Goal: Information Seeking & Learning: Learn about a topic

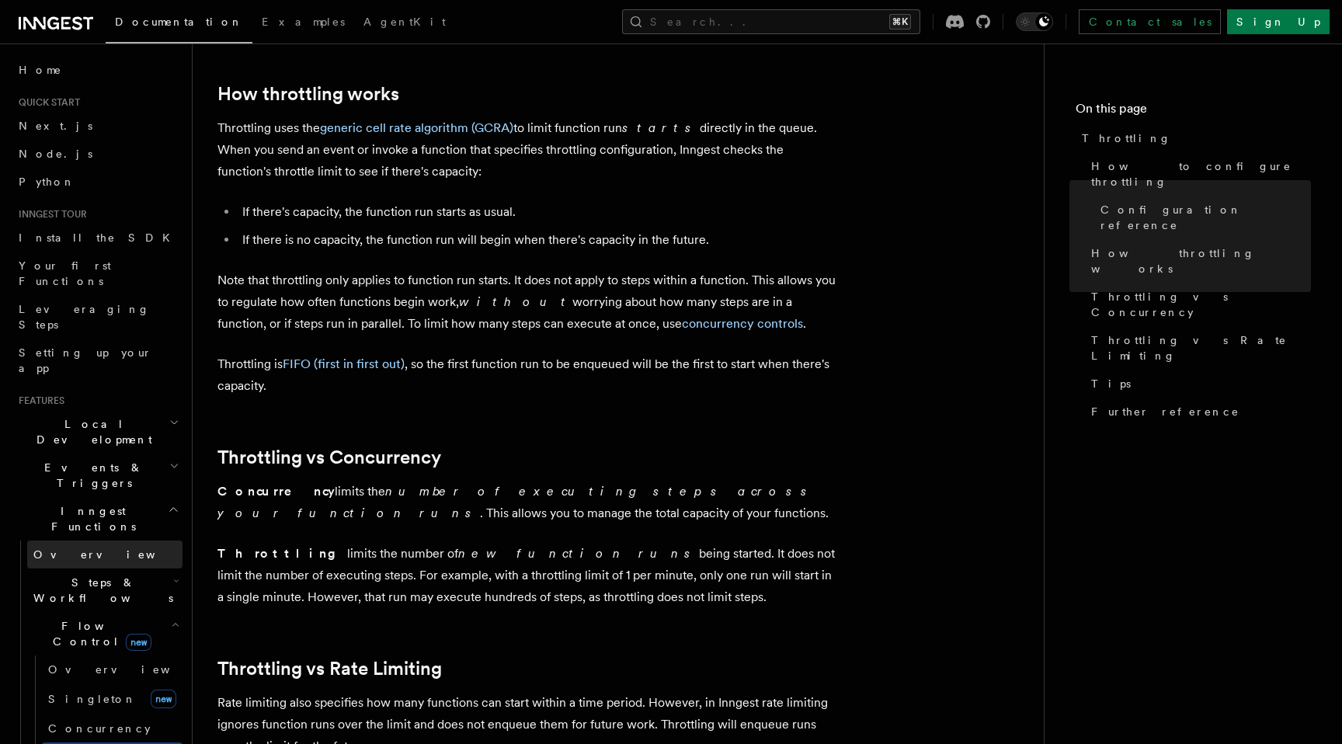
click at [62, 548] on span "Overview" at bounding box center [113, 554] width 160 height 12
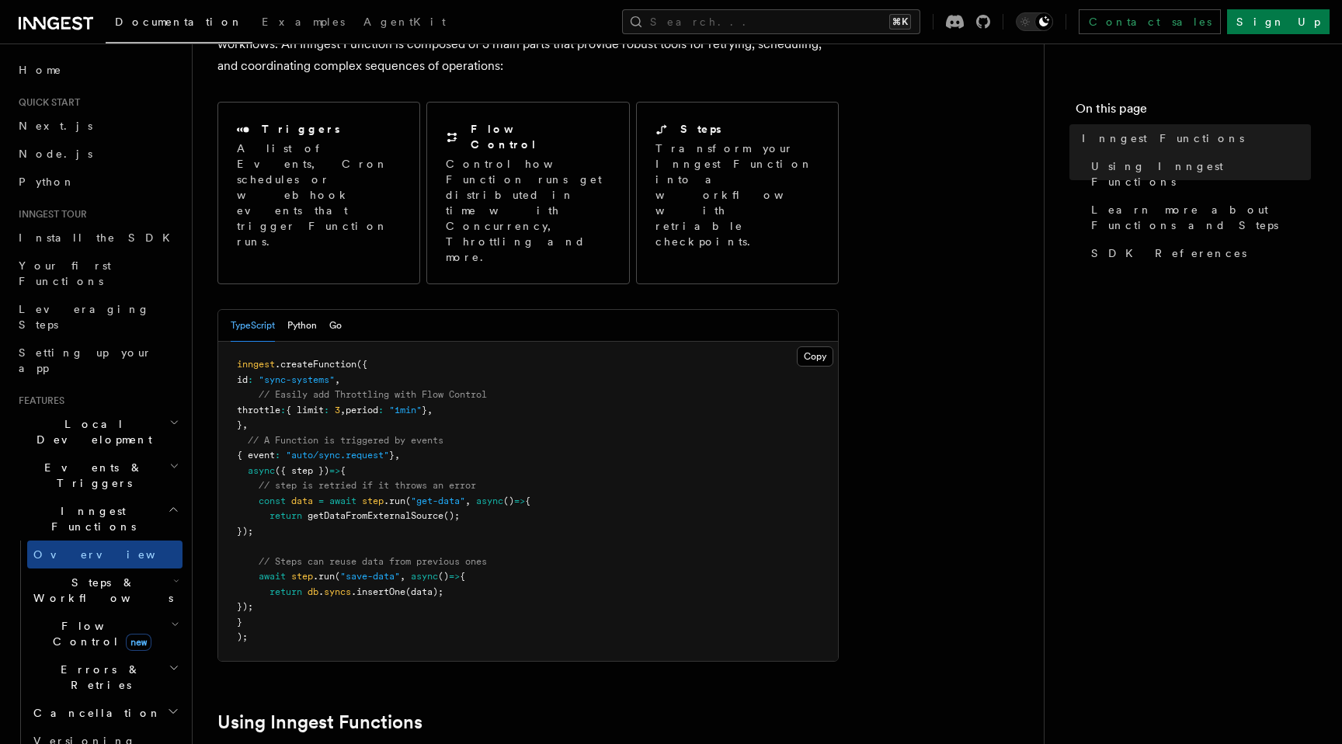
scroll to position [111, 0]
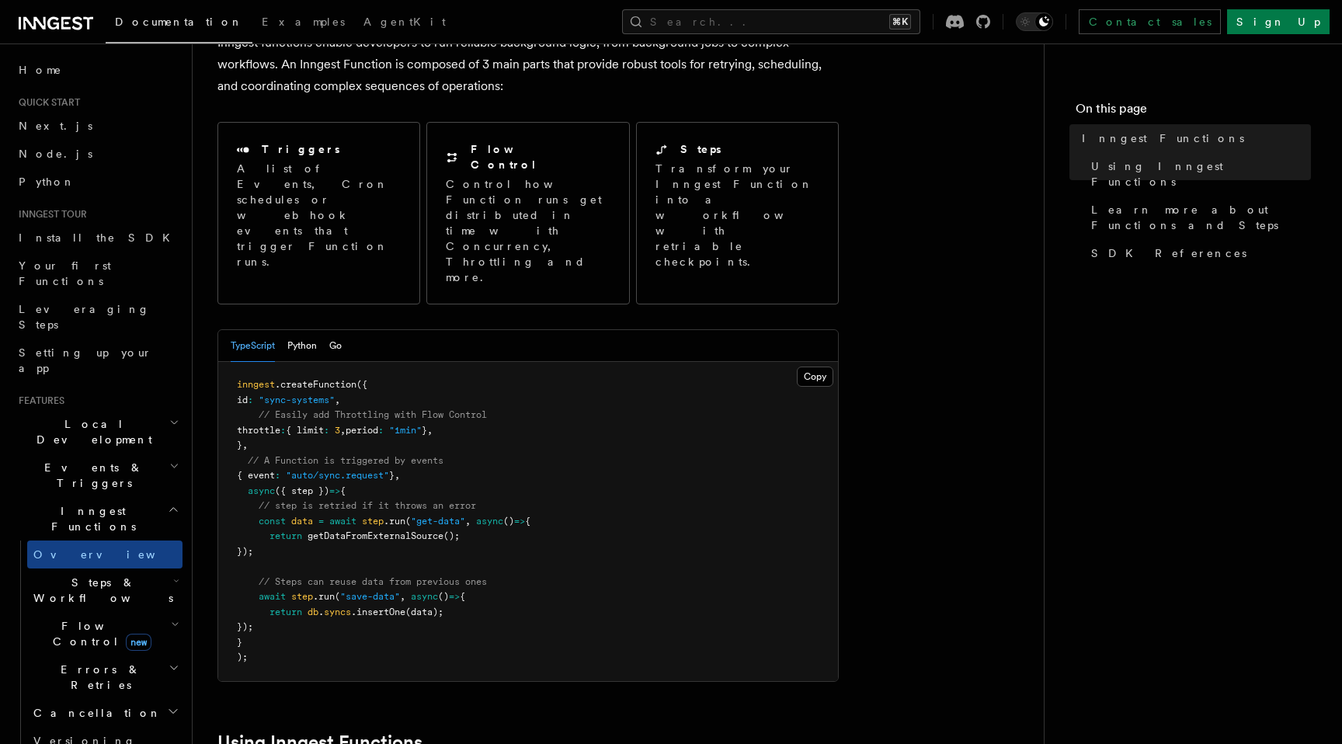
click at [172, 618] on icon "button" at bounding box center [175, 624] width 9 height 12
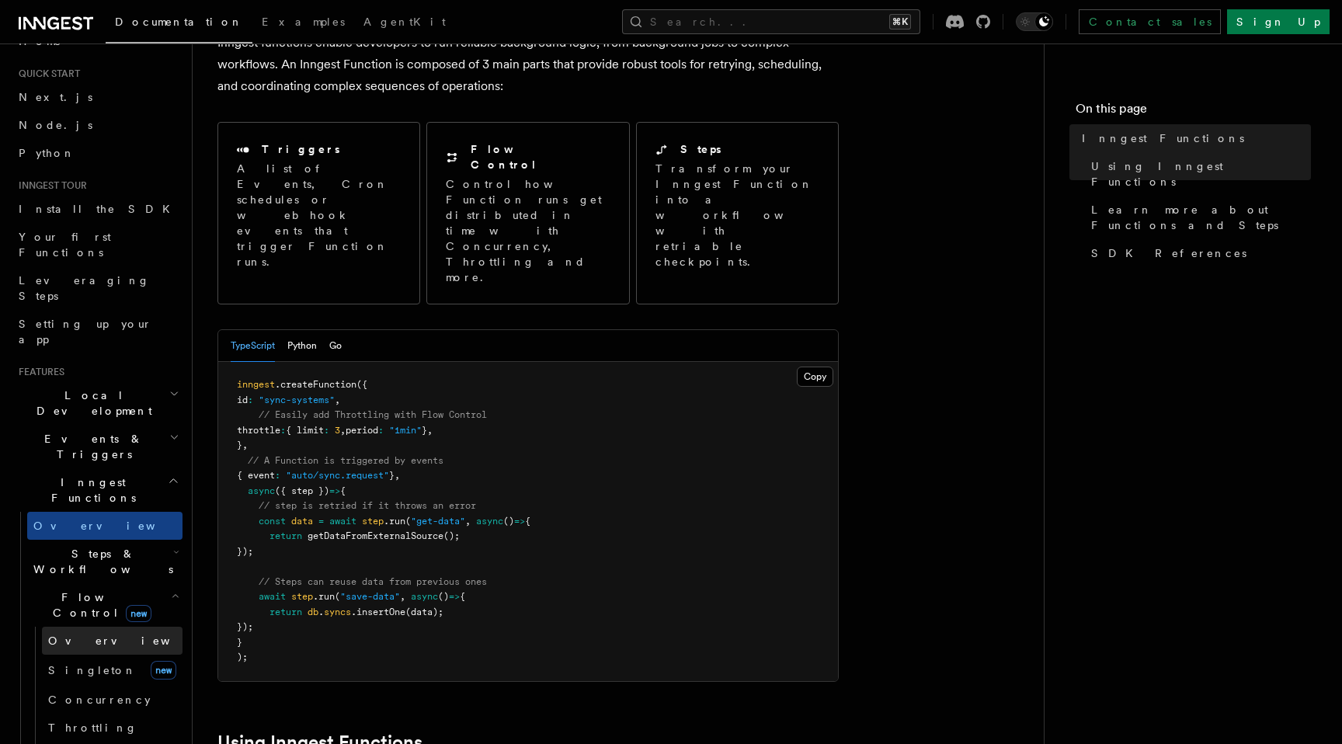
scroll to position [48, 0]
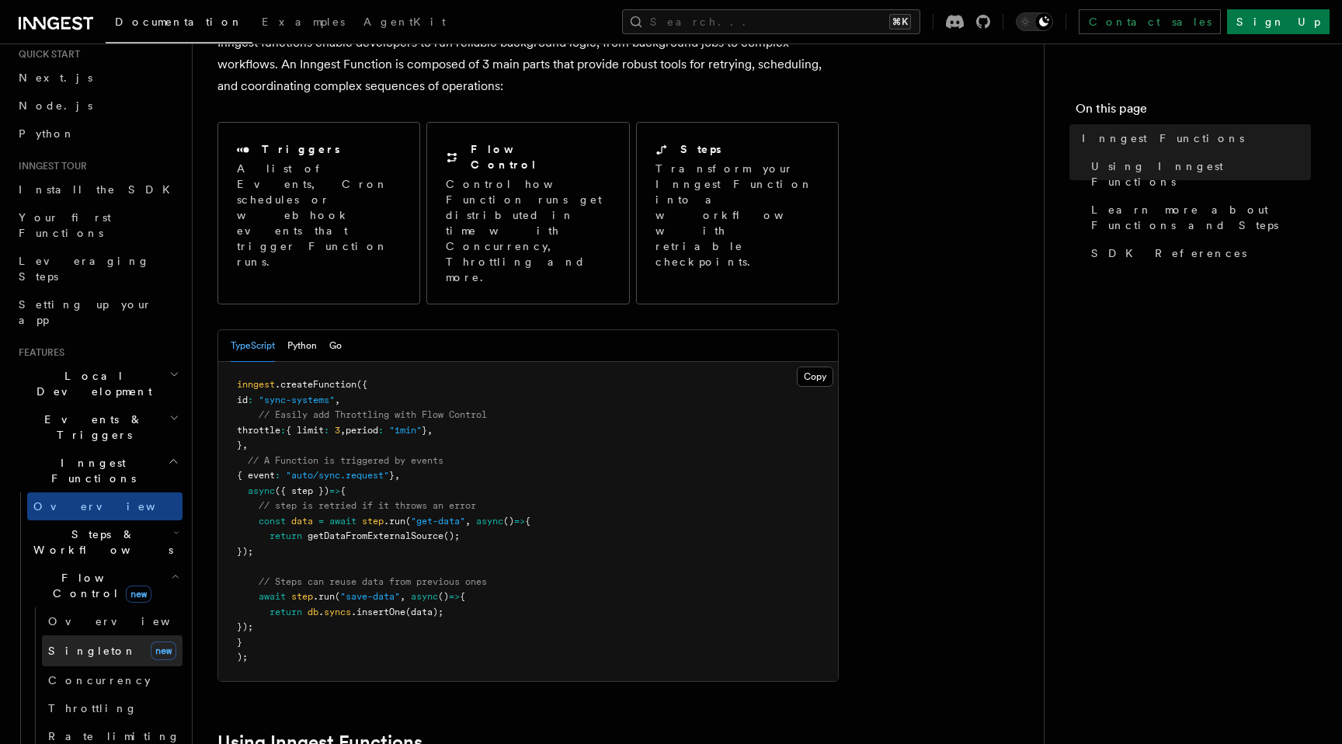
click at [100, 635] on link "[PERSON_NAME] new" at bounding box center [112, 650] width 141 height 31
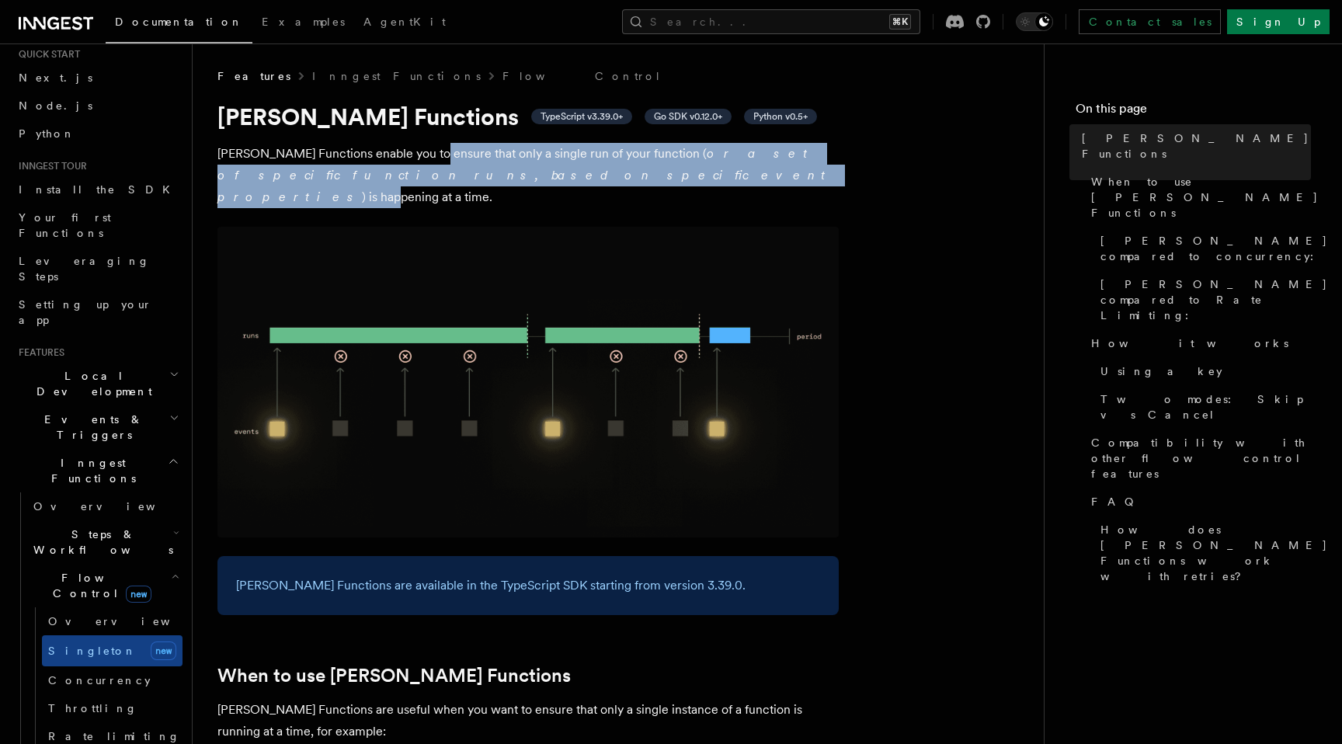
drag, startPoint x: 443, startPoint y: 178, endPoint x: 425, endPoint y: 158, distance: 27.0
click at [425, 158] on p "[PERSON_NAME] Functions enable you to ensure that only a single run of your fun…" at bounding box center [527, 175] width 621 height 65
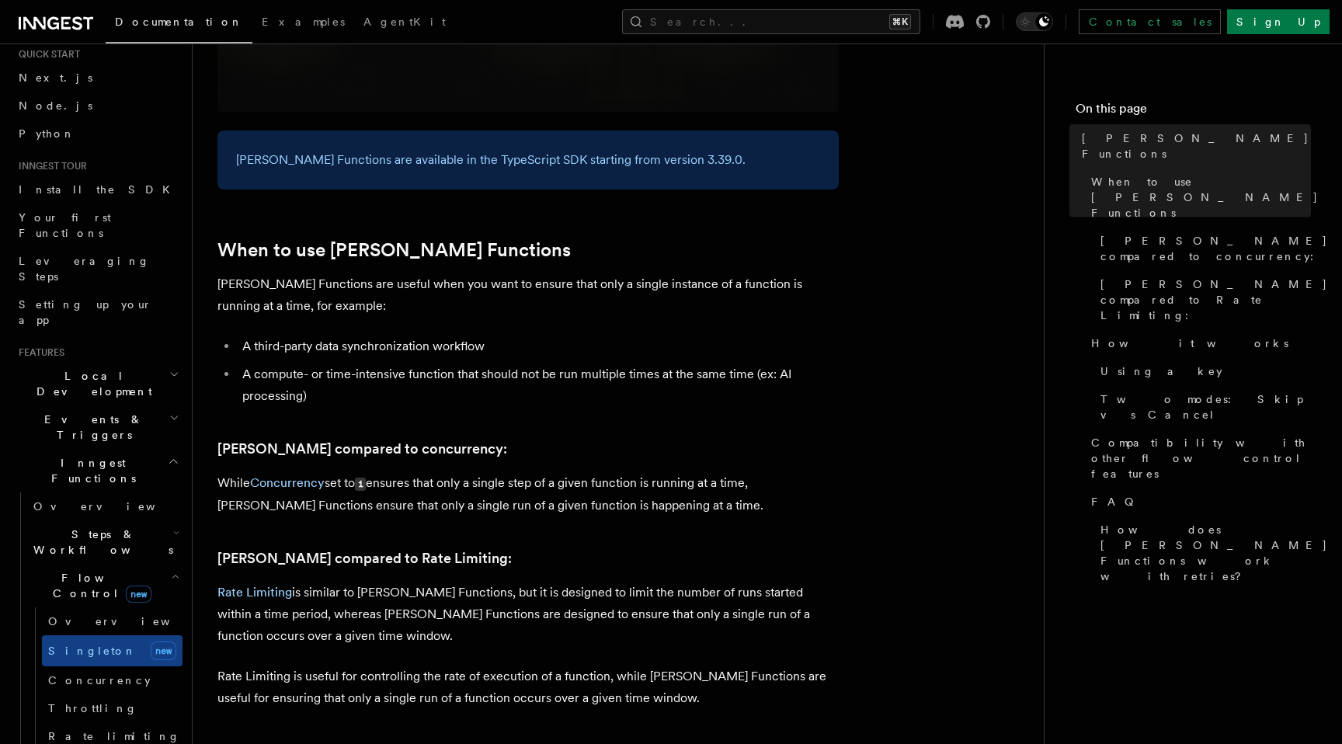
scroll to position [471, 0]
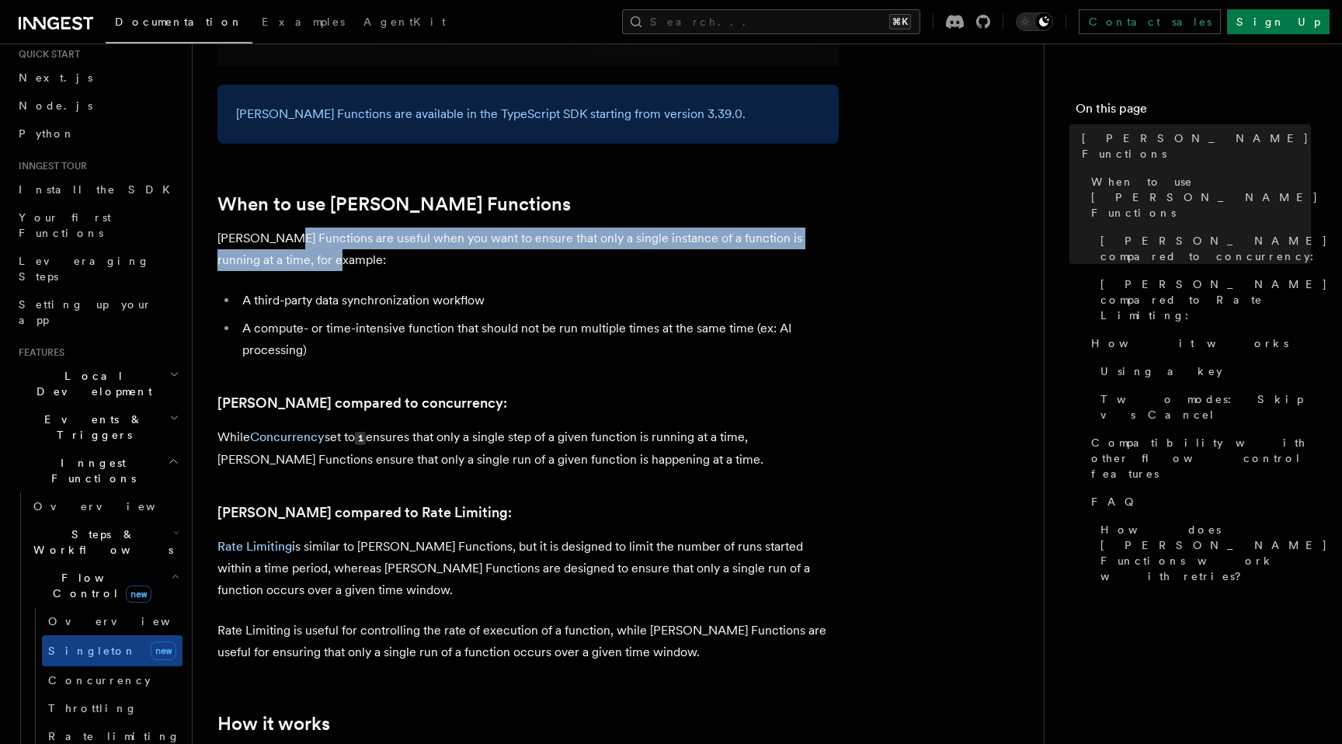
drag, startPoint x: 276, startPoint y: 219, endPoint x: 304, endPoint y: 240, distance: 34.9
click at [304, 241] on p "[PERSON_NAME] Functions are useful when you want to ensure that only a single i…" at bounding box center [527, 249] width 621 height 43
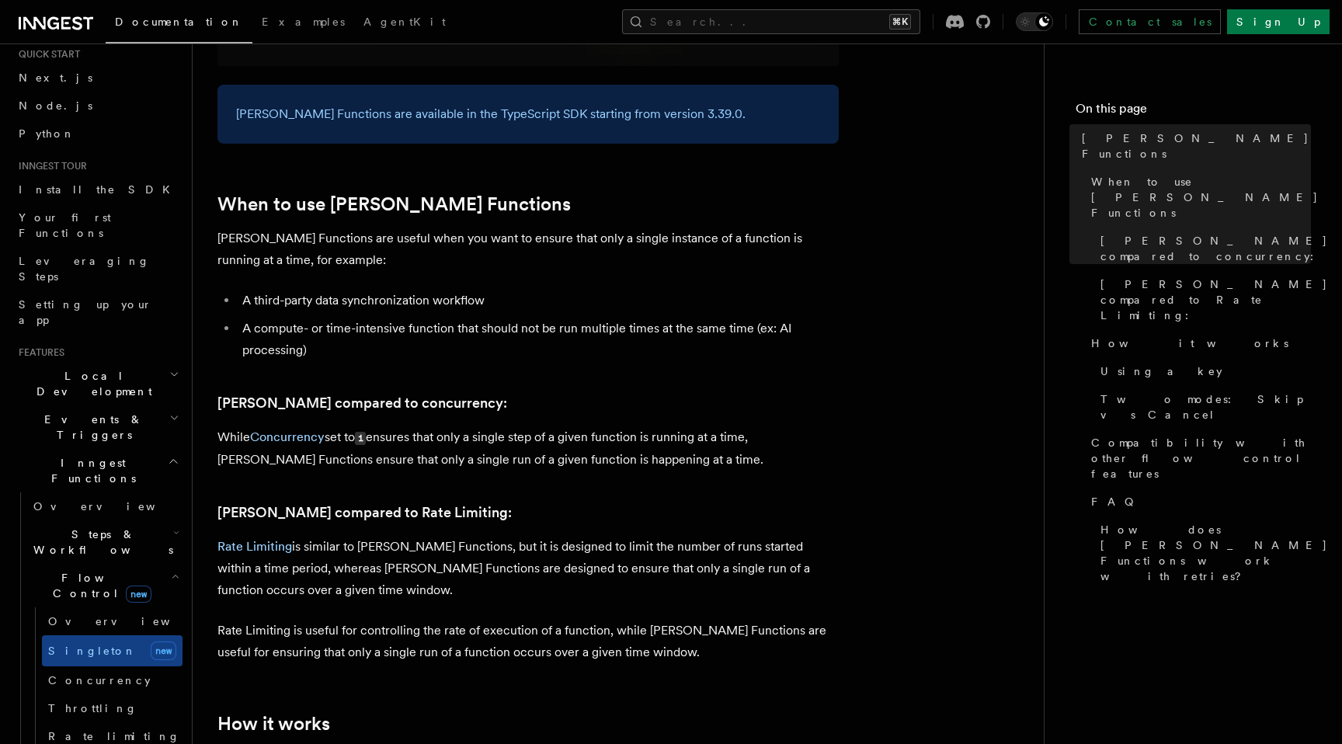
click at [280, 290] on li "A third-party data synchronization workflow" at bounding box center [538, 301] width 601 height 22
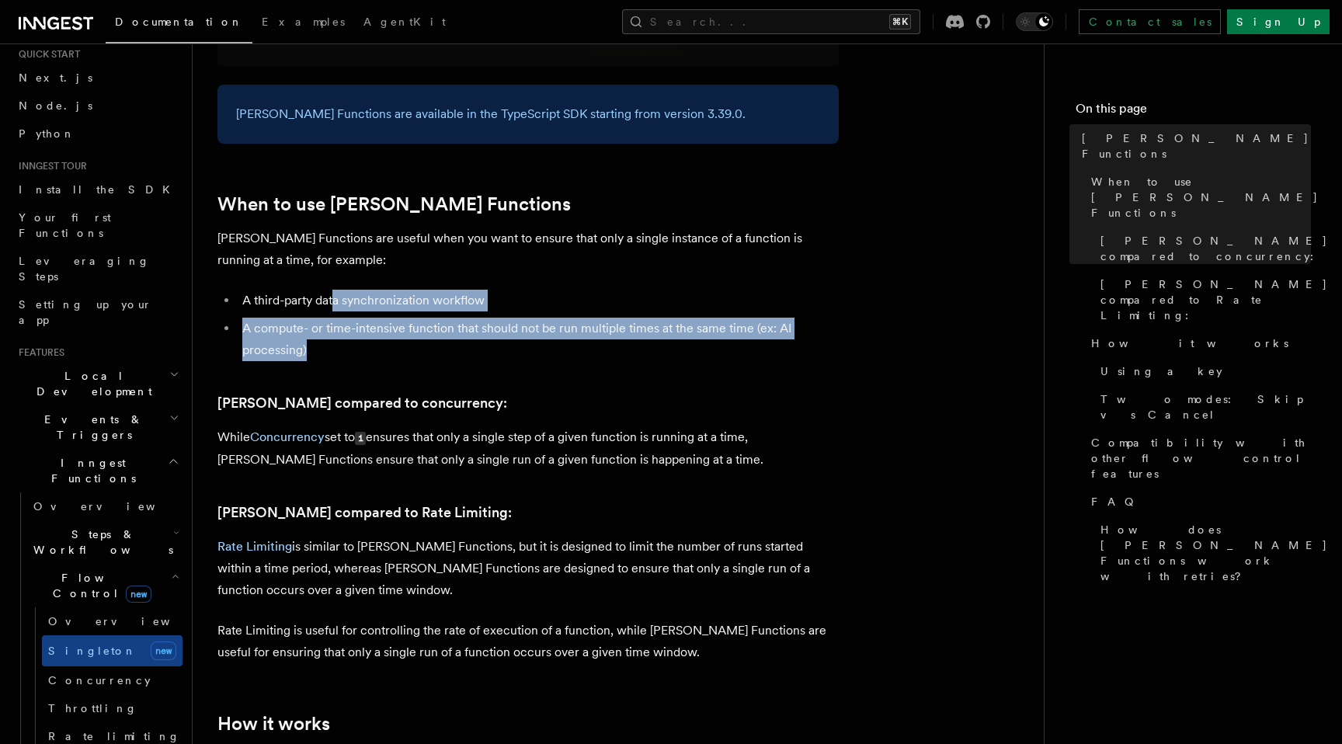
drag, startPoint x: 330, startPoint y: 330, endPoint x: 334, endPoint y: 281, distance: 49.1
click at [334, 290] on ul "A third-party data synchronization workflow A compute- or time-intensive functi…" at bounding box center [527, 325] width 621 height 71
click at [334, 290] on li "A third-party data synchronization workflow" at bounding box center [538, 301] width 601 height 22
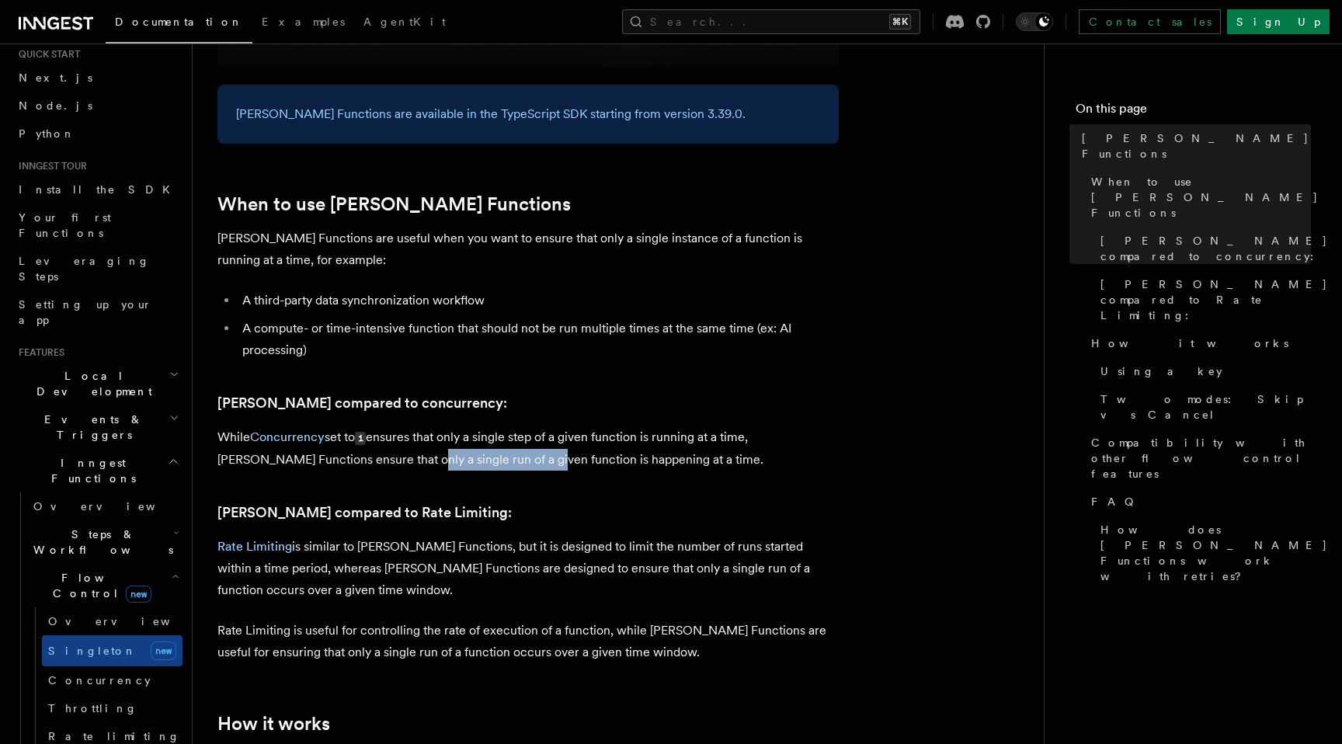
drag, startPoint x: 360, startPoint y: 439, endPoint x: 481, endPoint y: 440, distance: 121.1
click at [481, 440] on p "While Concurrency set to 1 ensures that only a single step of a given function …" at bounding box center [527, 448] width 621 height 44
drag, startPoint x: 374, startPoint y: 437, endPoint x: 428, endPoint y: 437, distance: 53.6
click at [428, 437] on p "While Concurrency set to 1 ensures that only a single step of a given function …" at bounding box center [527, 448] width 621 height 44
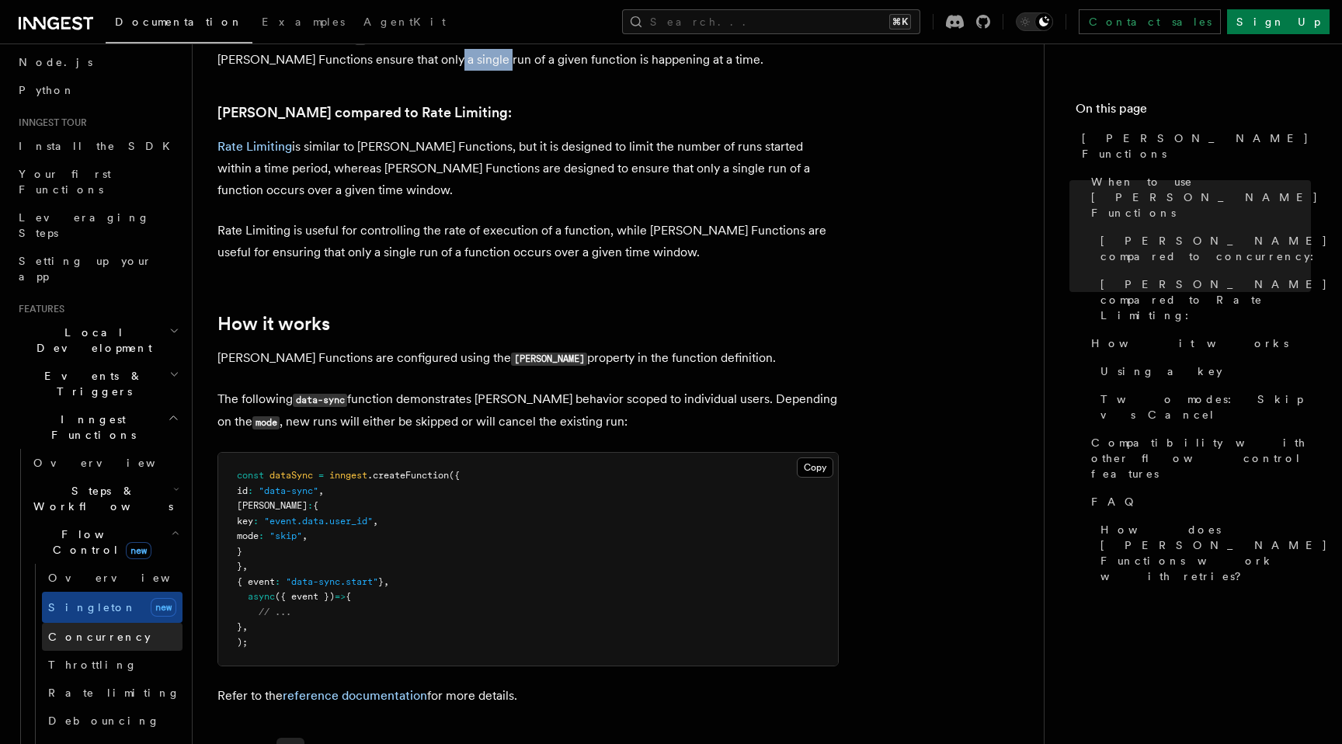
scroll to position [93, 0]
click at [109, 705] on link "Debouncing" at bounding box center [112, 719] width 141 height 28
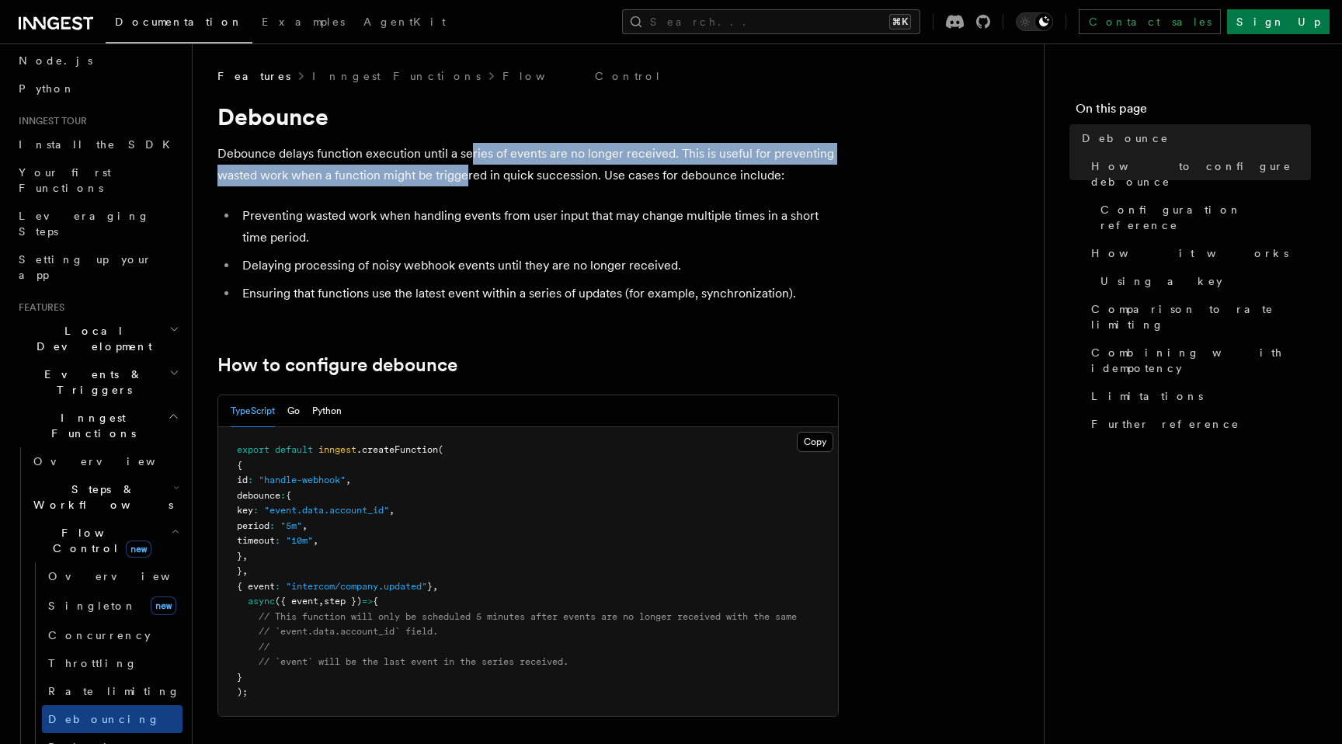
drag, startPoint x: 465, startPoint y: 177, endPoint x: 467, endPoint y: 158, distance: 18.7
click at [467, 158] on p "Debounce delays function execution until a series of events are no longer recei…" at bounding box center [527, 164] width 621 height 43
click at [468, 160] on p "Debounce delays function execution until a series of events are no longer recei…" at bounding box center [527, 164] width 621 height 43
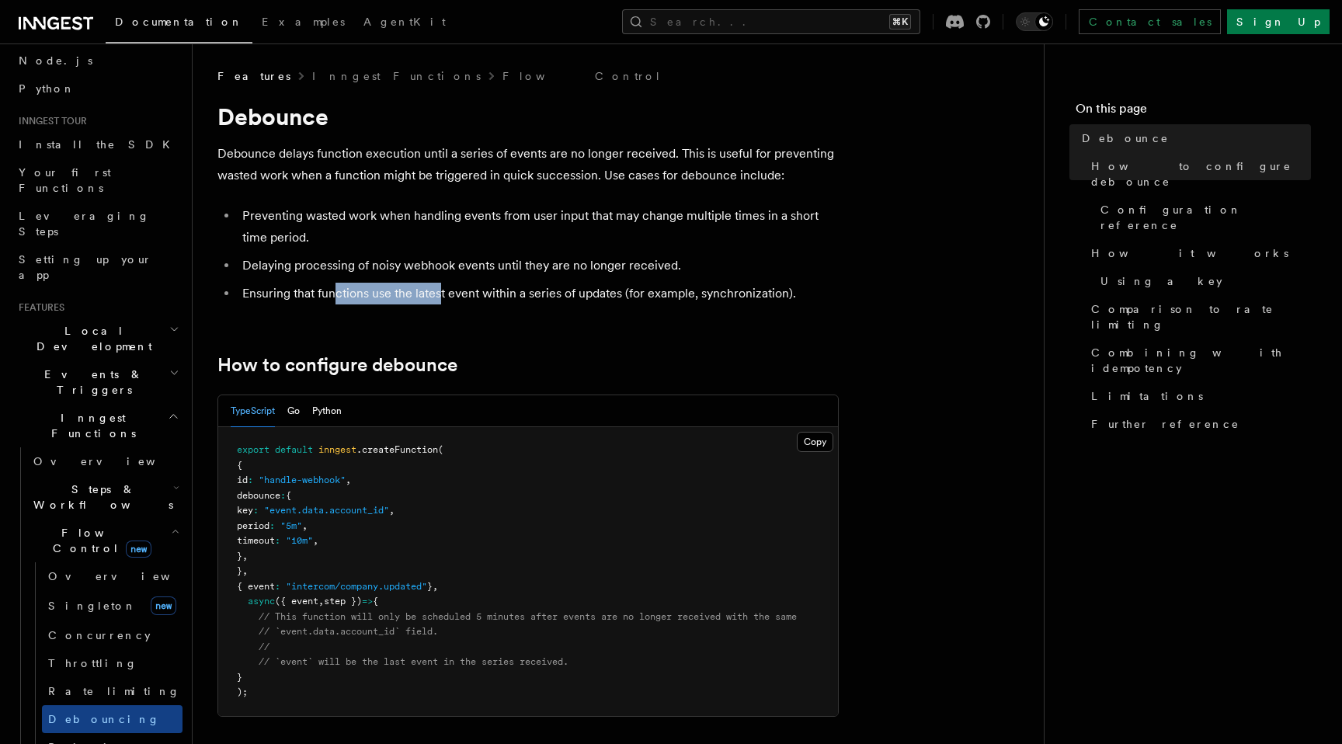
drag, startPoint x: 336, startPoint y: 295, endPoint x: 438, endPoint y: 297, distance: 101.7
click at [439, 298] on li "Ensuring that functions use the latest event within a series of updates (for ex…" at bounding box center [538, 294] width 601 height 22
click at [438, 297] on li "Ensuring that functions use the latest event within a series of updates (for ex…" at bounding box center [538, 294] width 601 height 22
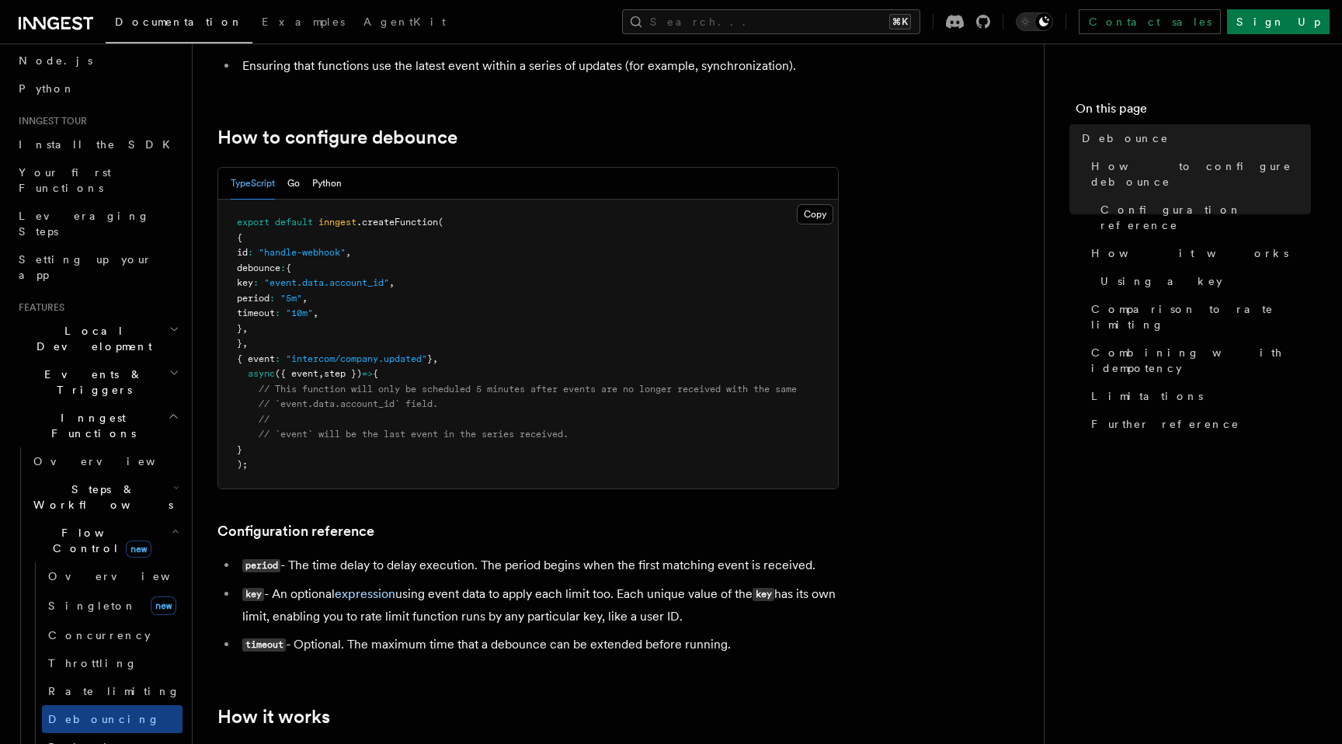
scroll to position [234, 0]
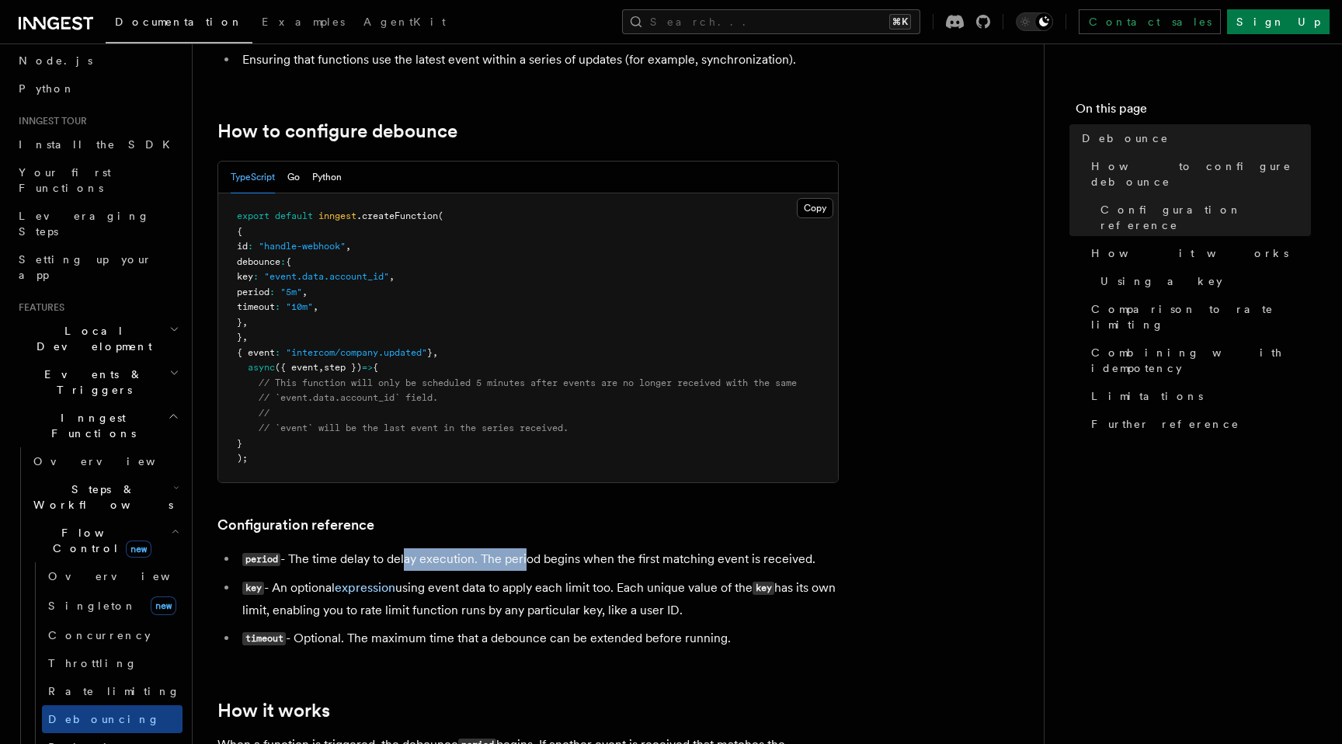
drag, startPoint x: 405, startPoint y: 561, endPoint x: 525, endPoint y: 559, distance: 120.4
click at [525, 560] on li "period - The time delay to delay execution. The period begins when the first ma…" at bounding box center [538, 559] width 601 height 23
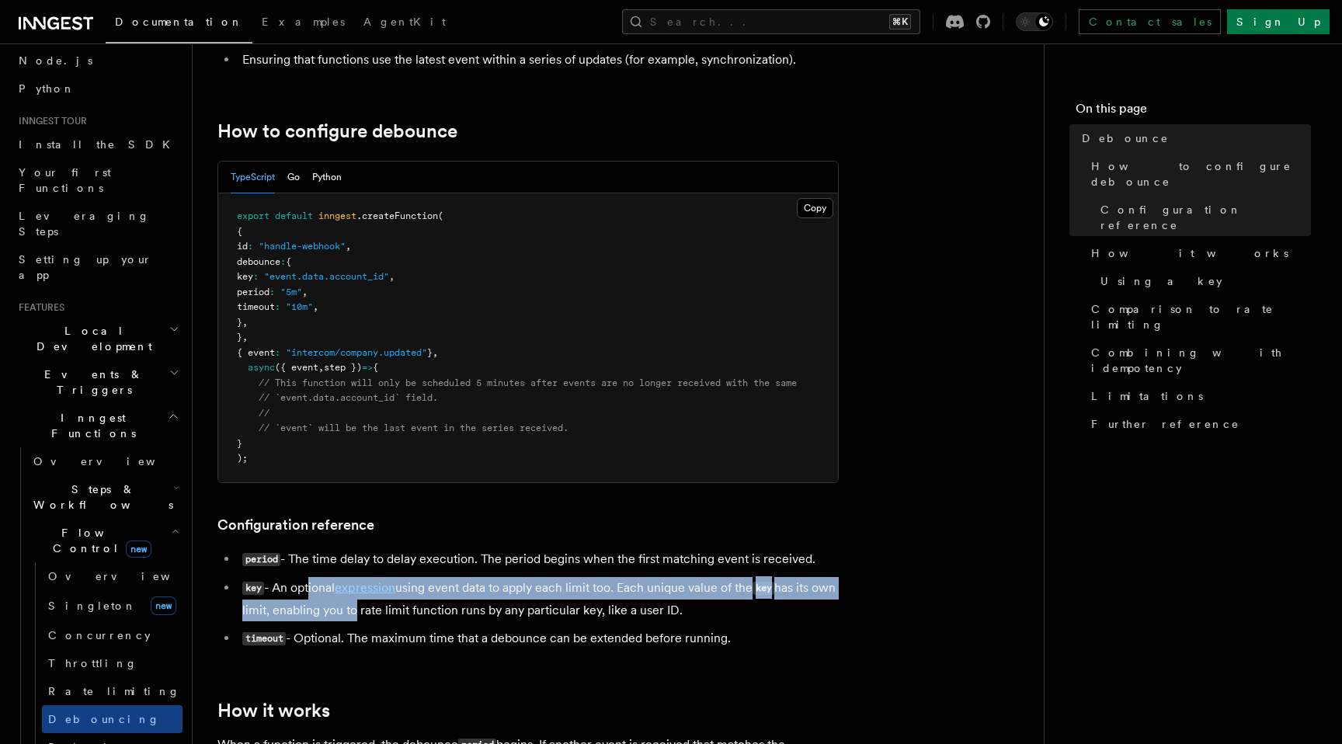
drag, startPoint x: 308, startPoint y: 587, endPoint x: 378, endPoint y: 609, distance: 73.2
click at [378, 609] on li "key - An optional expression using event data to apply each limit too. Each uni…" at bounding box center [538, 599] width 601 height 44
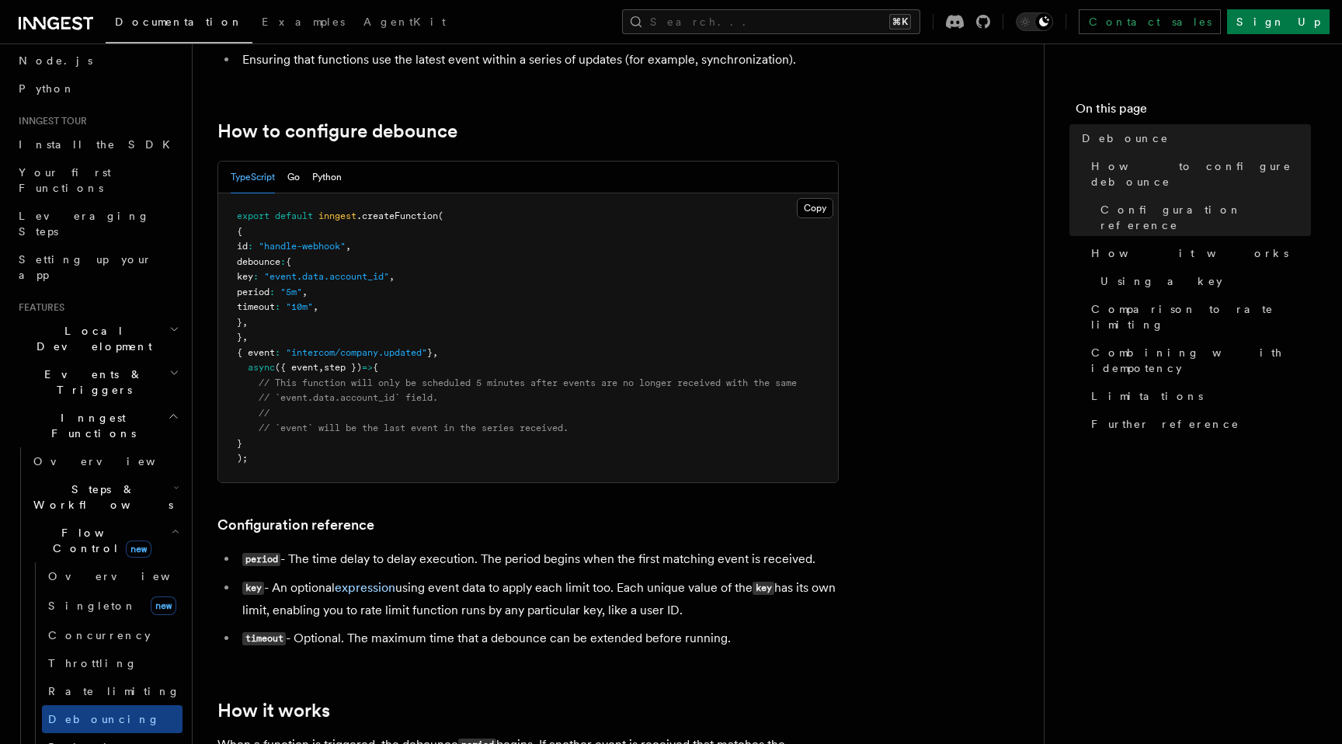
click at [522, 612] on li "key - An optional expression using event data to apply each limit too. Each uni…" at bounding box center [538, 599] width 601 height 44
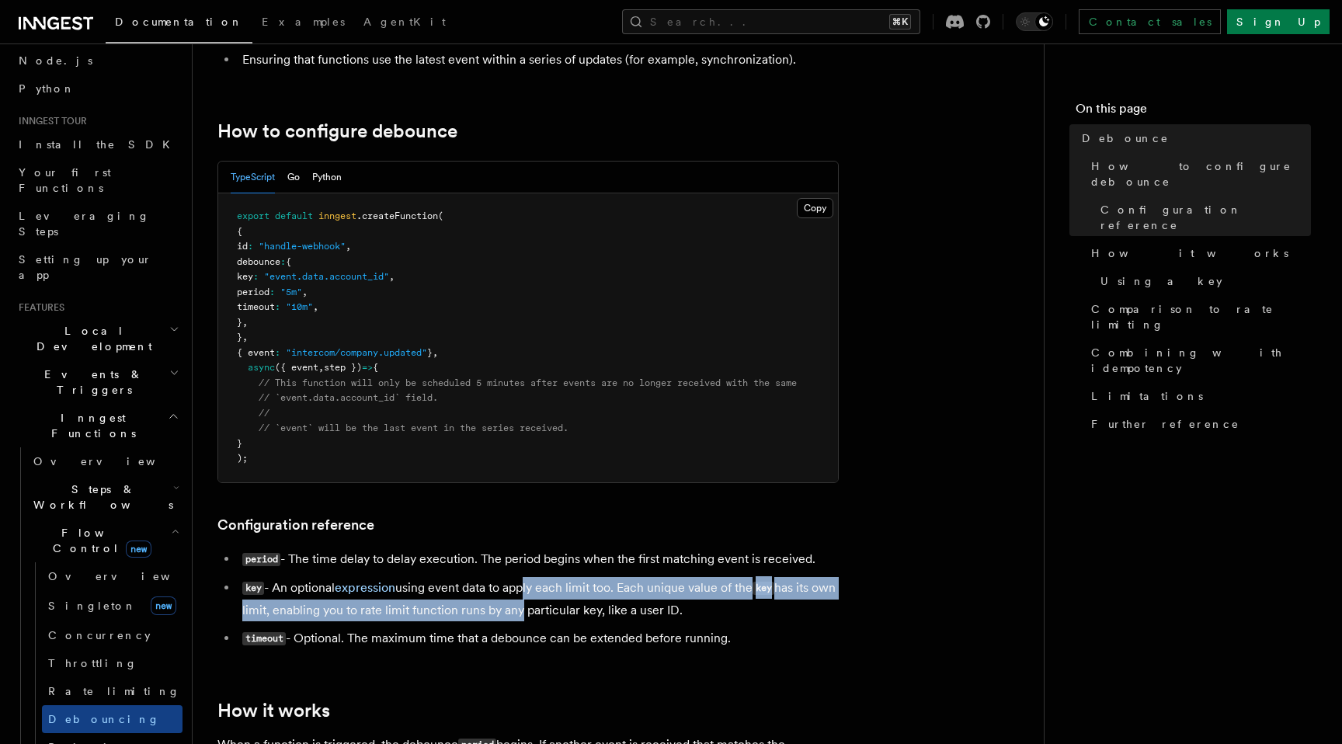
drag, startPoint x: 545, startPoint y: 612, endPoint x: 529, endPoint y: 599, distance: 21.0
click at [528, 599] on li "key - An optional expression using event data to apply each limit too. Each uni…" at bounding box center [538, 599] width 601 height 44
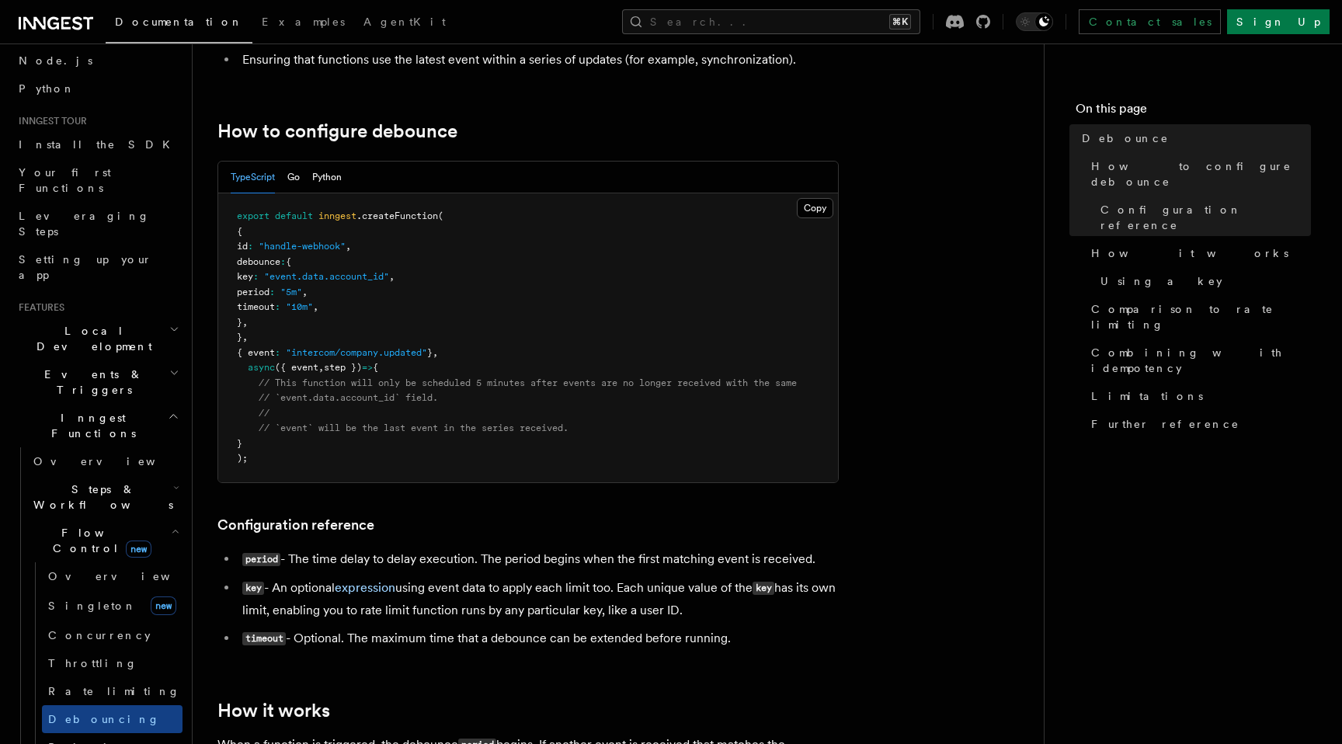
click at [653, 603] on li "key - An optional expression using event data to apply each limit too. Each uni…" at bounding box center [538, 599] width 601 height 44
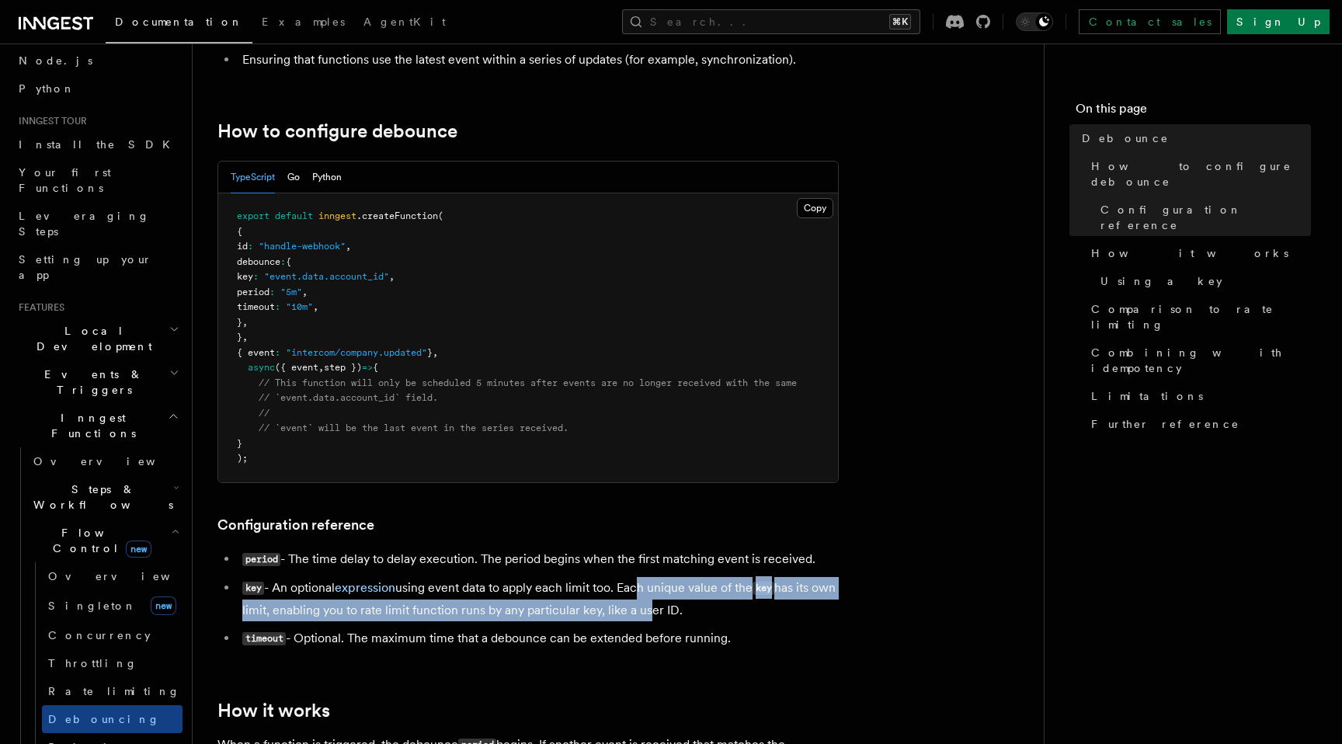
drag, startPoint x: 668, startPoint y: 605, endPoint x: 639, endPoint y: 599, distance: 29.4
click at [639, 599] on li "key - An optional expression using event data to apply each limit too. Each uni…" at bounding box center [538, 599] width 601 height 44
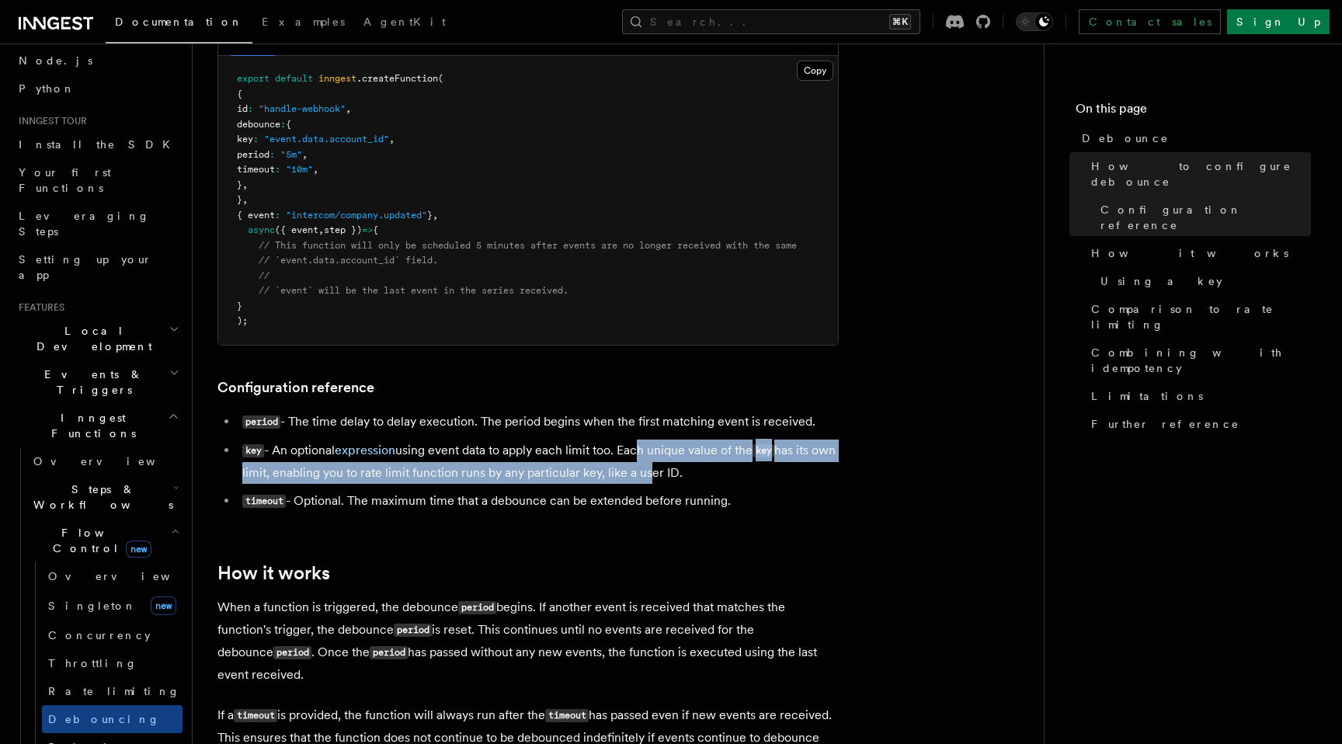
scroll to position [373, 0]
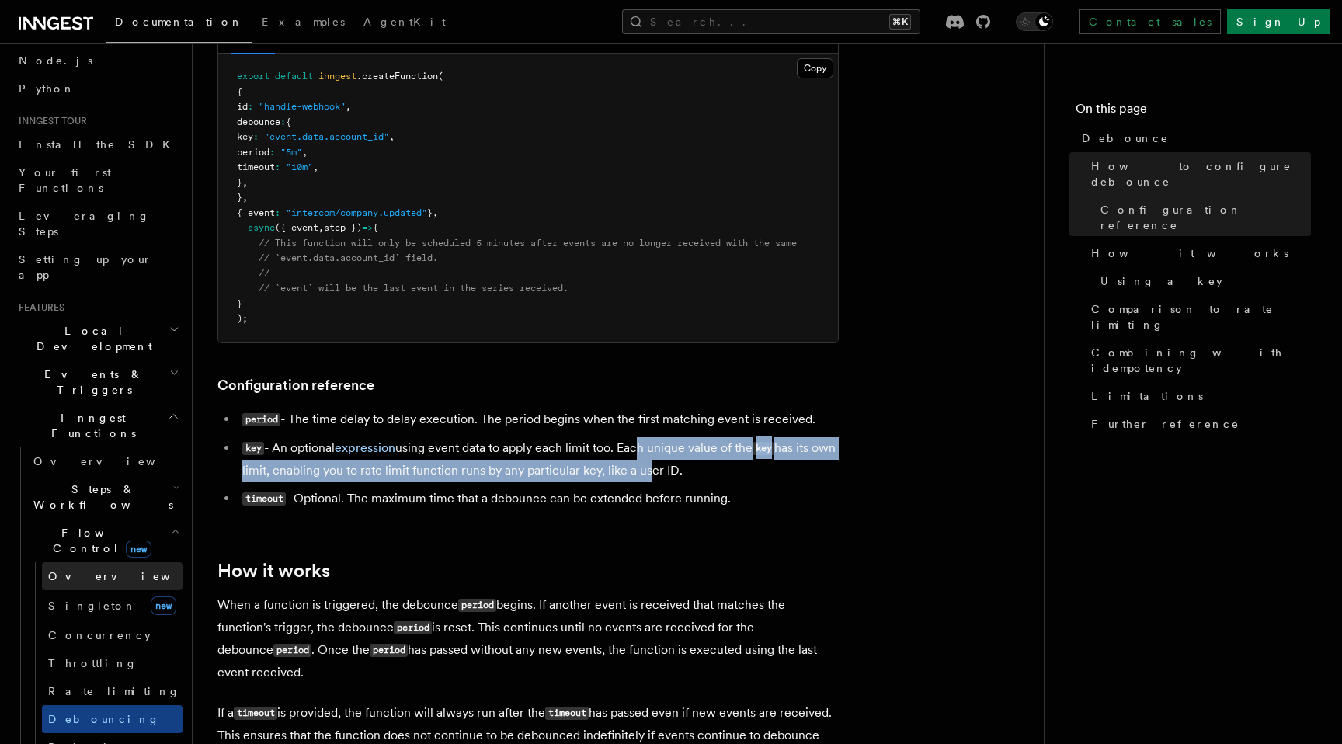
click at [113, 562] on link "Overview" at bounding box center [112, 576] width 141 height 28
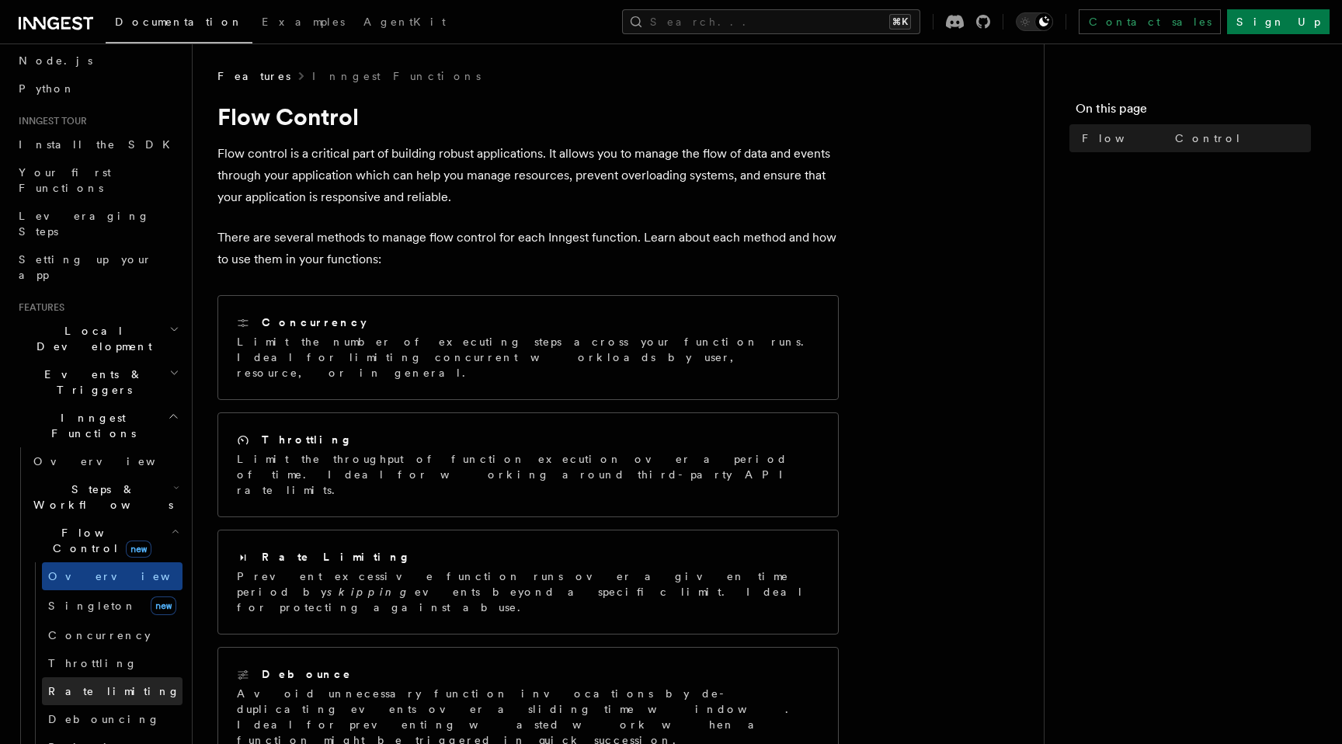
click at [115, 677] on link "Rate limiting" at bounding box center [112, 691] width 141 height 28
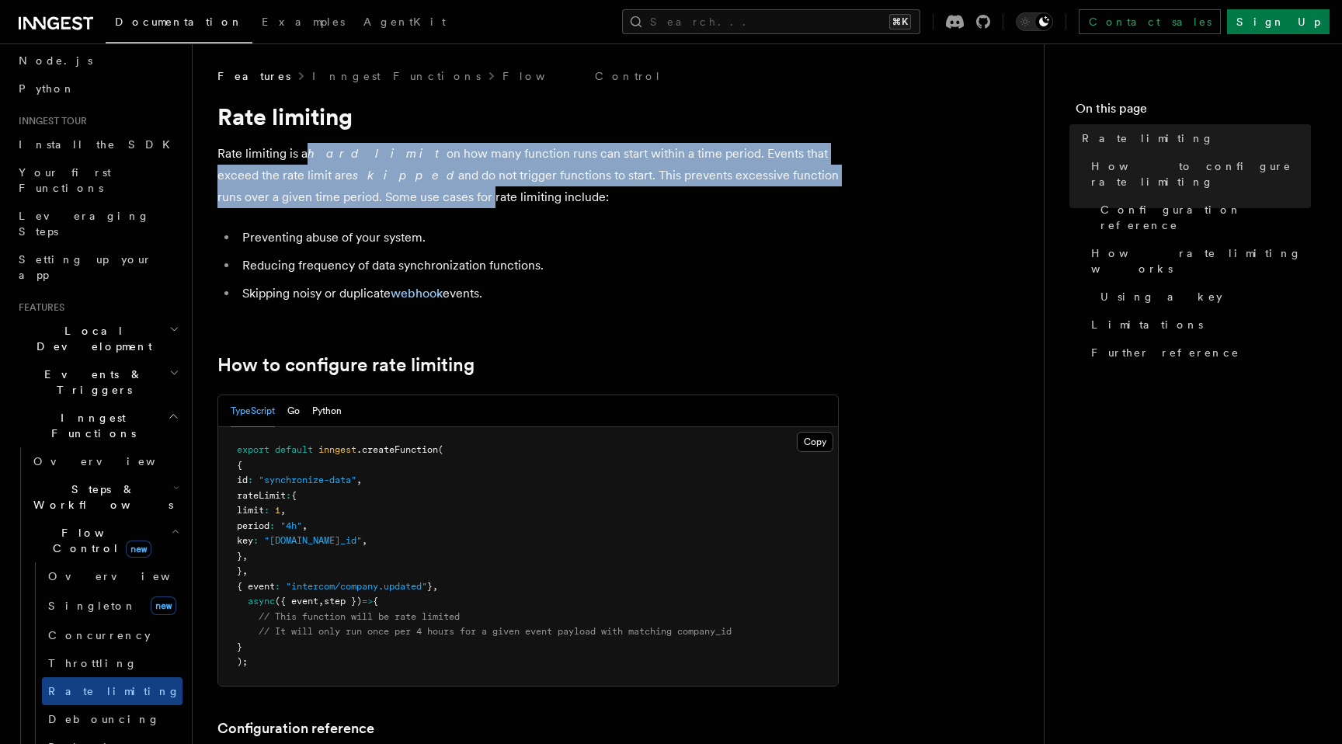
drag, startPoint x: 305, startPoint y: 154, endPoint x: 363, endPoint y: 197, distance: 72.7
click at [363, 198] on p "Rate limiting is a hard limit on how many function runs can start within a time…" at bounding box center [527, 175] width 621 height 65
click at [502, 177] on p "Rate limiting is a hard limit on how many function runs can start within a time…" at bounding box center [527, 175] width 621 height 65
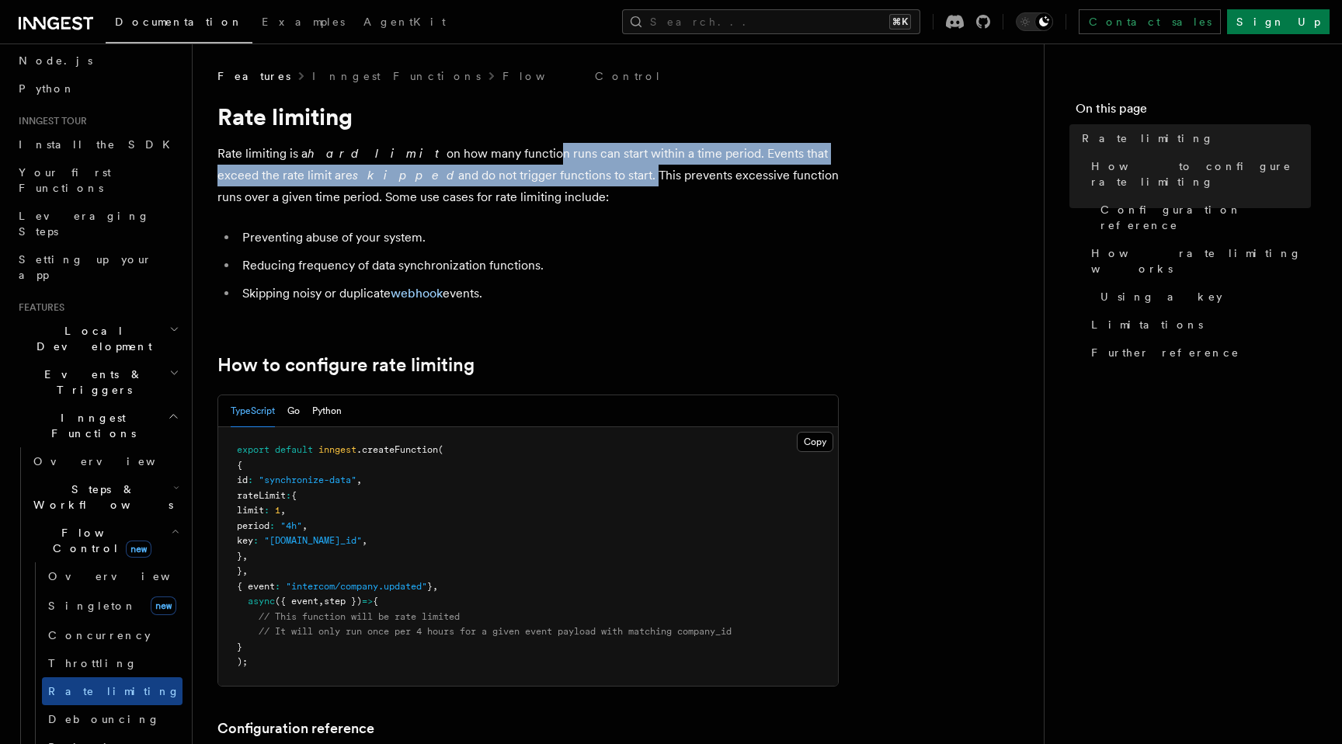
drag, startPoint x: 507, startPoint y: 178, endPoint x: 475, endPoint y: 162, distance: 35.4
click at [475, 162] on p "Rate limiting is a hard limit on how many function runs can start within a time…" at bounding box center [527, 175] width 621 height 65
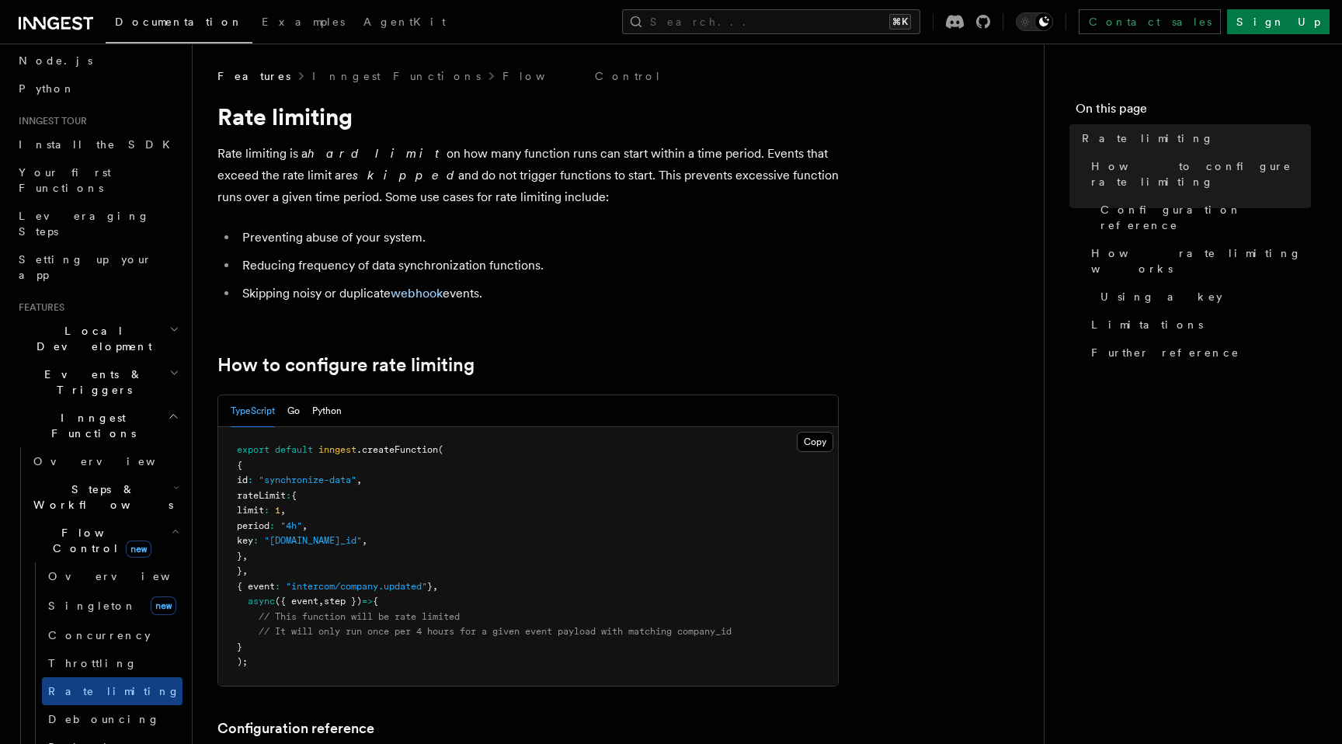
drag, startPoint x: 505, startPoint y: 202, endPoint x: 505, endPoint y: 180, distance: 21.7
click at [505, 181] on p "Rate limiting is a hard limit on how many function runs can start within a time…" at bounding box center [527, 175] width 621 height 65
click at [505, 180] on p "Rate limiting is a hard limit on how many function runs can start within a time…" at bounding box center [527, 175] width 621 height 65
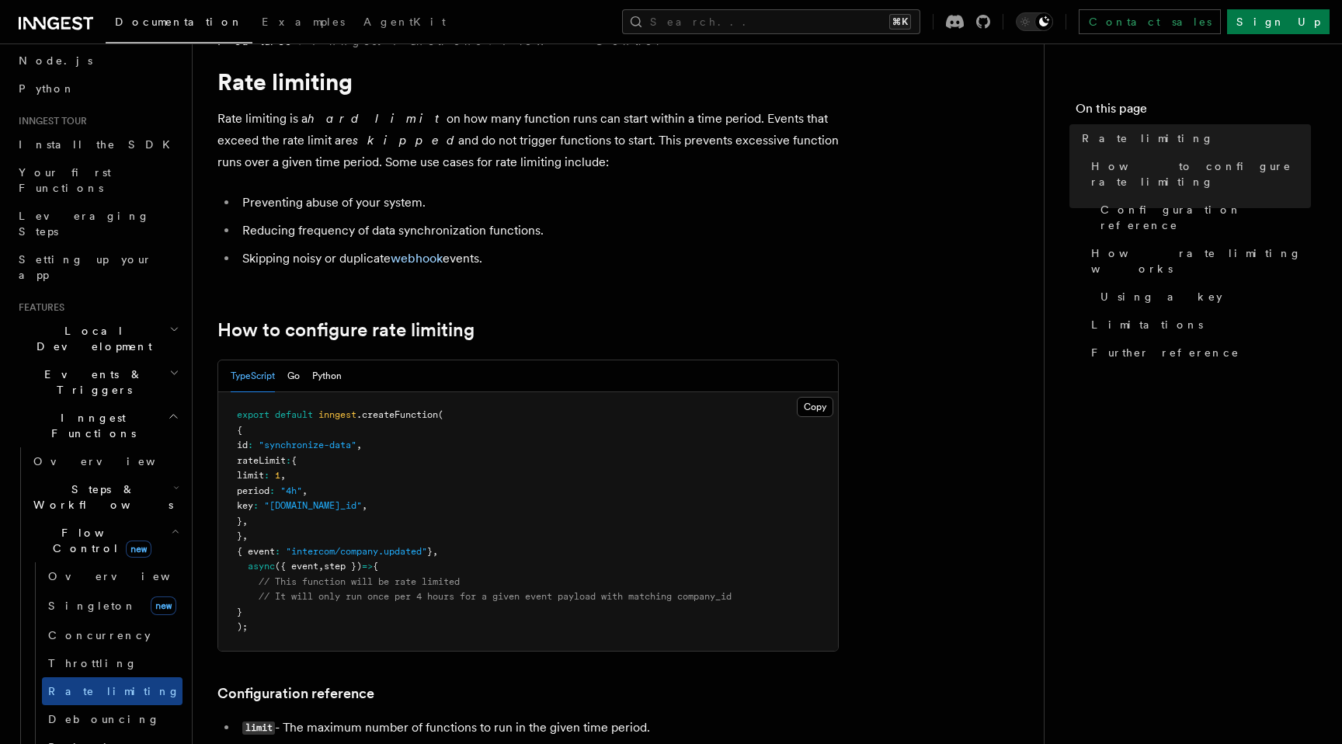
scroll to position [37, 0]
click at [1152, 311] on link "Limitations" at bounding box center [1198, 325] width 226 height 28
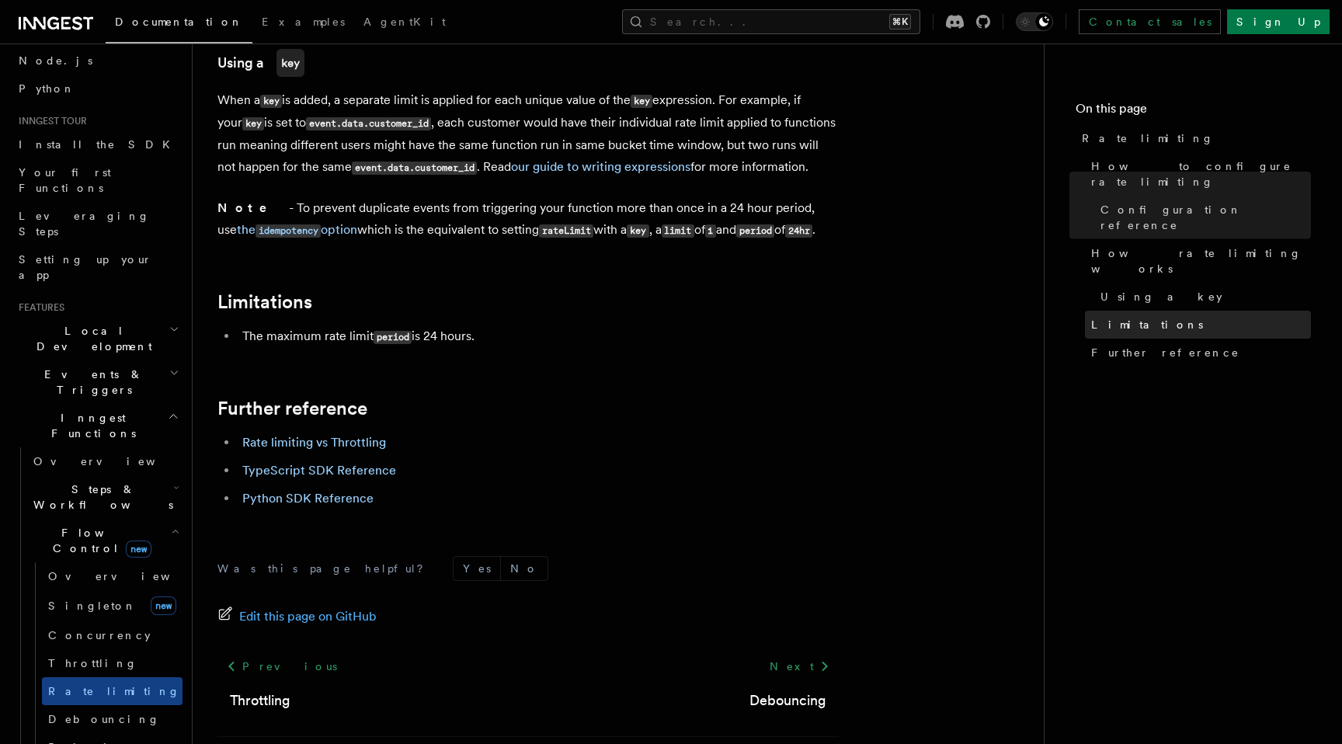
scroll to position [2400, 0]
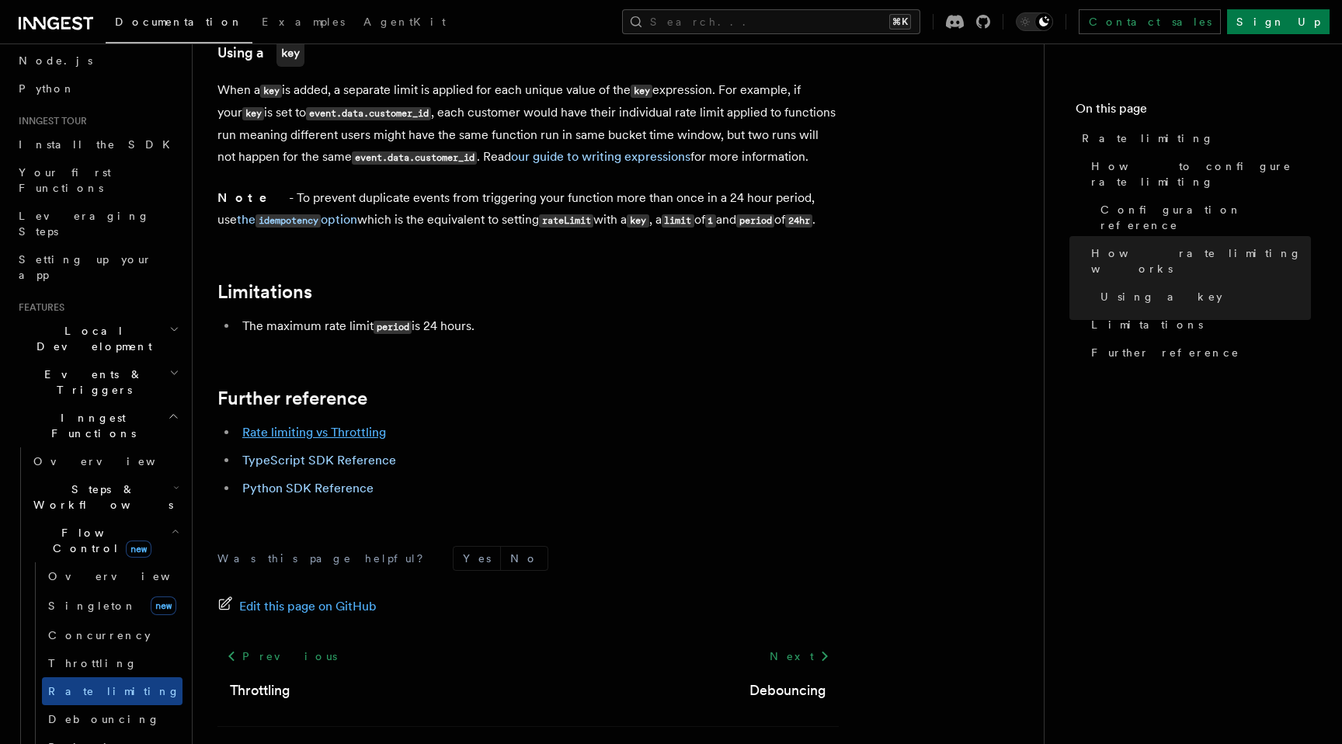
click at [301, 425] on link "Rate limiting vs Throttling" at bounding box center [314, 432] width 144 height 15
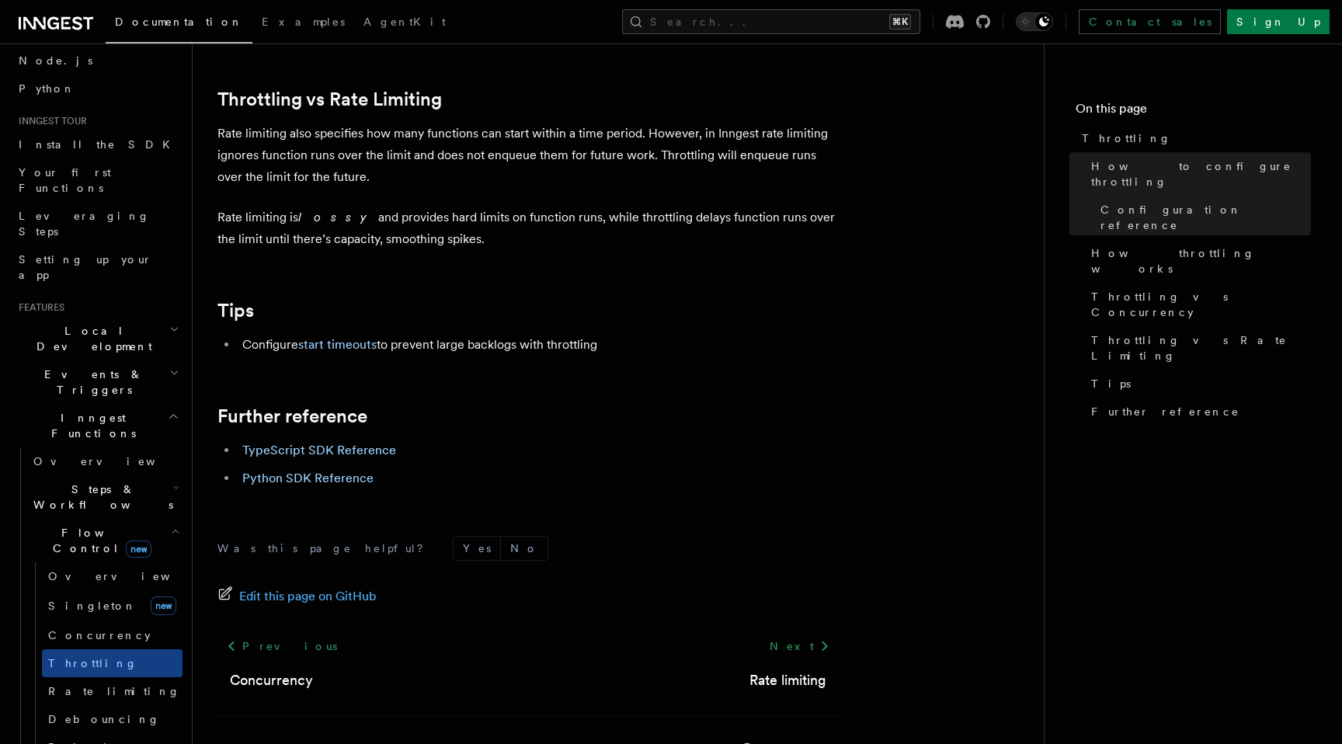
scroll to position [1665, 0]
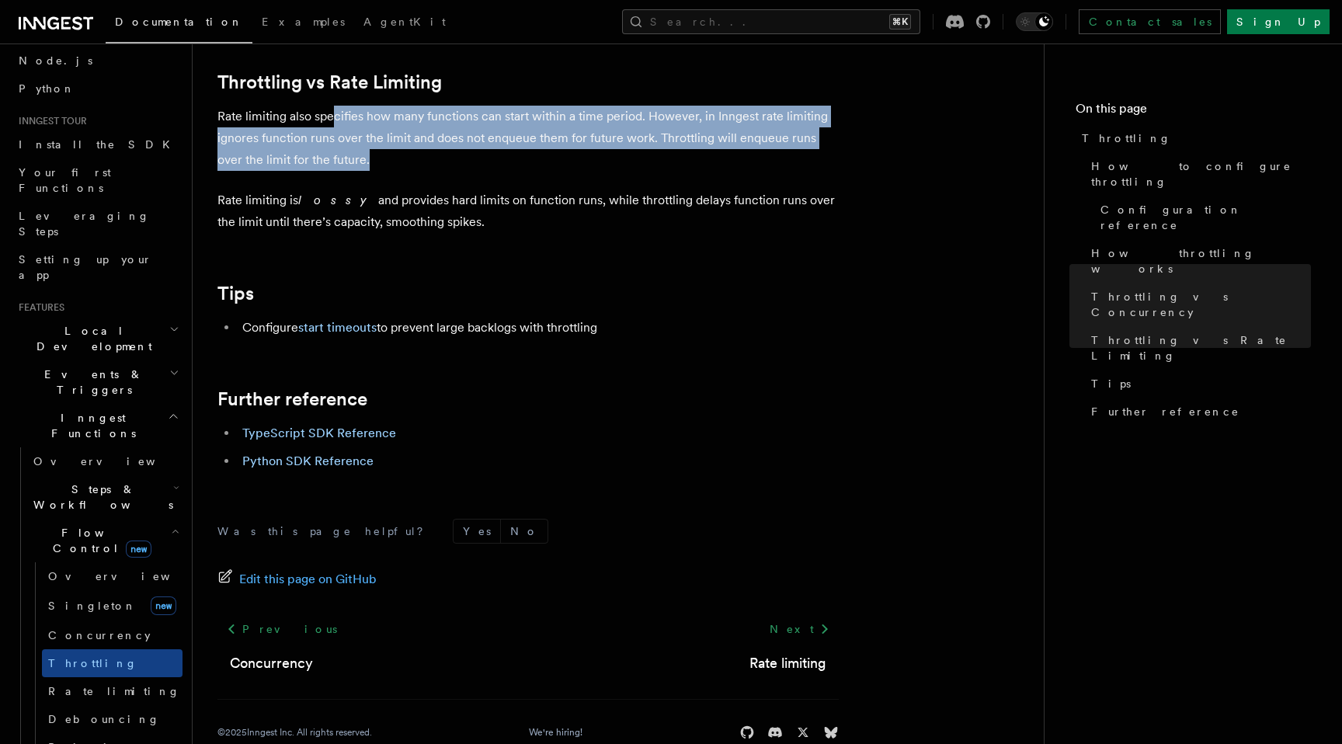
drag, startPoint x: 344, startPoint y: 158, endPoint x: 335, endPoint y: 124, distance: 34.7
click at [335, 124] on p "Rate limiting also specifies how many functions can start within a time period.…" at bounding box center [527, 138] width 621 height 65
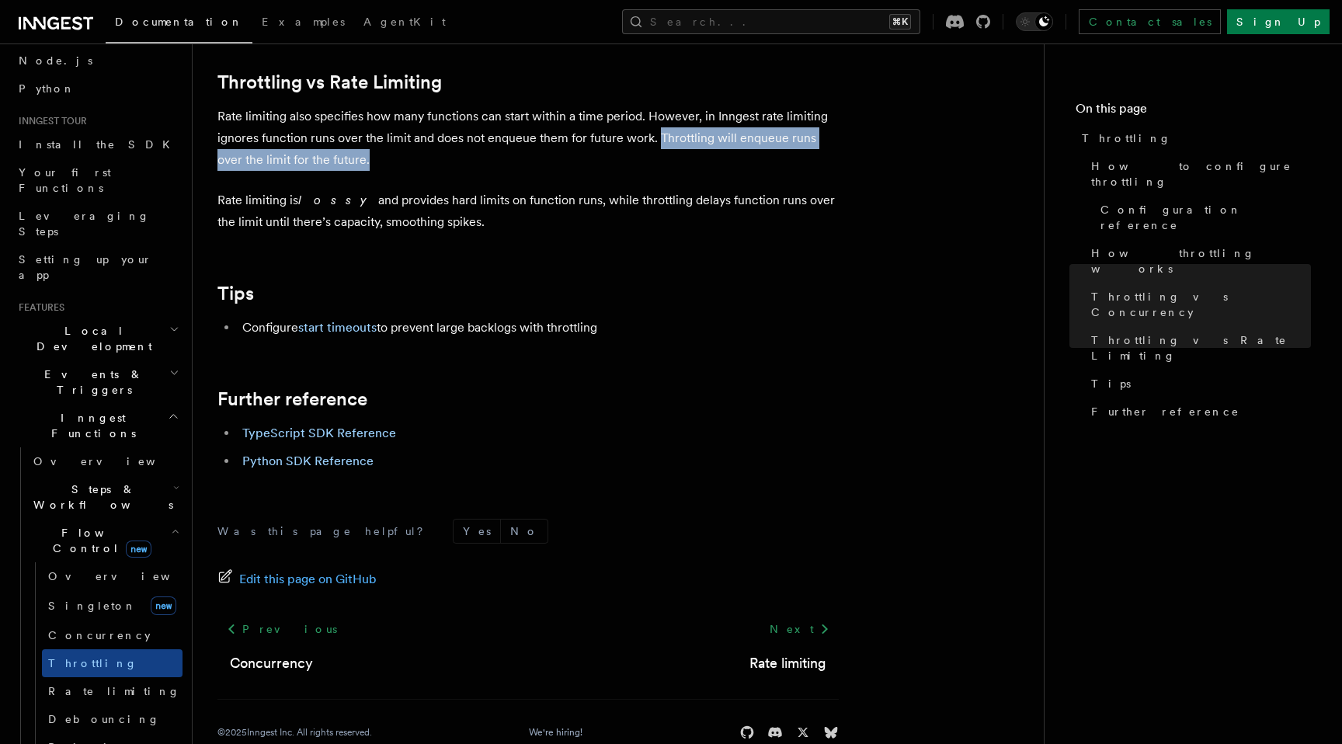
drag, startPoint x: 348, startPoint y: 163, endPoint x: 654, endPoint y: 149, distance: 306.3
click at [654, 149] on p "Rate limiting also specifies how many functions can start within a time period.…" at bounding box center [527, 138] width 621 height 65
drag, startPoint x: 451, startPoint y: 231, endPoint x: 405, endPoint y: 207, distance: 52.8
click at [405, 207] on p "Rate limiting is lossy and provides hard limits on function runs, while throttl…" at bounding box center [527, 210] width 621 height 43
click at [450, 229] on p "Rate limiting is lossy and provides hard limits on function runs, while throttl…" at bounding box center [527, 210] width 621 height 43
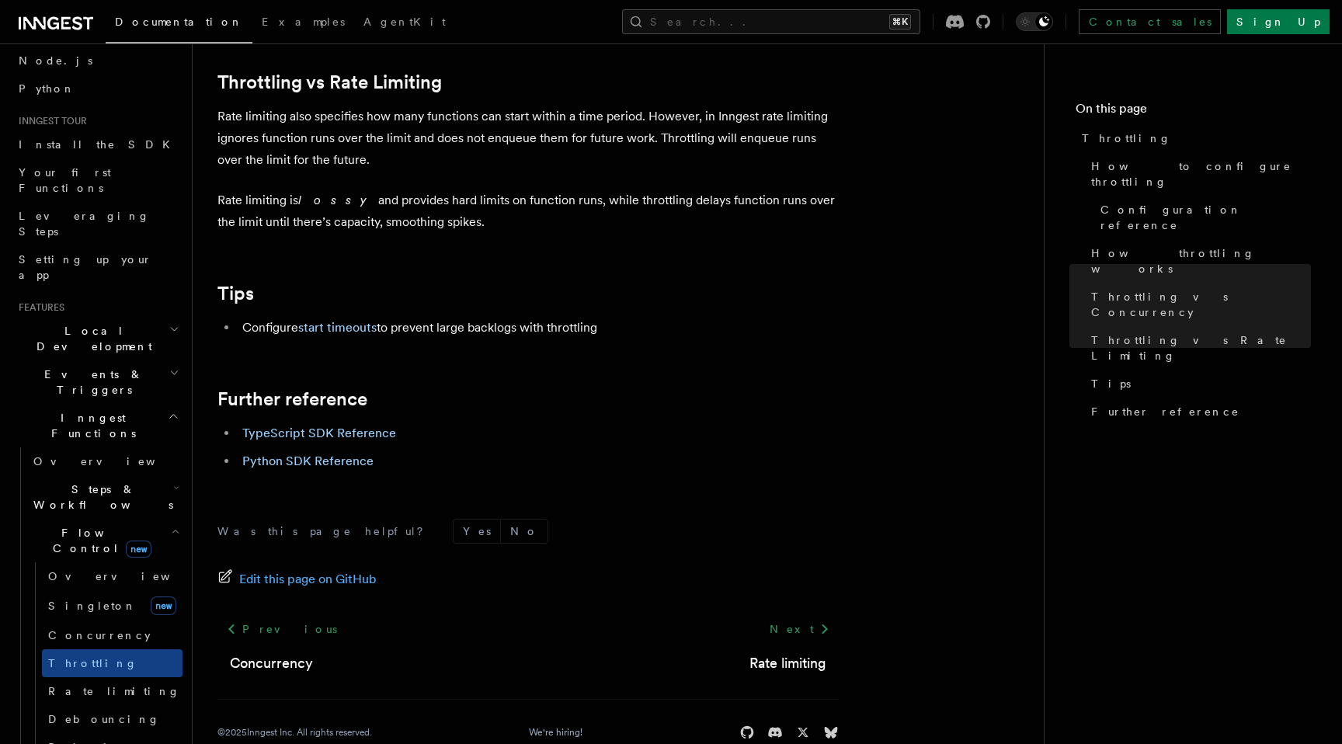
drag, startPoint x: 461, startPoint y: 229, endPoint x: 407, endPoint y: 212, distance: 57.0
click at [407, 212] on p "Rate limiting is lossy and provides hard limits on function runs, while throttl…" at bounding box center [527, 210] width 621 height 43
click at [465, 231] on p "Rate limiting is lossy and provides hard limits on function runs, while throttl…" at bounding box center [527, 210] width 621 height 43
click at [88, 685] on span "Rate limiting" at bounding box center [114, 691] width 132 height 12
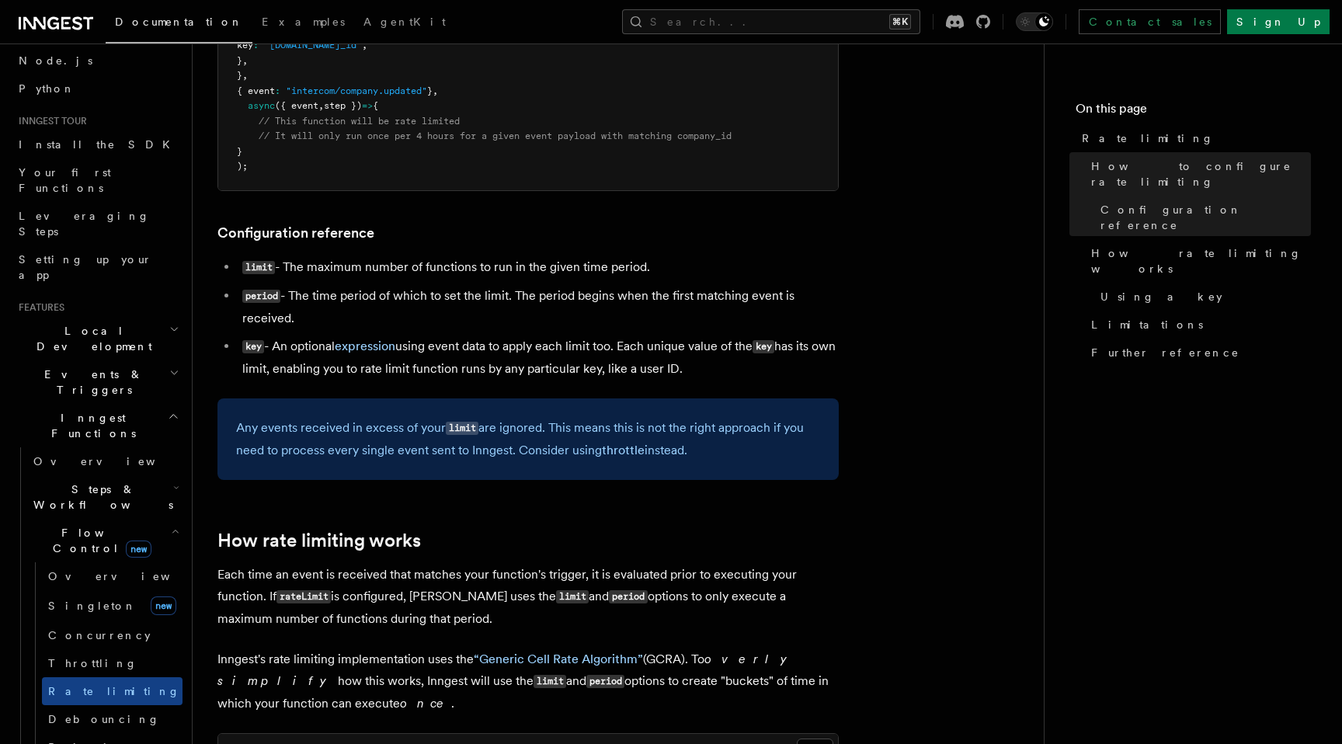
scroll to position [484, 0]
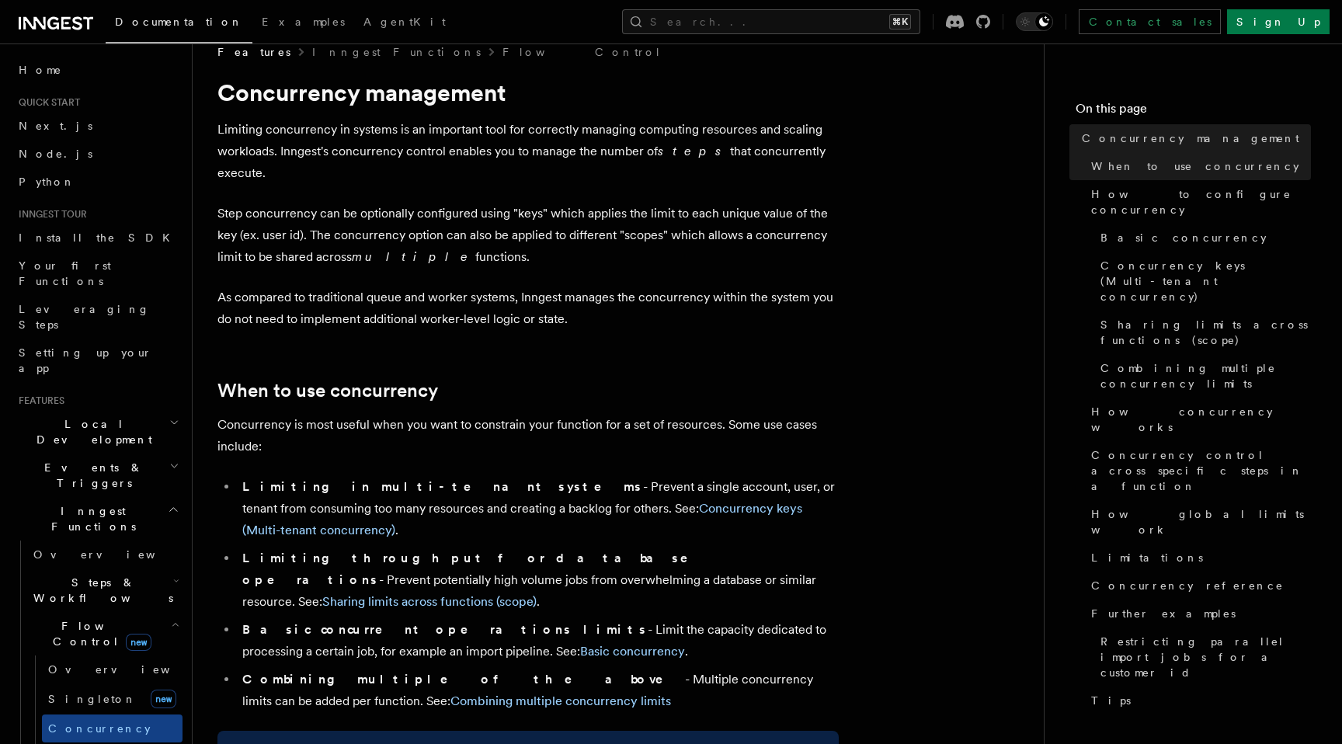
scroll to position [41, 0]
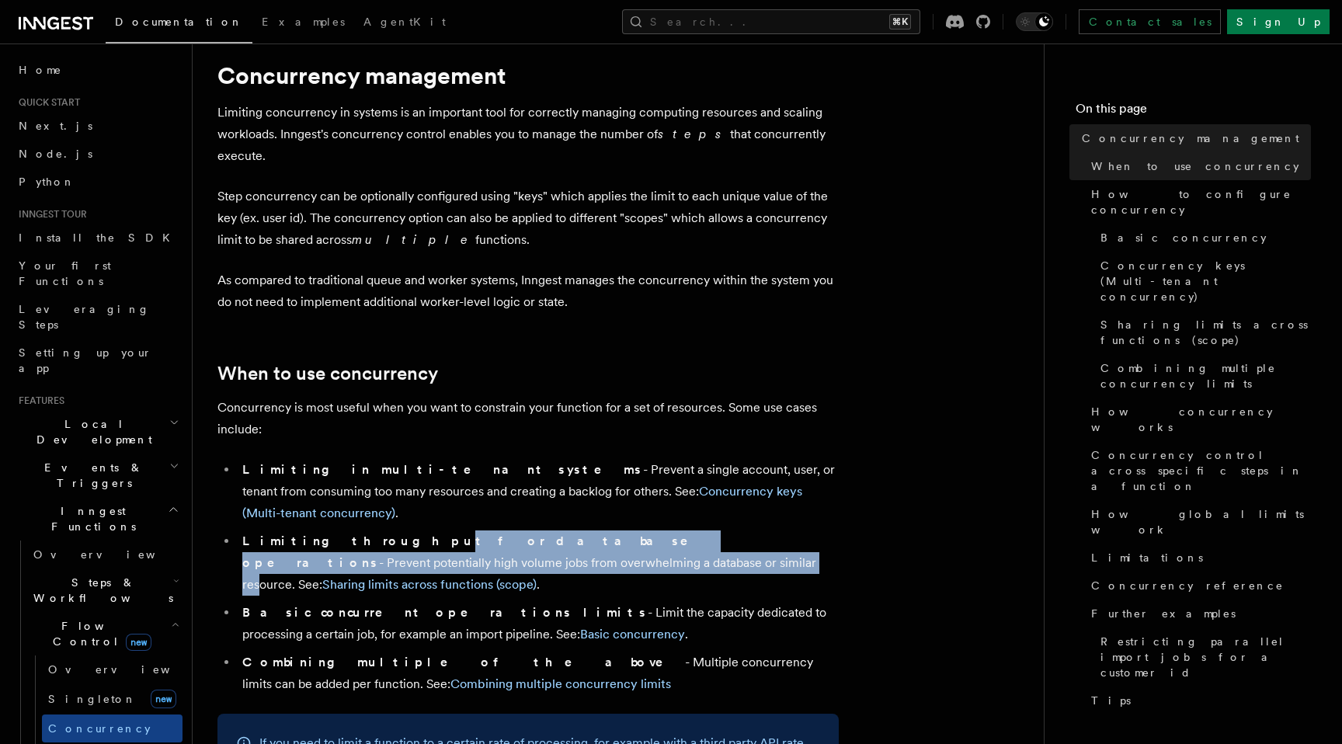
drag, startPoint x: 351, startPoint y: 501, endPoint x: 357, endPoint y: 522, distance: 21.9
click at [357, 530] on li "Limiting throughput for database operations - Prevent potentially high volume j…" at bounding box center [538, 562] width 601 height 65
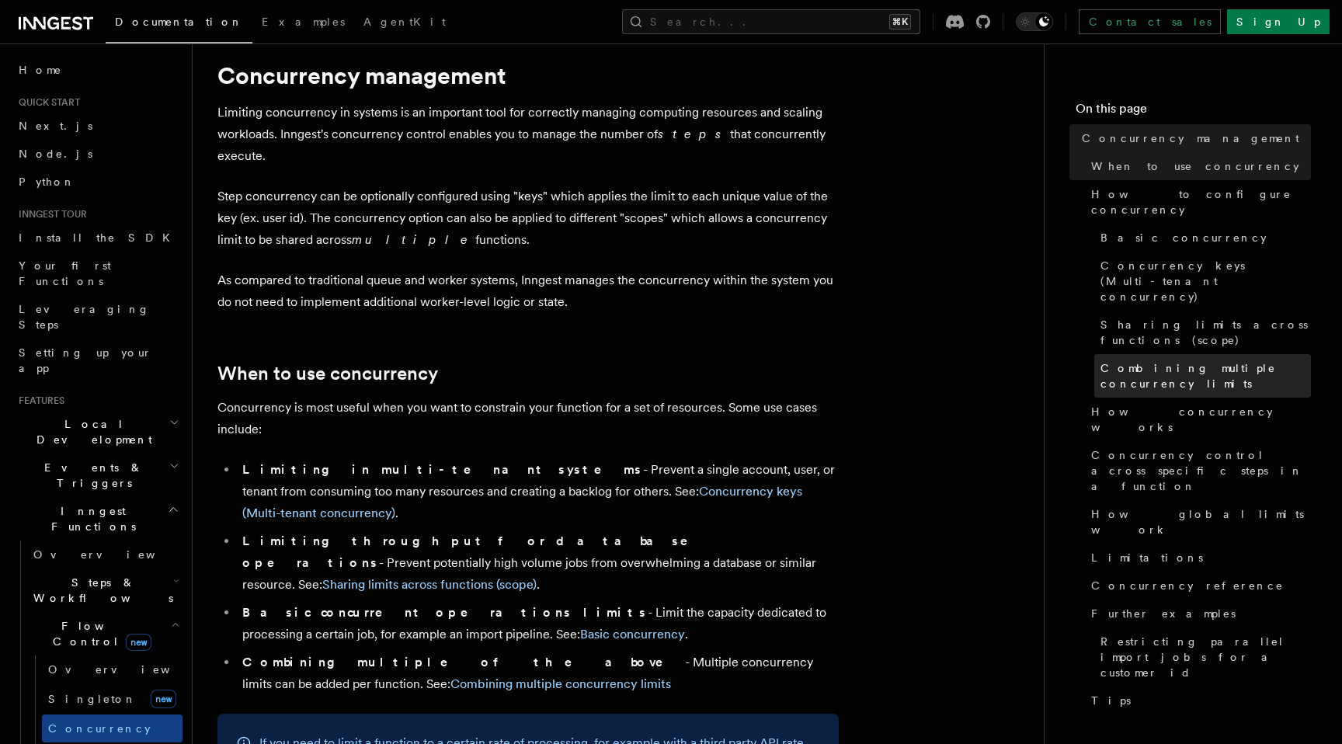
click at [1181, 360] on span "Combining multiple concurrency limits" at bounding box center [1205, 375] width 210 height 31
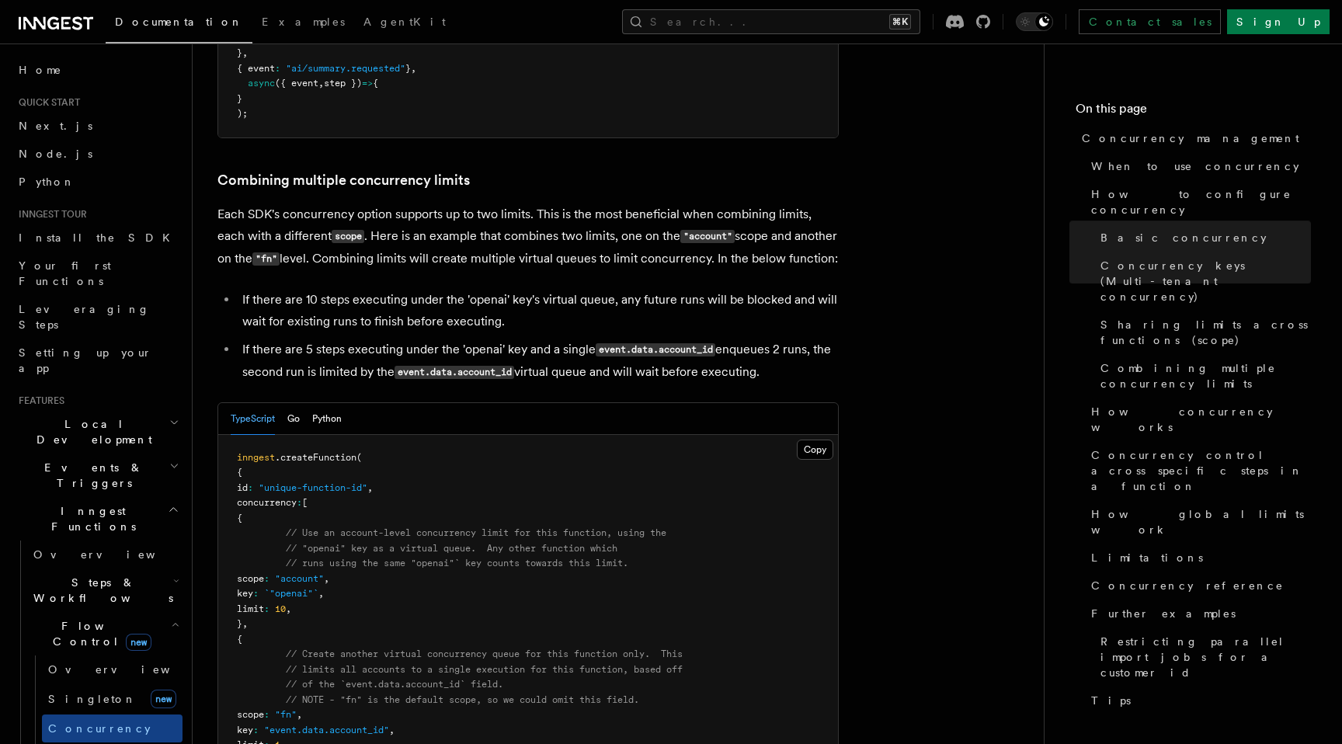
scroll to position [2336, 0]
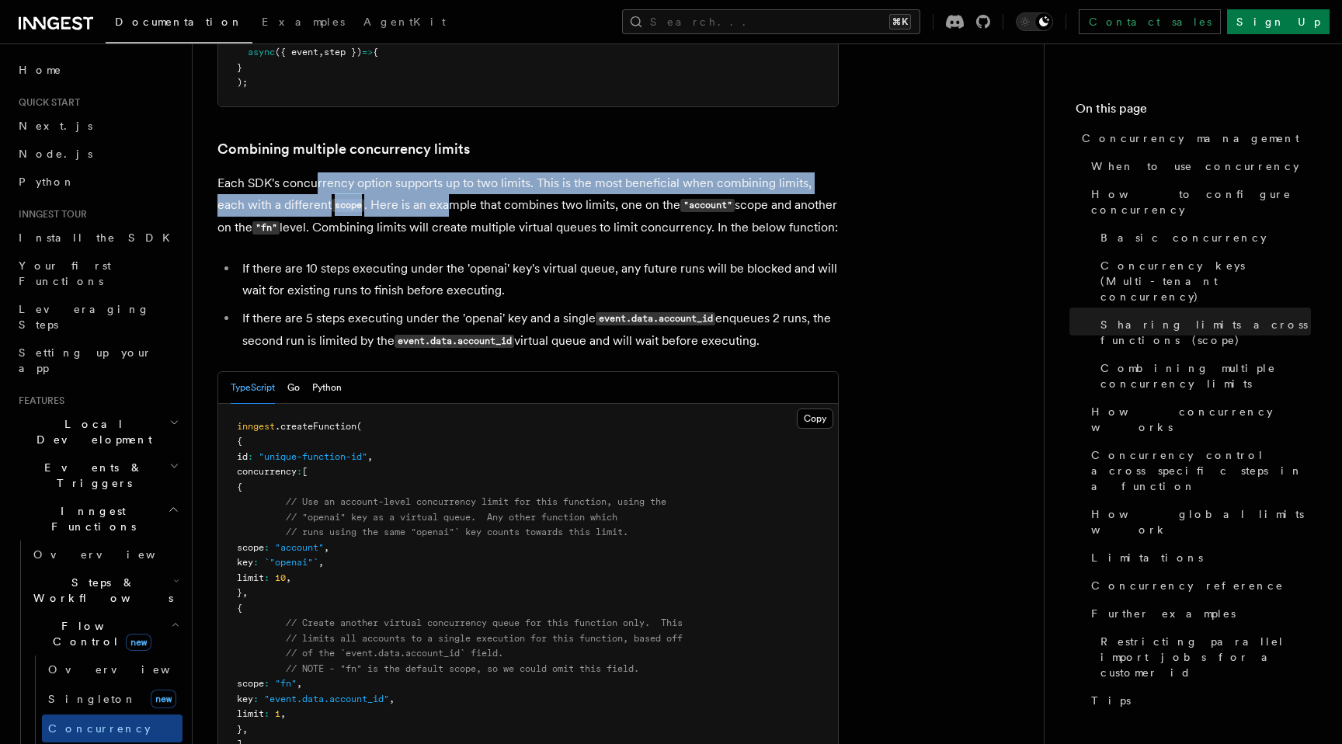
drag, startPoint x: 314, startPoint y: 120, endPoint x: 424, endPoint y: 146, distance: 113.2
click at [424, 172] on p "Each SDK's concurrency option supports up to two limits. This is the most benef…" at bounding box center [527, 205] width 621 height 67
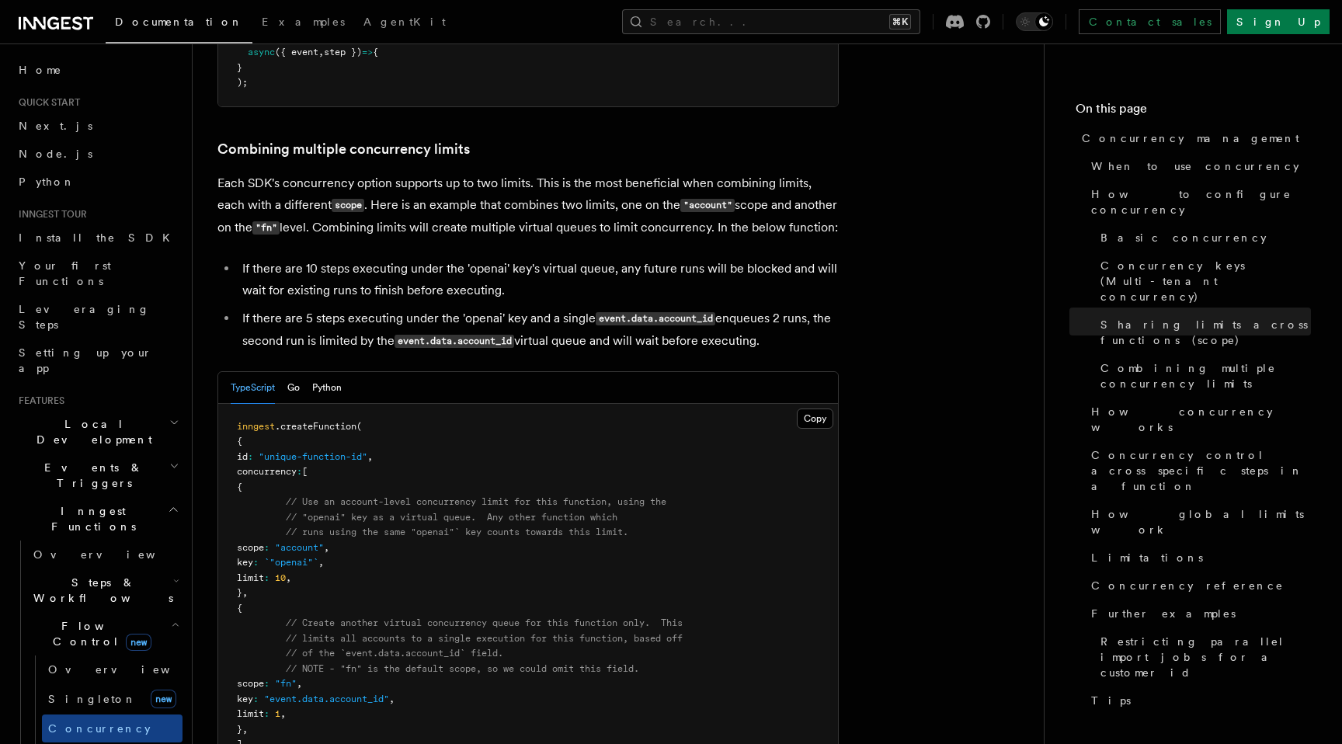
click at [455, 172] on p "Each SDK's concurrency option supports up to two limits. This is the most benef…" at bounding box center [527, 205] width 621 height 67
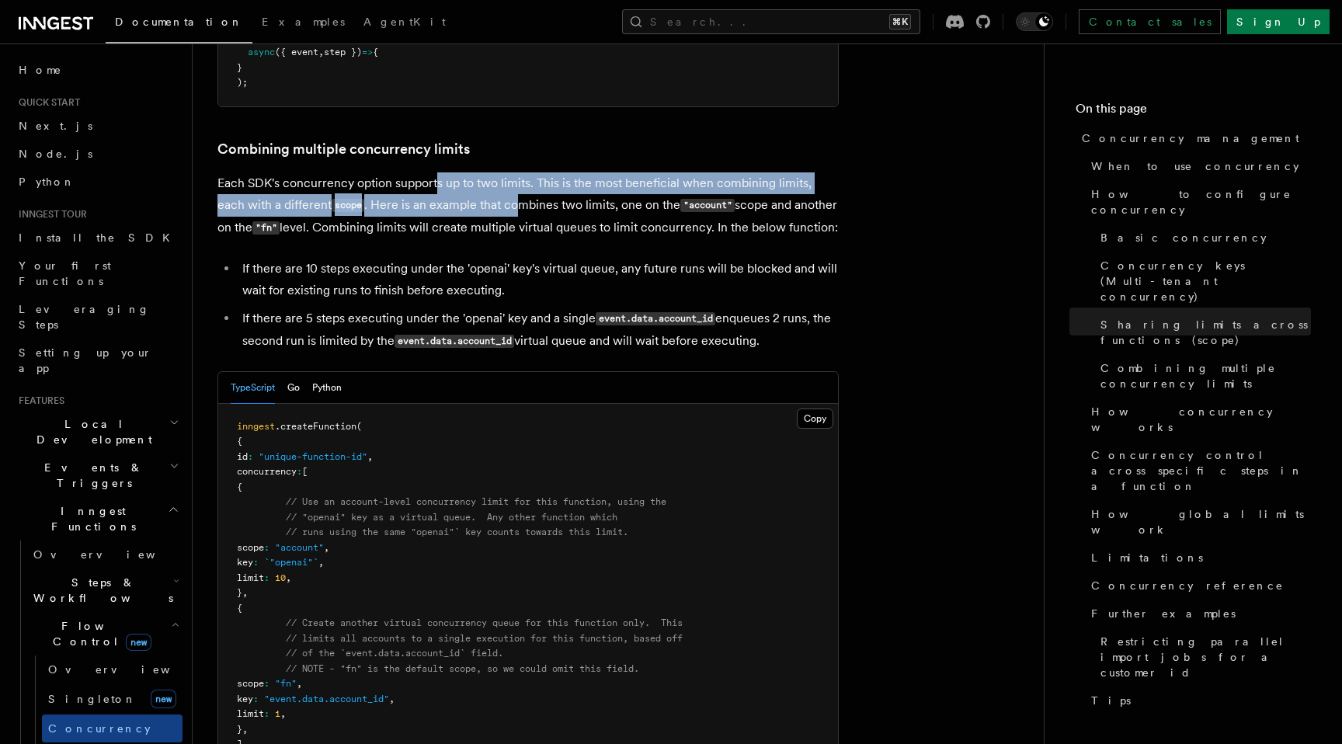
drag, startPoint x: 494, startPoint y: 136, endPoint x: 435, endPoint y: 116, distance: 62.4
click at [435, 172] on p "Each SDK's concurrency option supports up to two limits. This is the most benef…" at bounding box center [527, 205] width 621 height 67
click at [436, 172] on p "Each SDK's concurrency option supports up to two limits. This is the most benef…" at bounding box center [527, 205] width 621 height 67
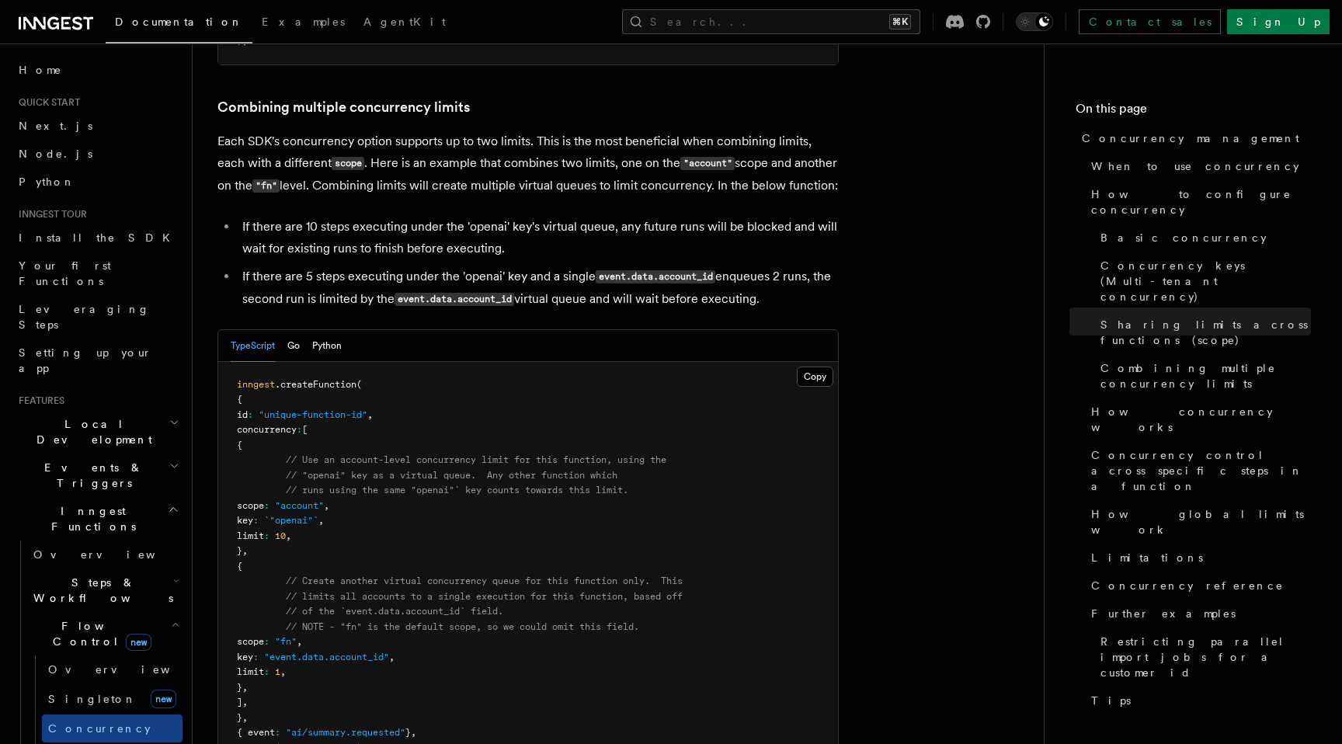
scroll to position [2382, 0]
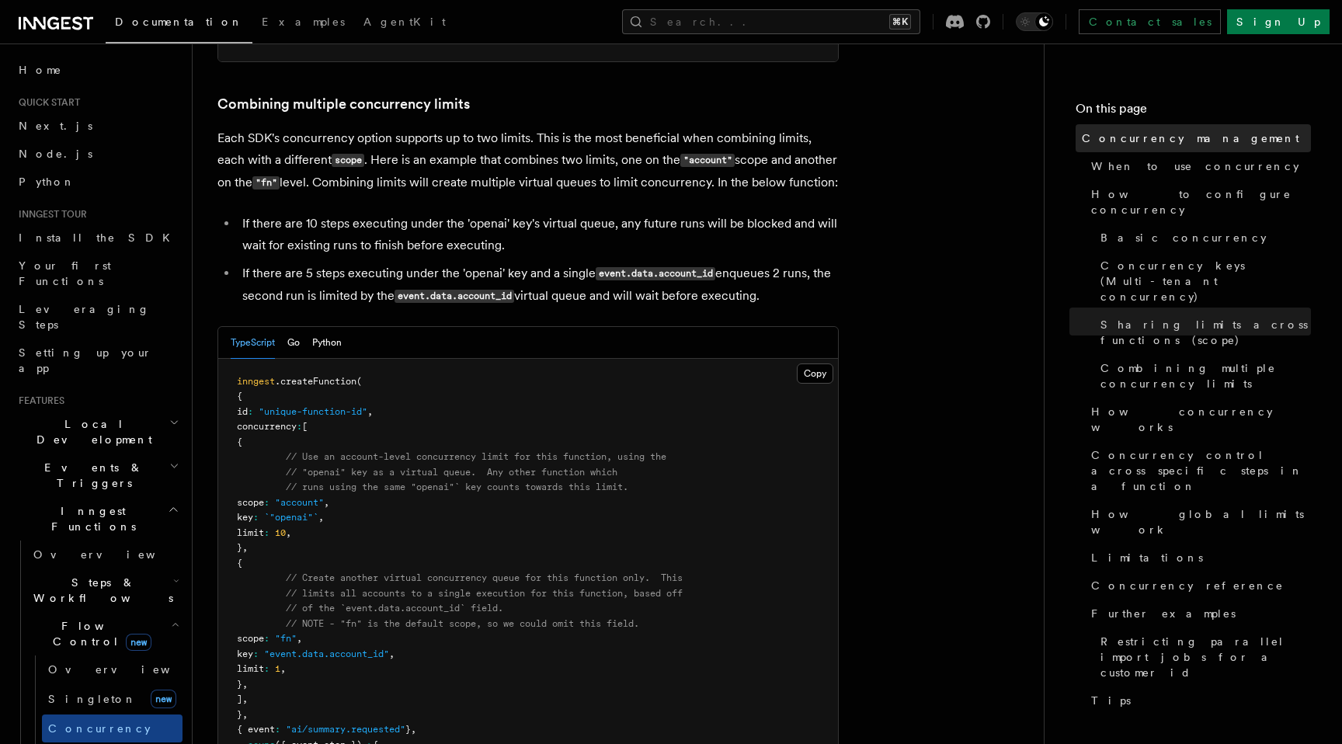
click at [1169, 147] on link "Concurrency management" at bounding box center [1192, 138] width 235 height 28
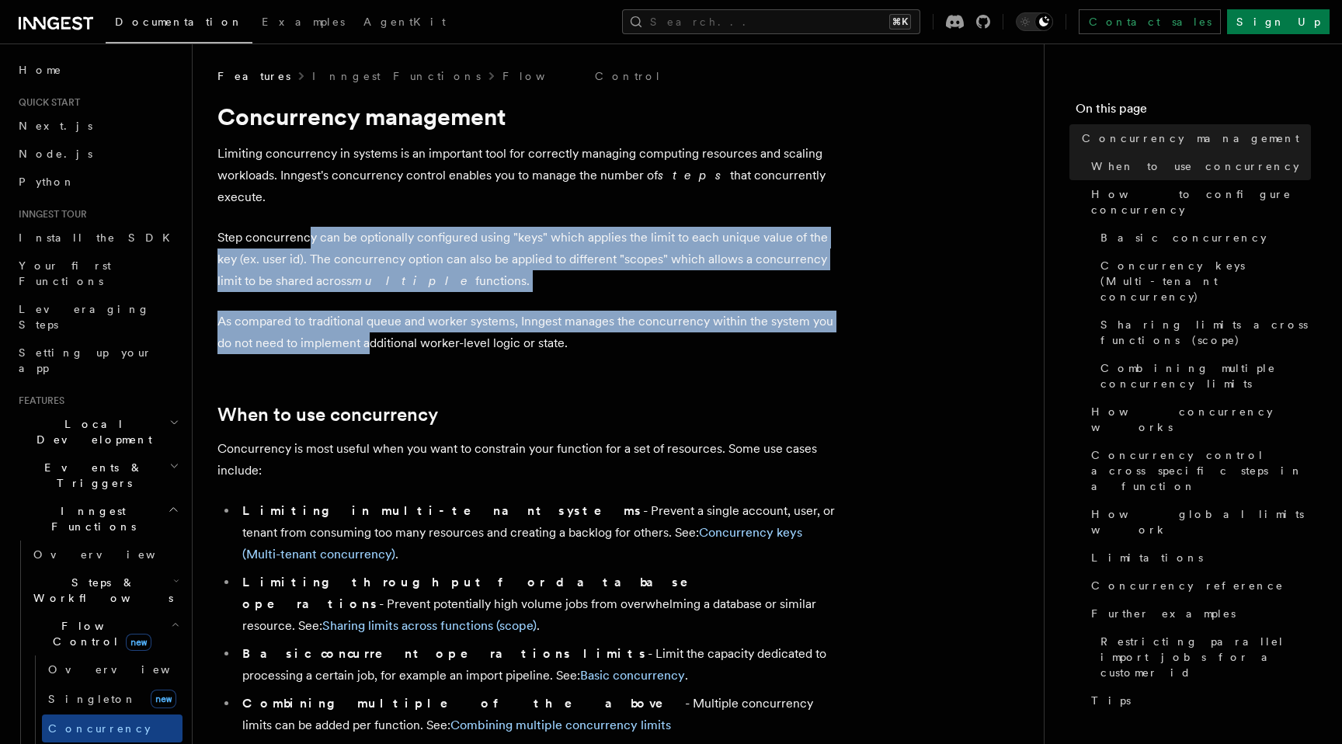
drag, startPoint x: 308, startPoint y: 217, endPoint x: 371, endPoint y: 313, distance: 114.4
click at [371, 313] on p "As compared to traditional queue and worker systems, Inngest manages the concur…" at bounding box center [527, 332] width 621 height 43
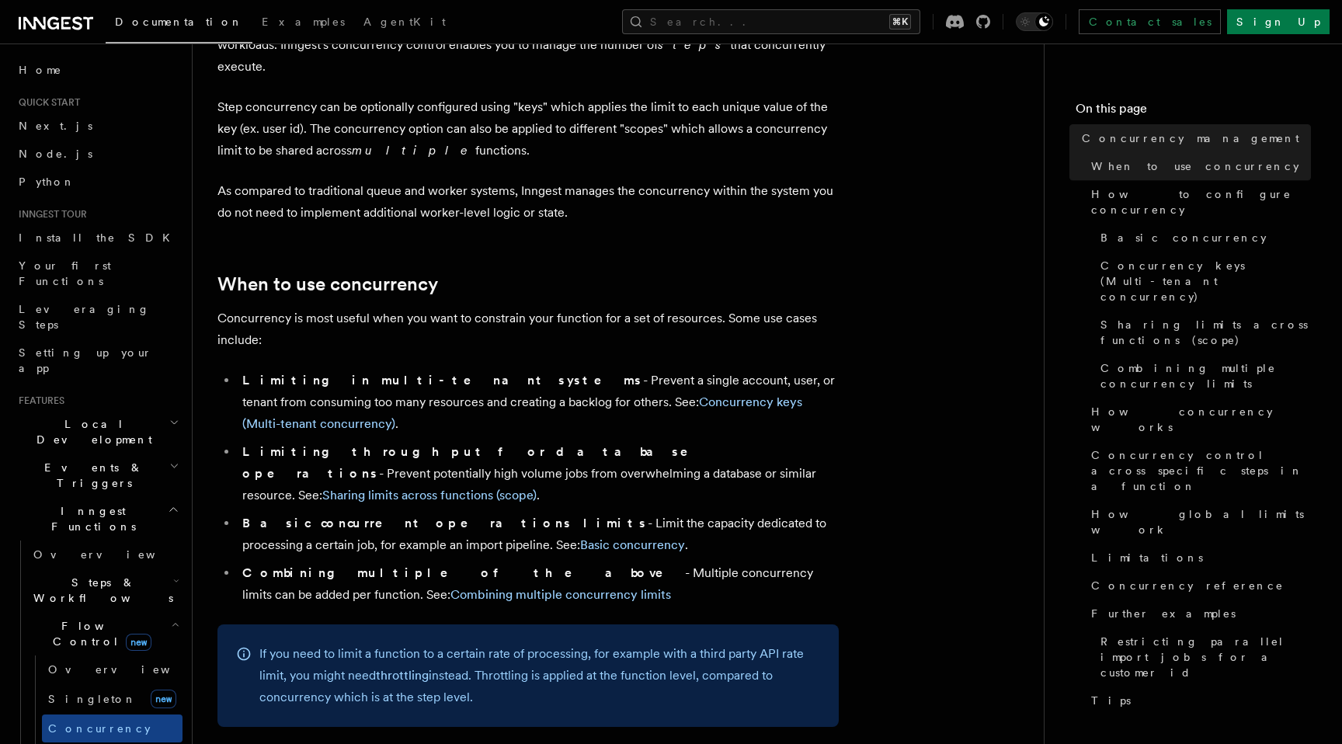
scroll to position [137, 0]
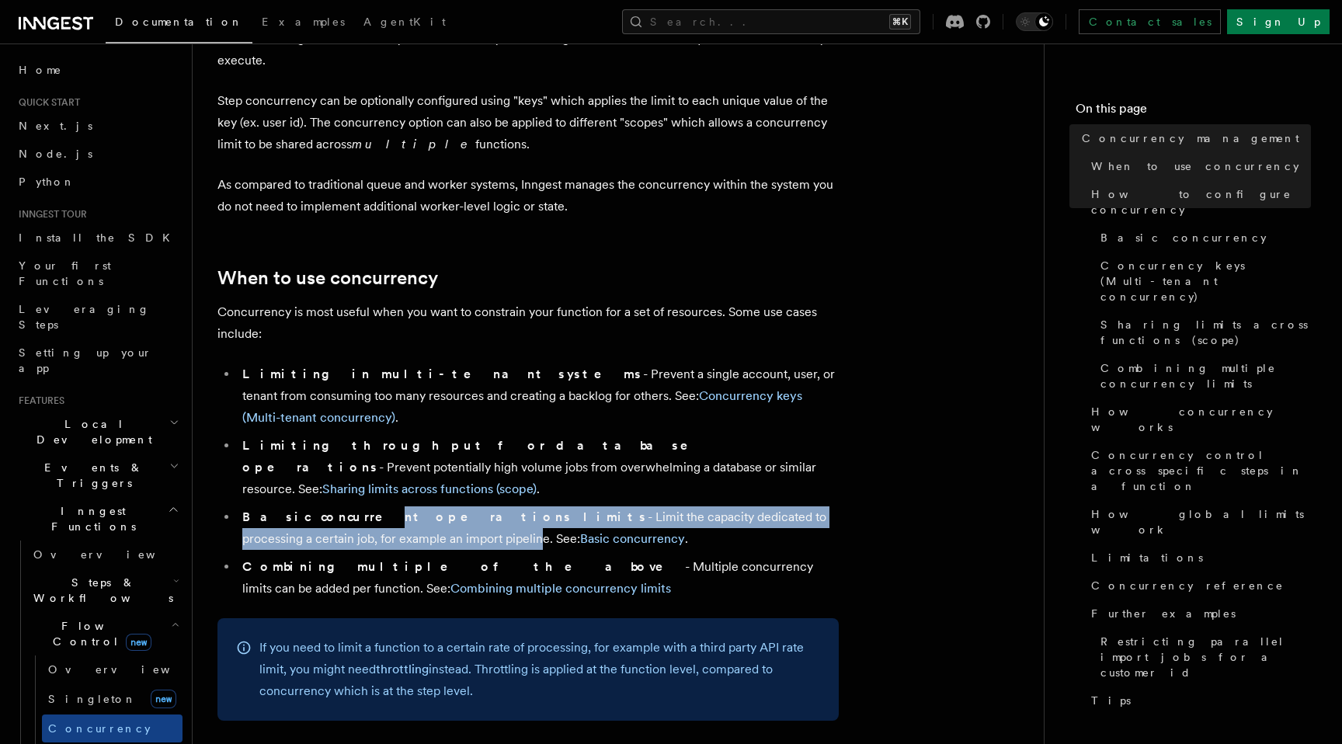
drag, startPoint x: 329, startPoint y: 459, endPoint x: 332, endPoint y: 472, distance: 13.4
click at [332, 506] on li "Basic concurrent operations limits - Limit the capacity dedicated to processing…" at bounding box center [538, 527] width 601 height 43
drag, startPoint x: 354, startPoint y: 474, endPoint x: 330, endPoint y: 450, distance: 34.6
click at [330, 506] on li "Basic concurrent operations limits - Limit the capacity dedicated to processing…" at bounding box center [538, 527] width 601 height 43
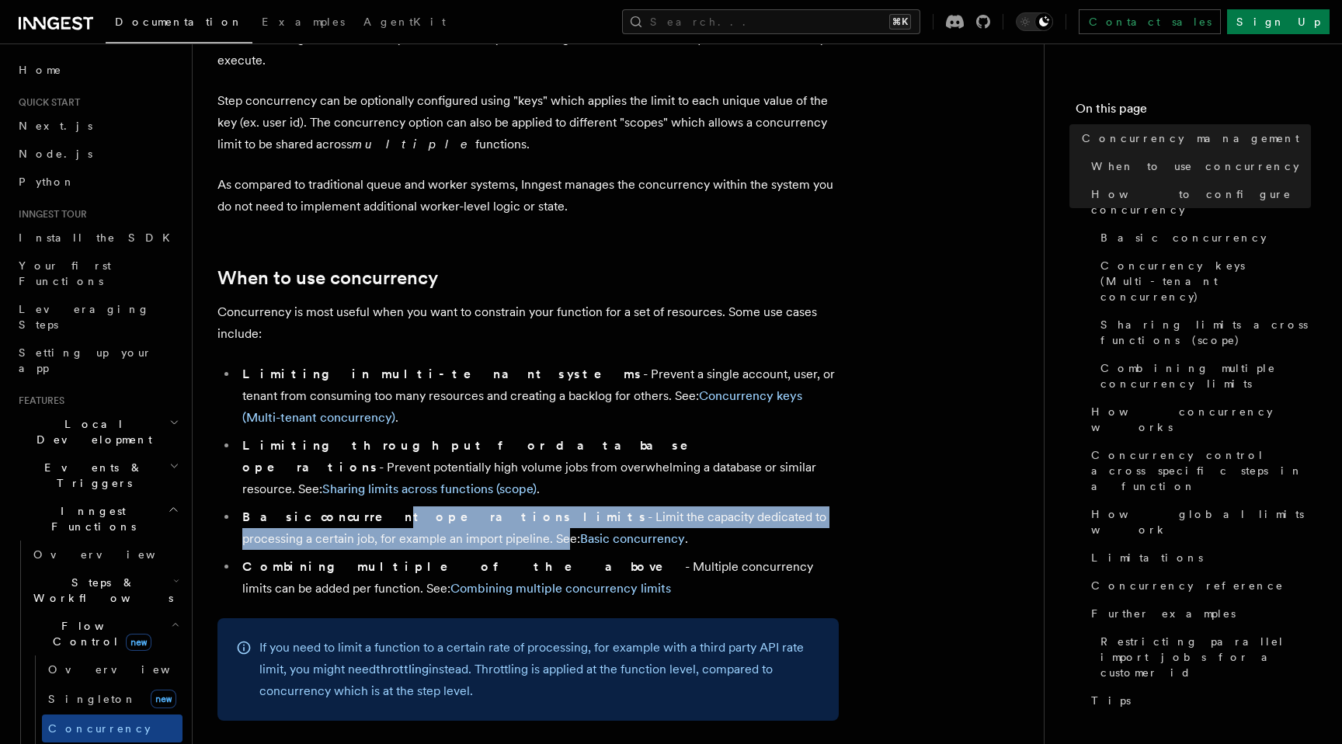
click at [330, 509] on strong "Basic concurrent operations limits" at bounding box center [444, 516] width 405 height 15
drag, startPoint x: 360, startPoint y: 474, endPoint x: 346, endPoint y: 455, distance: 23.9
click at [346, 506] on li "Basic concurrent operations limits - Limit the capacity dedicated to processing…" at bounding box center [538, 527] width 601 height 43
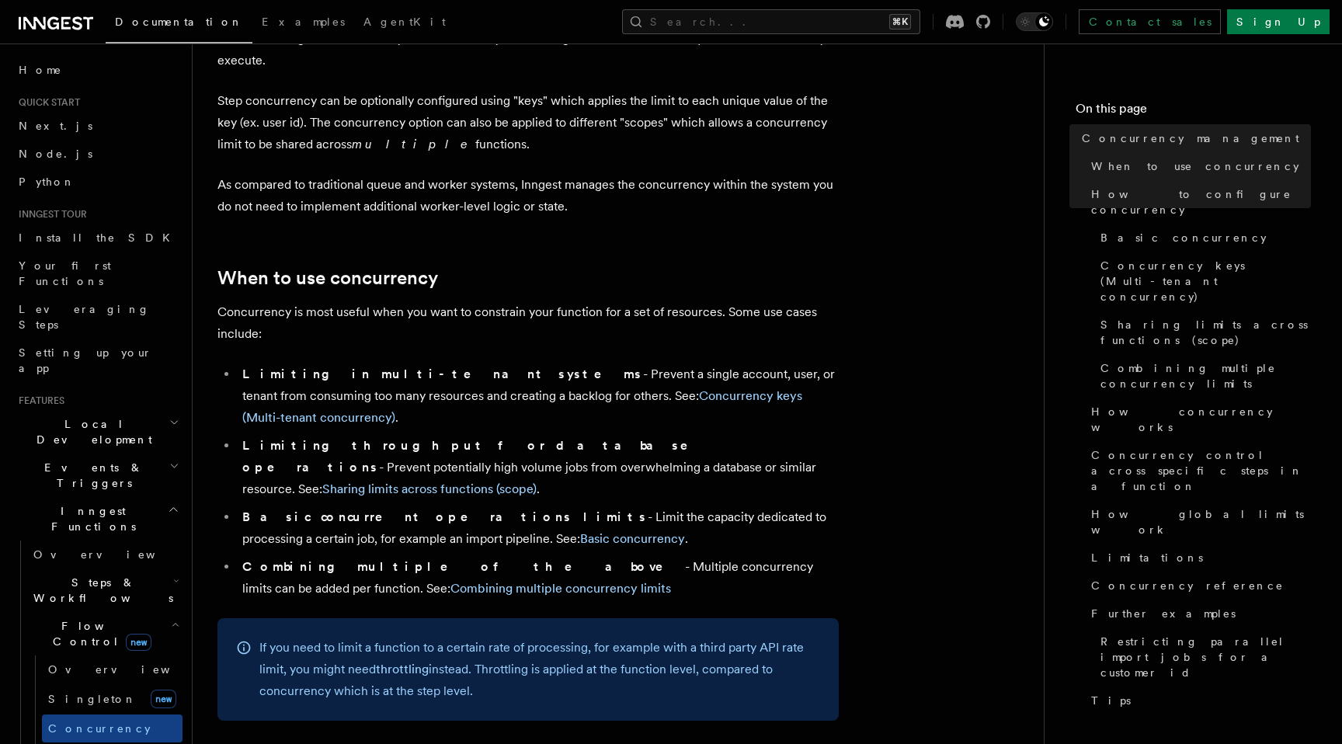
click at [382, 435] on li "Limiting throughput for database operations - Prevent potentially high volume j…" at bounding box center [538, 467] width 601 height 65
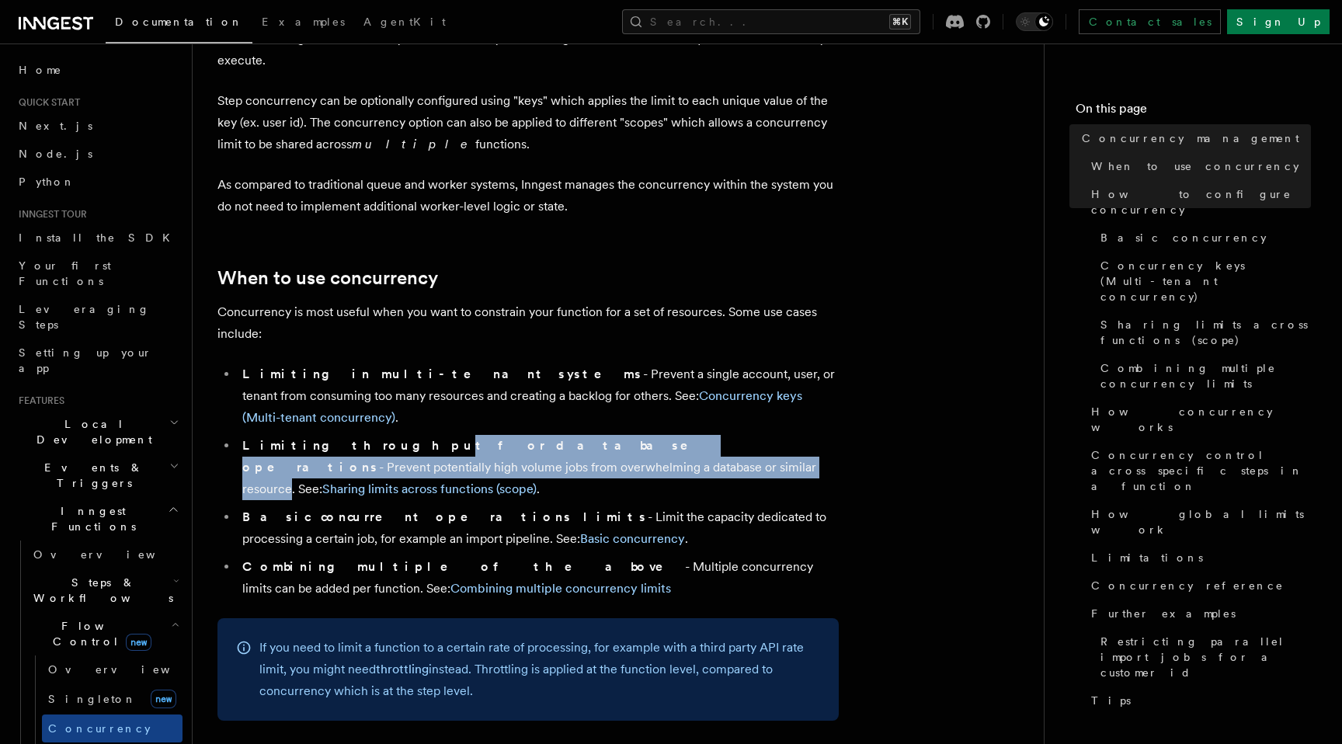
drag, startPoint x: 393, startPoint y: 426, endPoint x: 348, endPoint y: 405, distance: 49.4
click at [348, 435] on li "Limiting throughput for database operations - Prevent potentially high volume j…" at bounding box center [538, 467] width 601 height 65
click at [345, 435] on li "Limiting throughput for database operations - Prevent potentially high volume j…" at bounding box center [538, 467] width 601 height 65
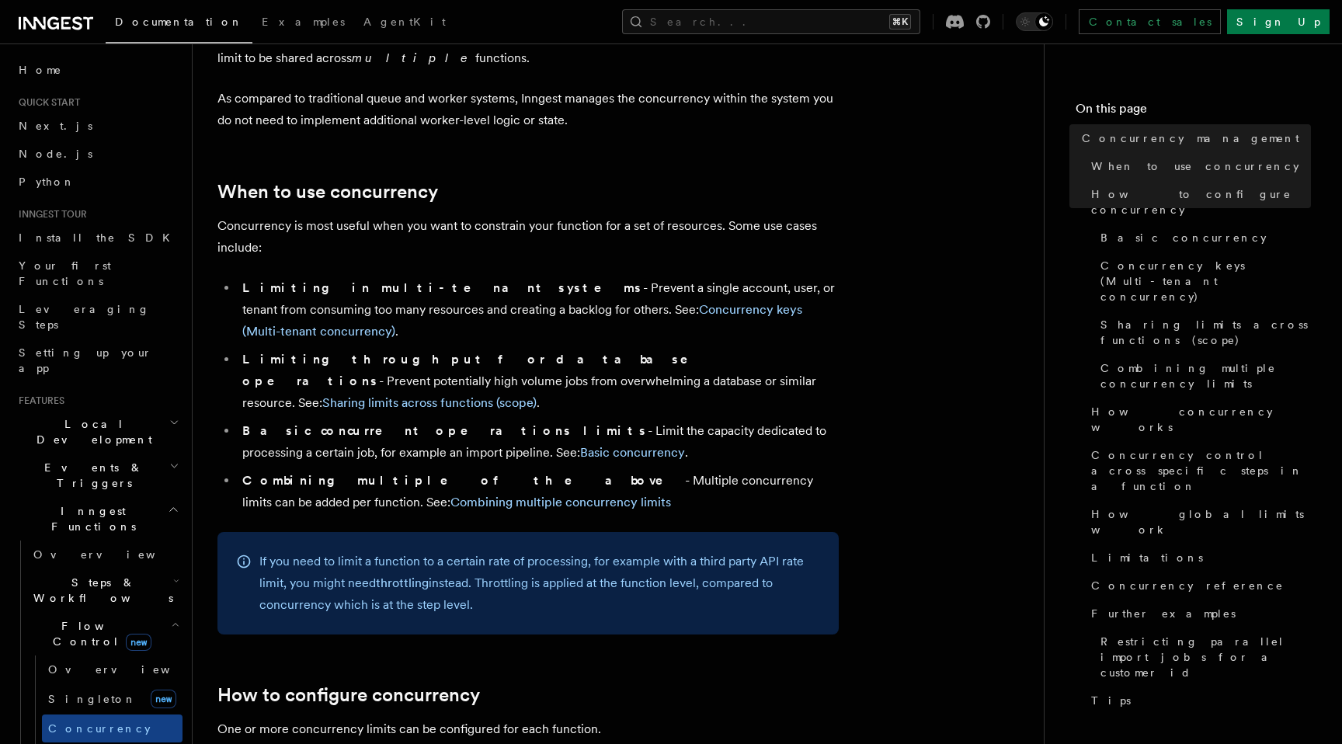
scroll to position [235, 0]
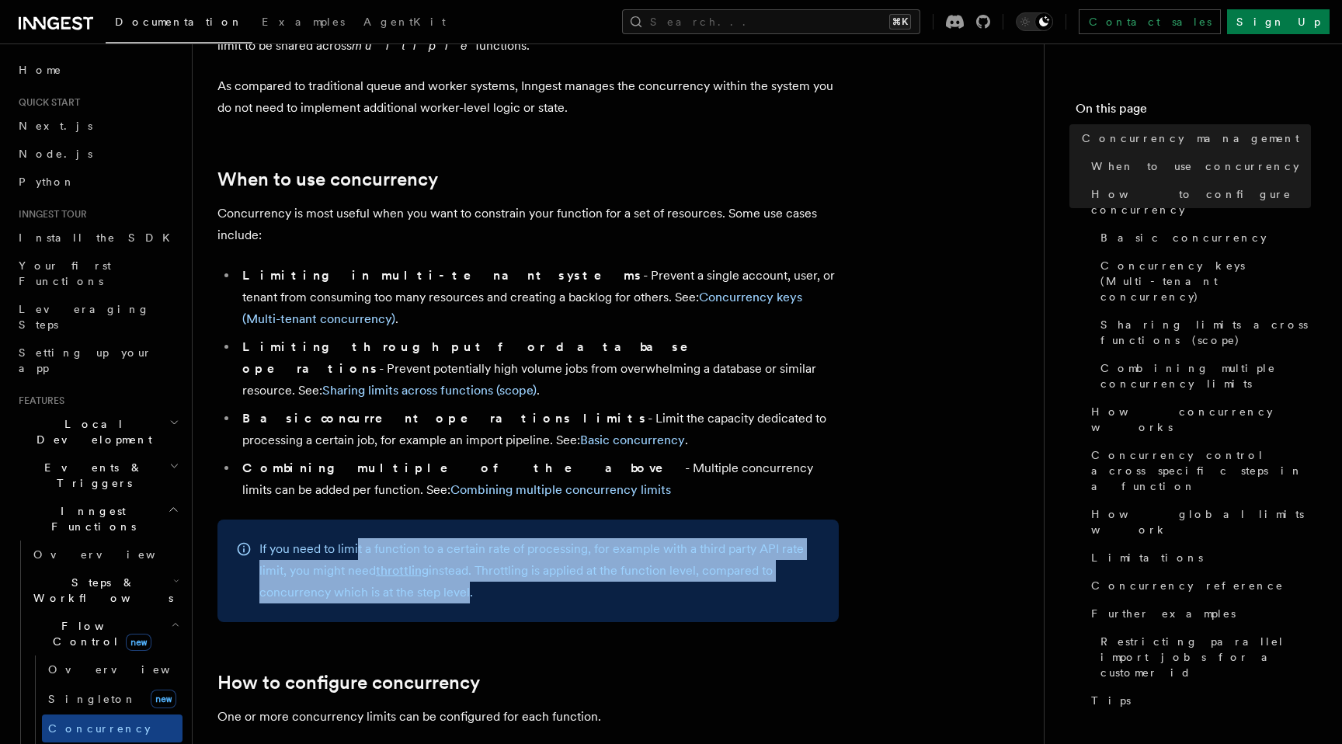
drag, startPoint x: 358, startPoint y: 486, endPoint x: 464, endPoint y: 534, distance: 116.1
click at [463, 538] on p "If you need to limit a function to a certain rate of processing, for example wi…" at bounding box center [539, 570] width 561 height 65
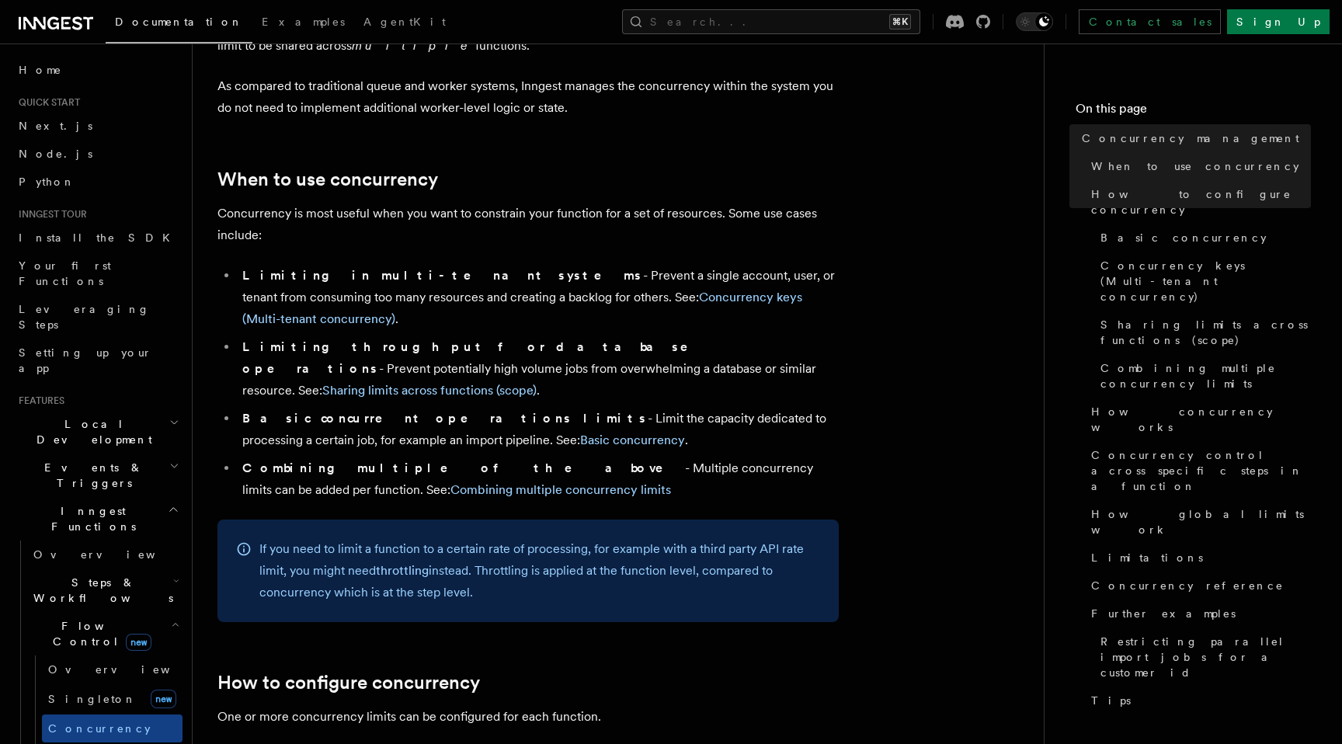
click at [481, 538] on p "If you need to limit a function to a certain rate of processing, for example wi…" at bounding box center [539, 570] width 561 height 65
drag, startPoint x: 489, startPoint y: 534, endPoint x: 478, endPoint y: 485, distance: 50.9
click at [478, 538] on p "If you need to limit a function to a certain rate of processing, for example wi…" at bounding box center [539, 570] width 561 height 65
click at [496, 538] on p "If you need to limit a function to a certain rate of processing, for example wi…" at bounding box center [539, 570] width 561 height 65
drag, startPoint x: 502, startPoint y: 527, endPoint x: 421, endPoint y: 487, distance: 90.3
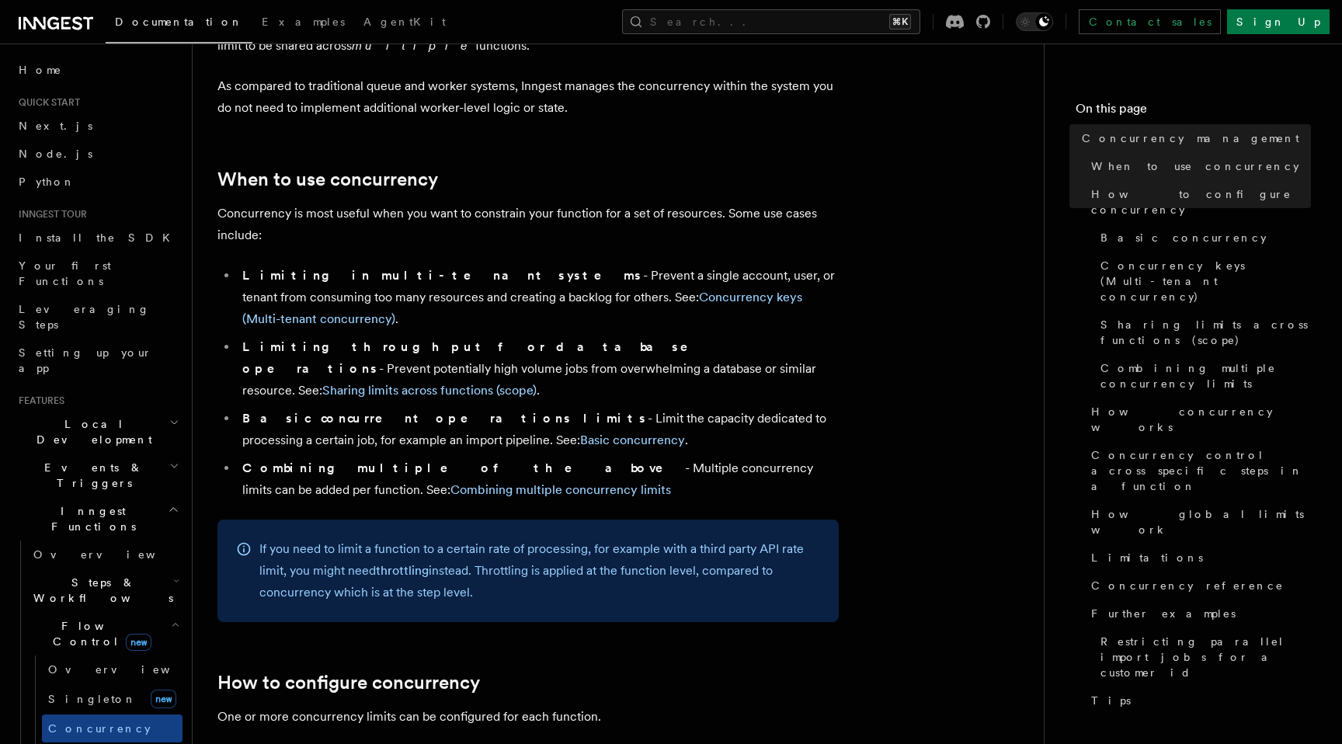
click at [421, 538] on p "If you need to limit a function to a certain rate of processing, for example wi…" at bounding box center [539, 570] width 561 height 65
drag, startPoint x: 387, startPoint y: 485, endPoint x: 479, endPoint y: 534, distance: 104.9
click at [479, 538] on p "If you need to limit a function to a certain rate of processing, for example wi…" at bounding box center [539, 570] width 561 height 65
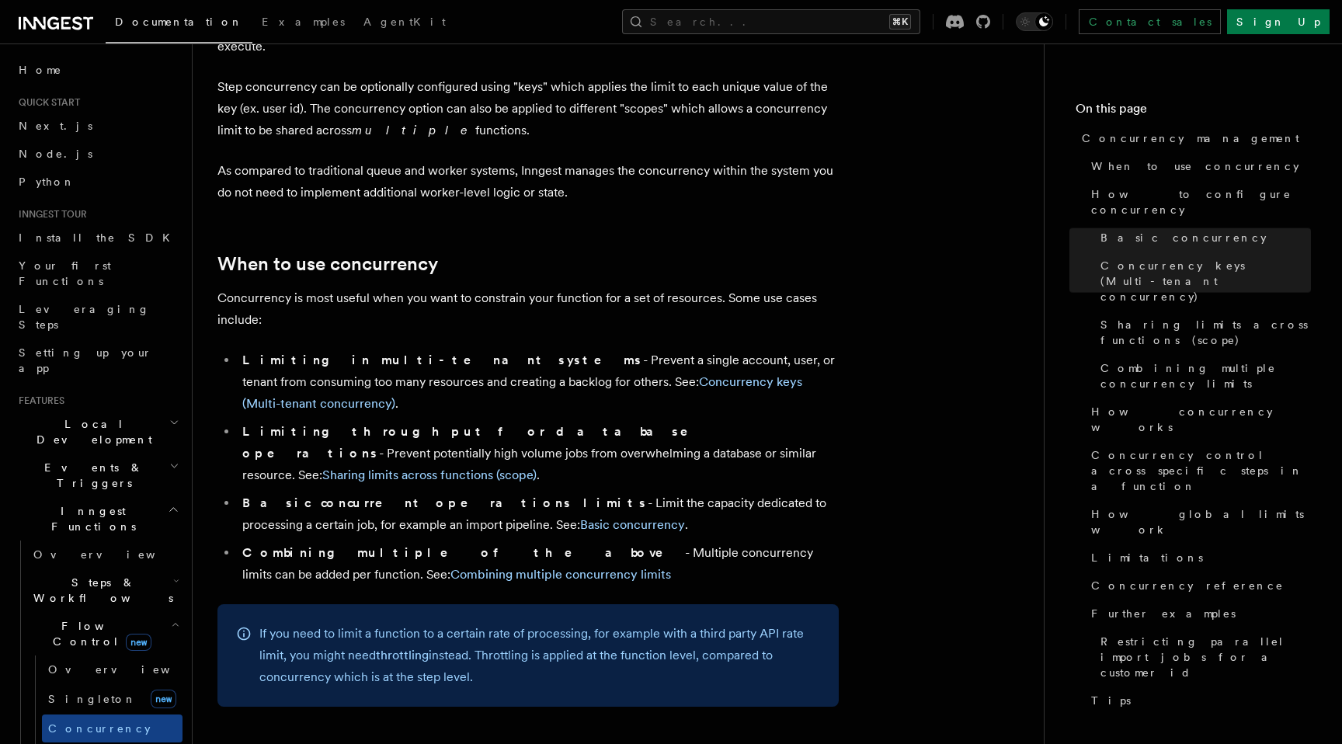
scroll to position [16, 0]
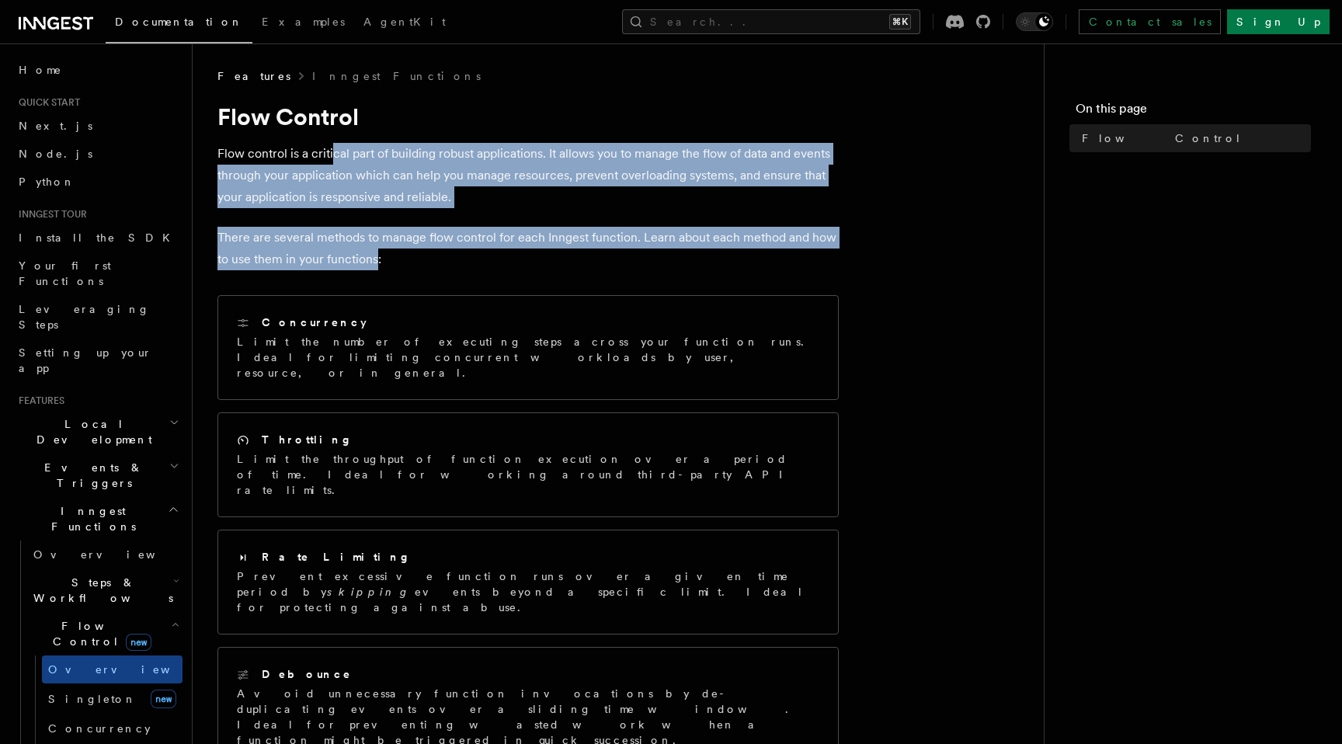
drag, startPoint x: 330, startPoint y: 160, endPoint x: 376, endPoint y: 267, distance: 116.5
click at [375, 266] on article "Features Inngest Functions Flow Control Flow control is a critical part of buil…" at bounding box center [617, 624] width 801 height 1112
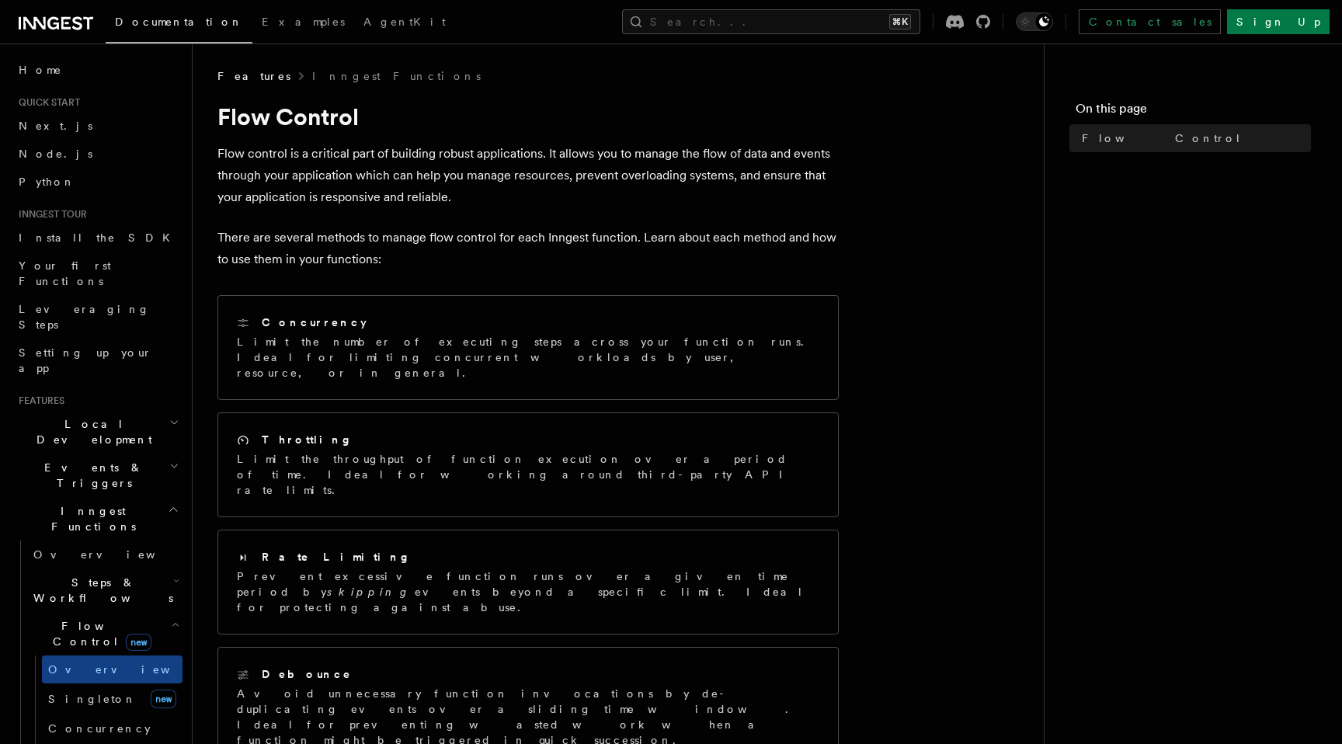
click at [382, 266] on p "There are several methods to manage flow control for each Inngest function. Lea…" at bounding box center [527, 248] width 621 height 43
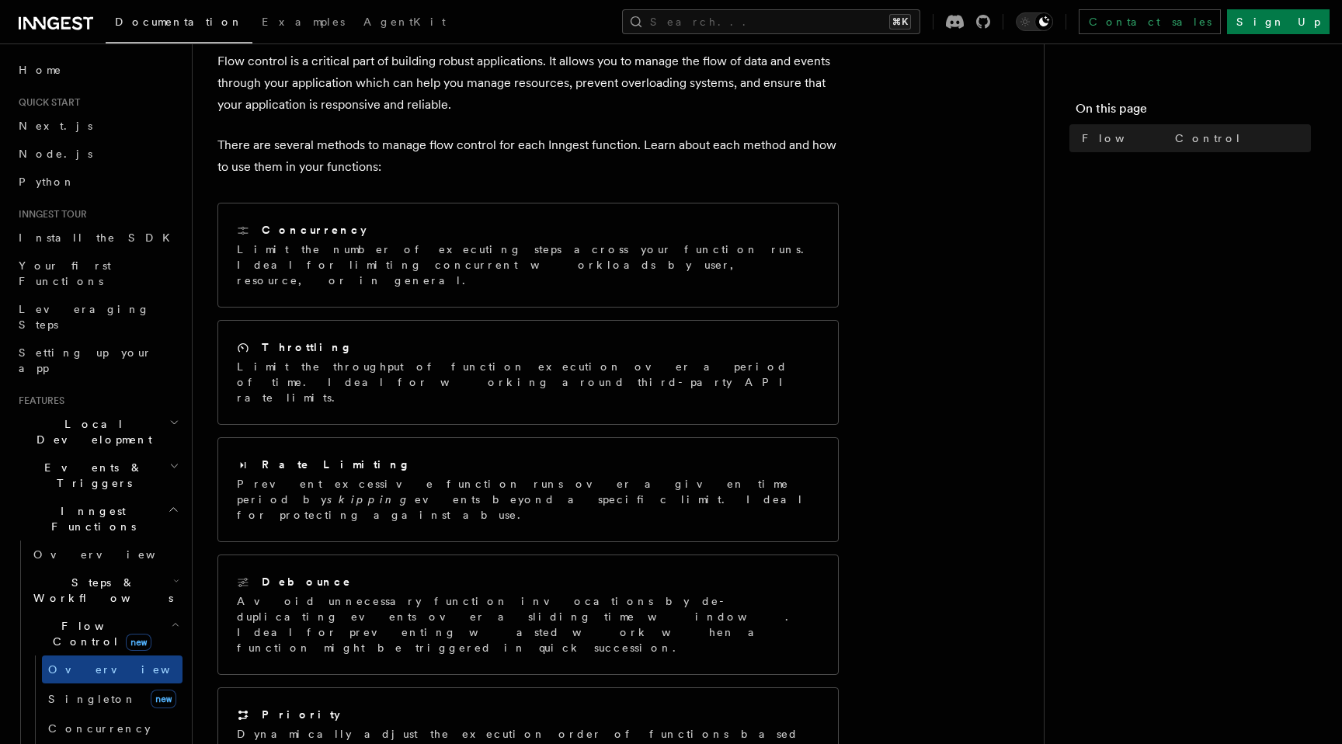
scroll to position [57, 0]
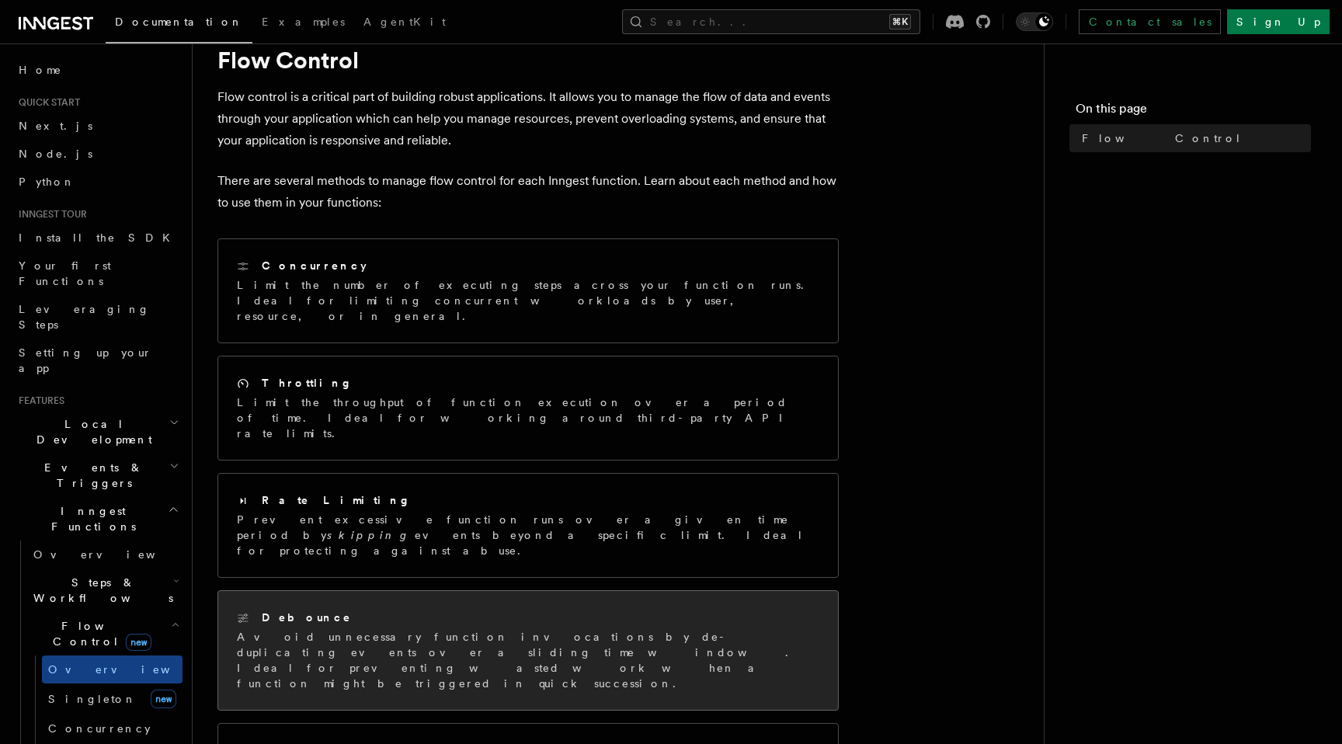
click at [444, 629] on p "Avoid unnecessary function invocations by de-duplicating events over a sliding …" at bounding box center [528, 660] width 582 height 62
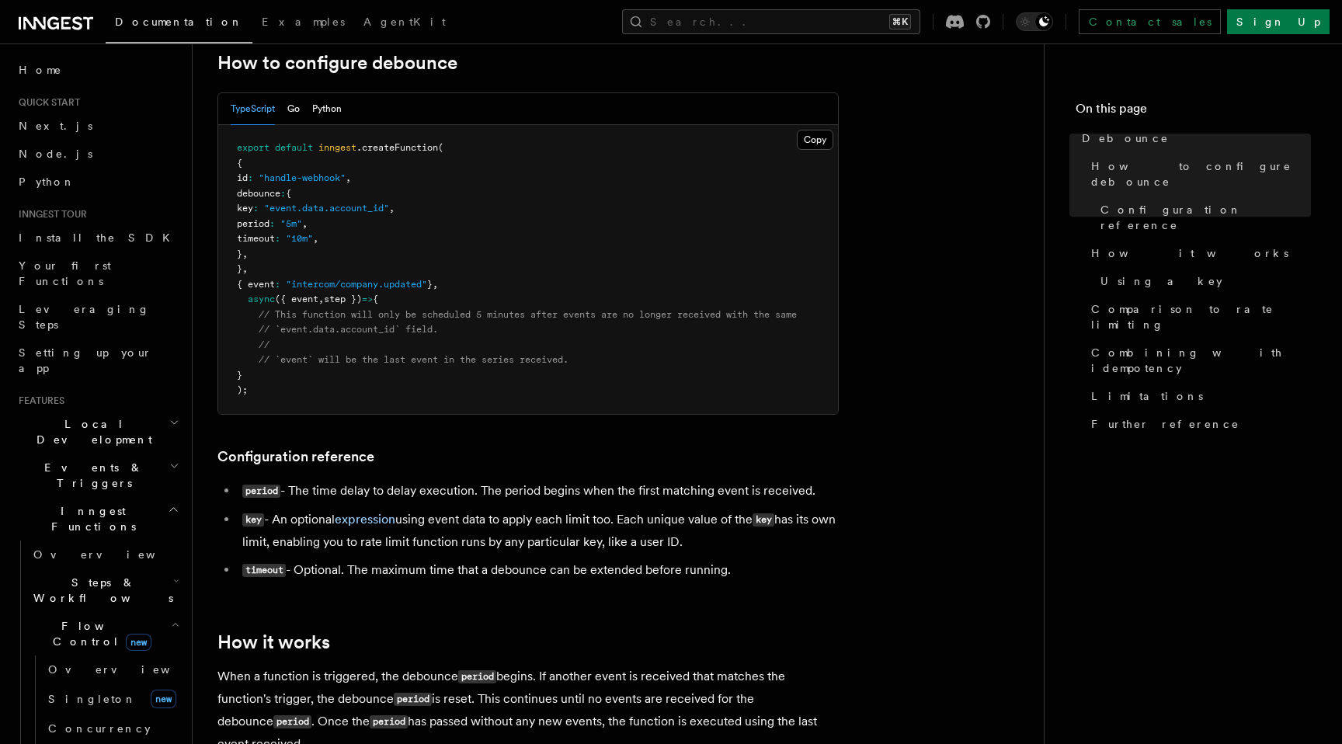
scroll to position [330, 0]
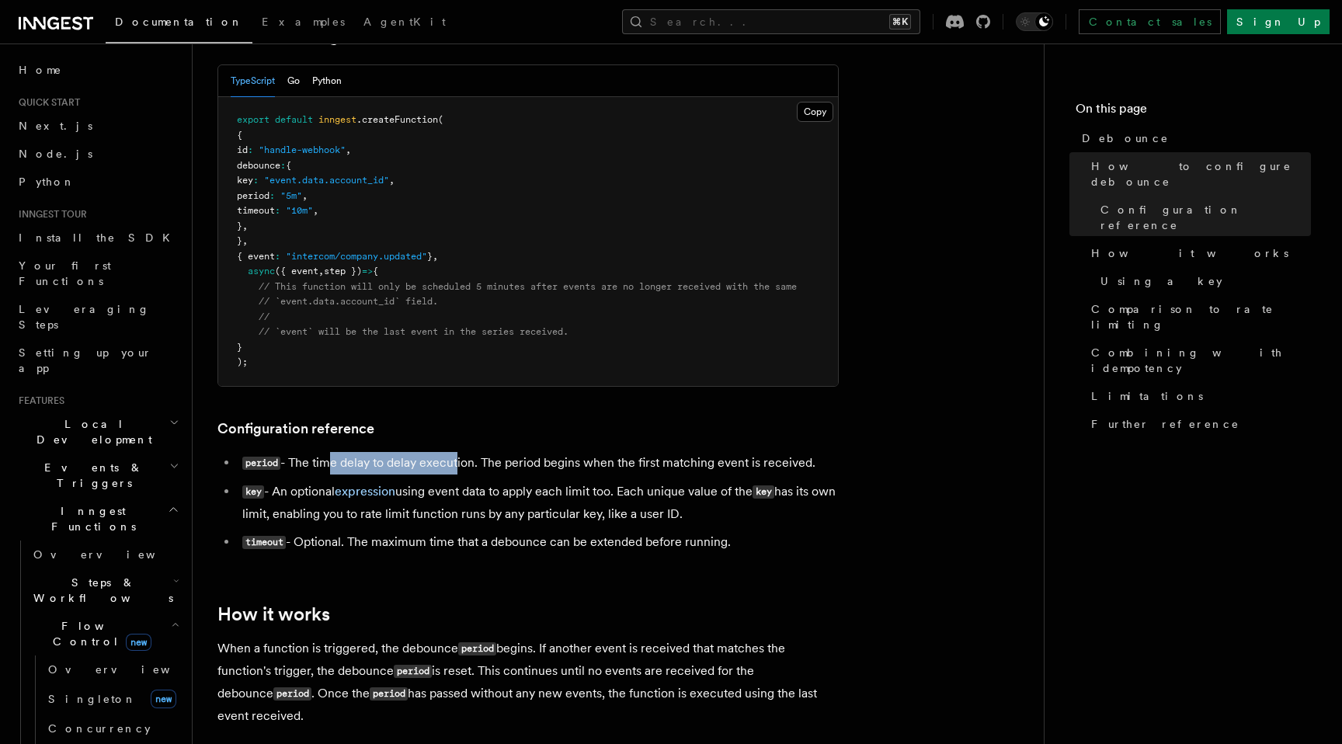
drag, startPoint x: 322, startPoint y: 461, endPoint x: 455, endPoint y: 461, distance: 132.8
click at [455, 461] on li "period - The time delay to delay execution. The period begins when the first ma…" at bounding box center [538, 463] width 601 height 23
click at [456, 461] on li "period - The time delay to delay execution. The period begins when the first ma…" at bounding box center [538, 463] width 601 height 23
drag, startPoint x: 319, startPoint y: 544, endPoint x: 446, endPoint y: 544, distance: 126.6
click at [446, 544] on li "timeout - Optional. The maximum time that a debounce can be extended before run…" at bounding box center [538, 542] width 601 height 23
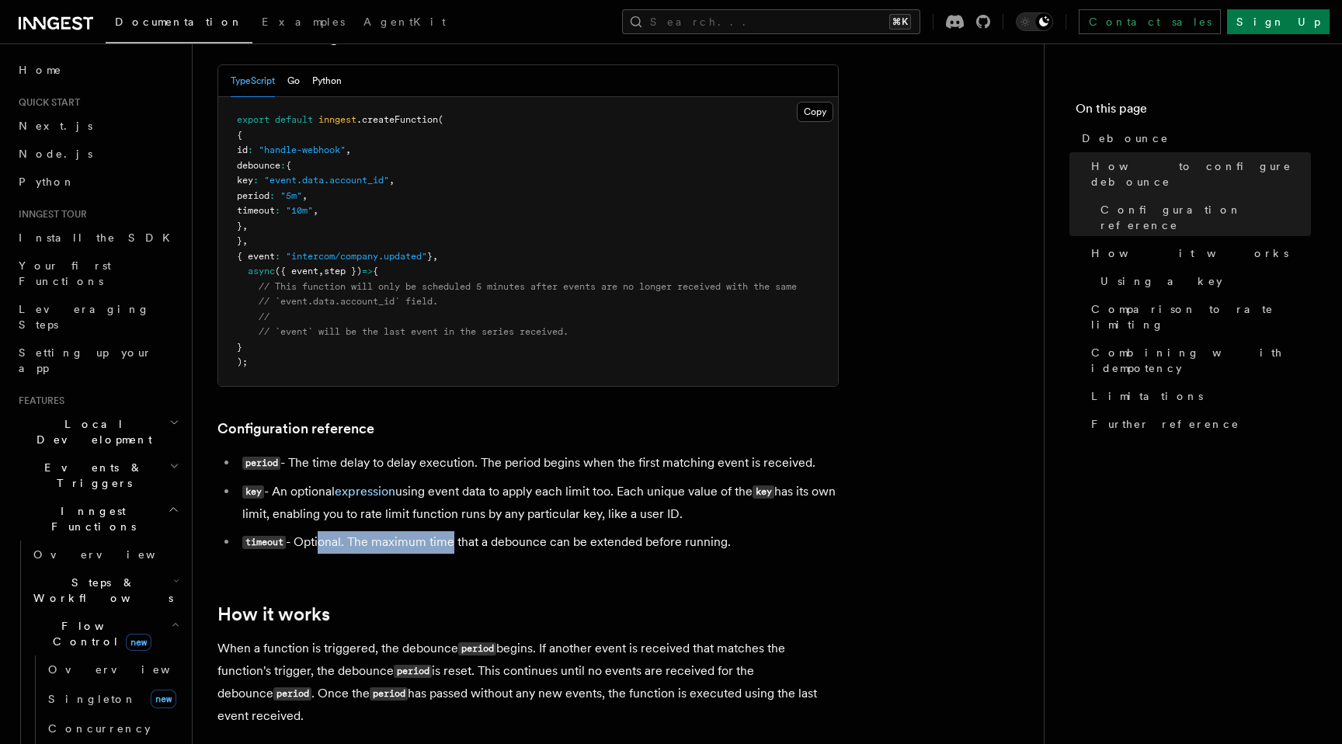
click at [446, 544] on li "timeout - Optional. The maximum time that a debounce can be extended before run…" at bounding box center [538, 542] width 601 height 23
drag, startPoint x: 474, startPoint y: 544, endPoint x: 382, endPoint y: 544, distance: 91.6
click at [382, 544] on li "timeout - Optional. The maximum time that a debounce can be extended before run…" at bounding box center [538, 542] width 601 height 23
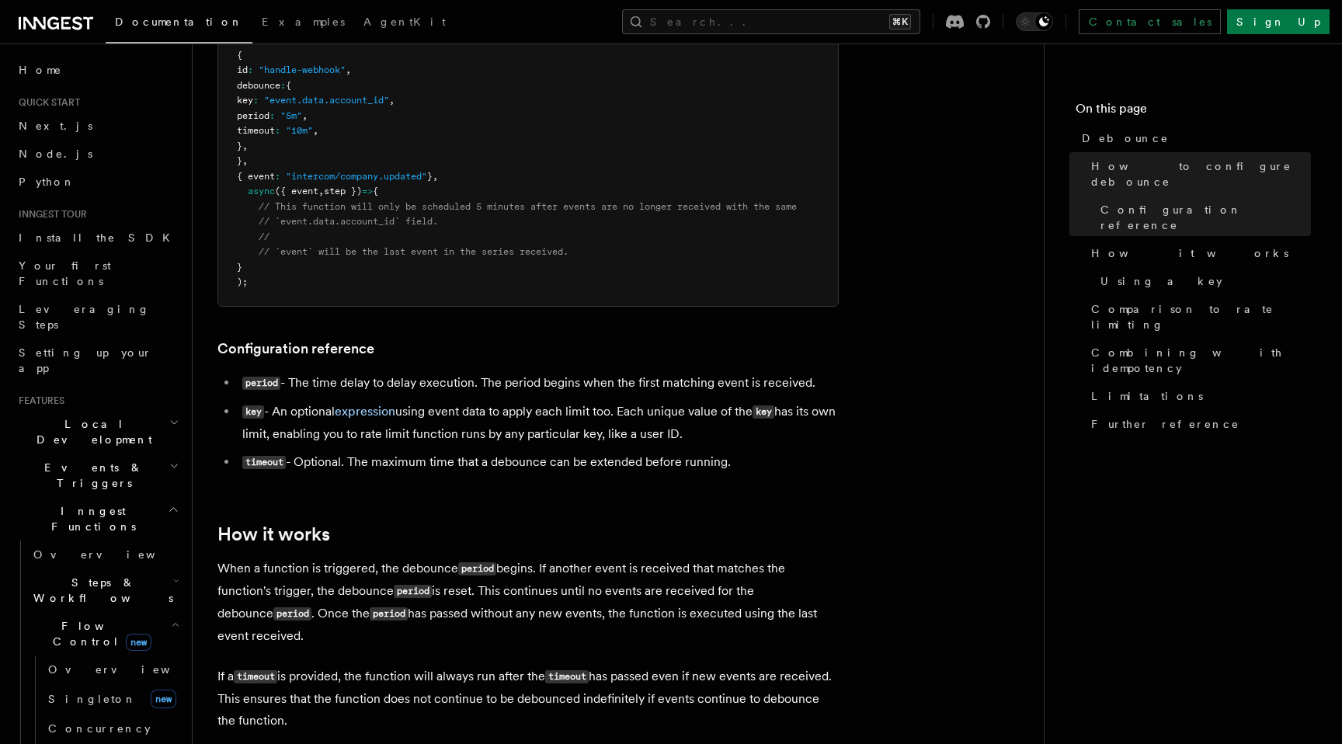
scroll to position [415, 0]
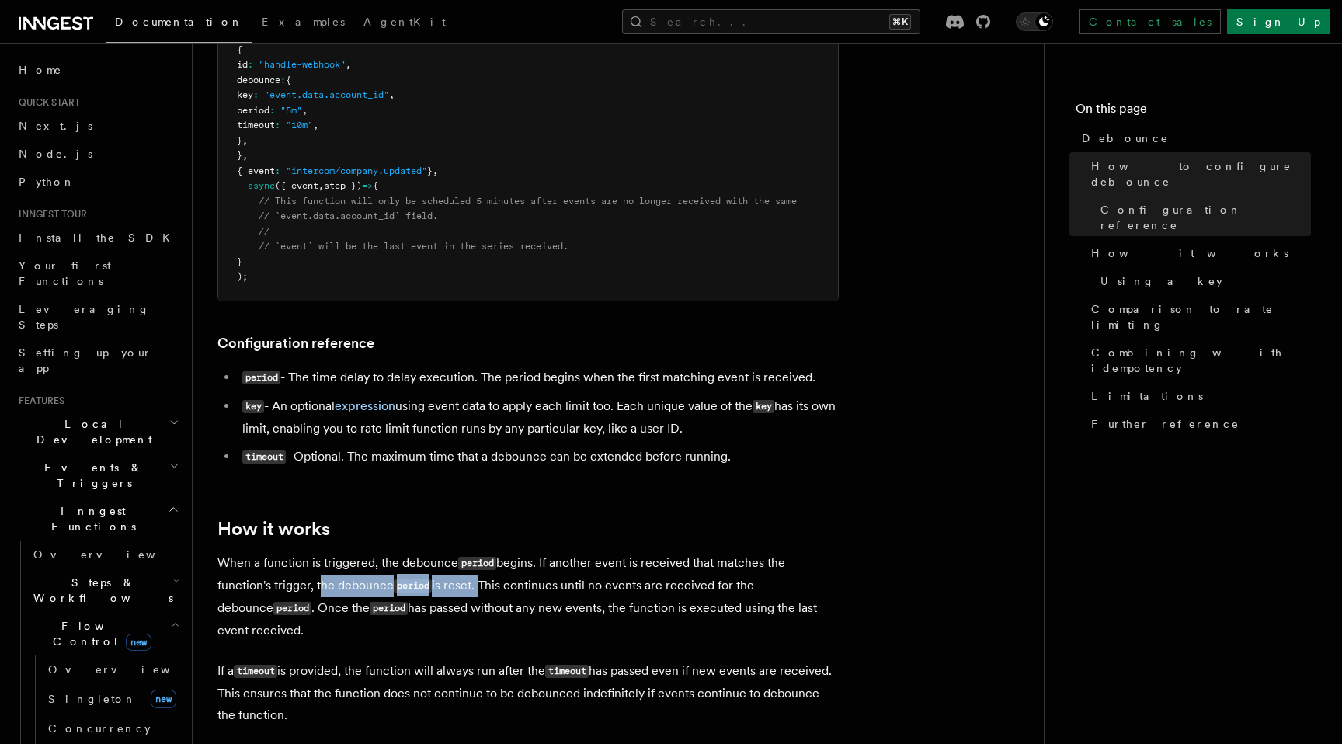
drag, startPoint x: 317, startPoint y: 589, endPoint x: 484, endPoint y: 591, distance: 167.0
click at [484, 591] on p "When a function is triggered, the debounce period begins. If another event is r…" at bounding box center [527, 596] width 621 height 89
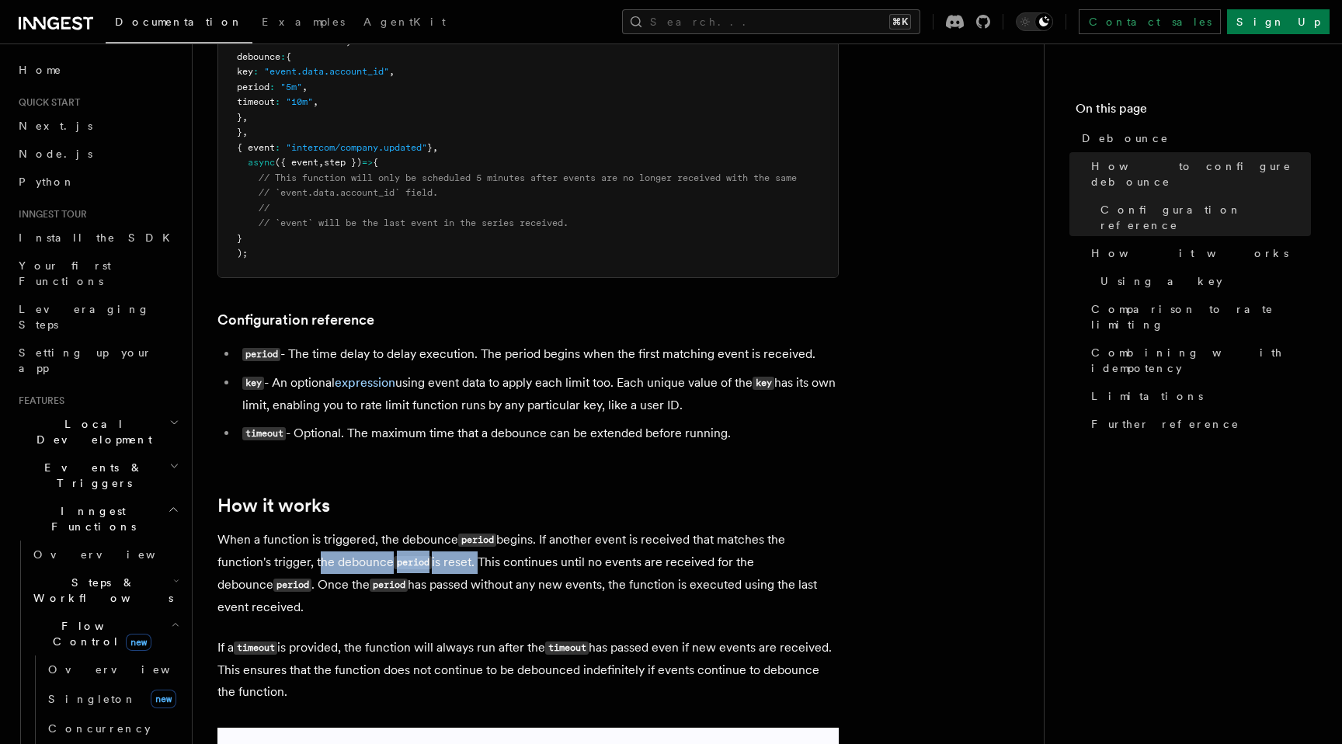
scroll to position [451, 0]
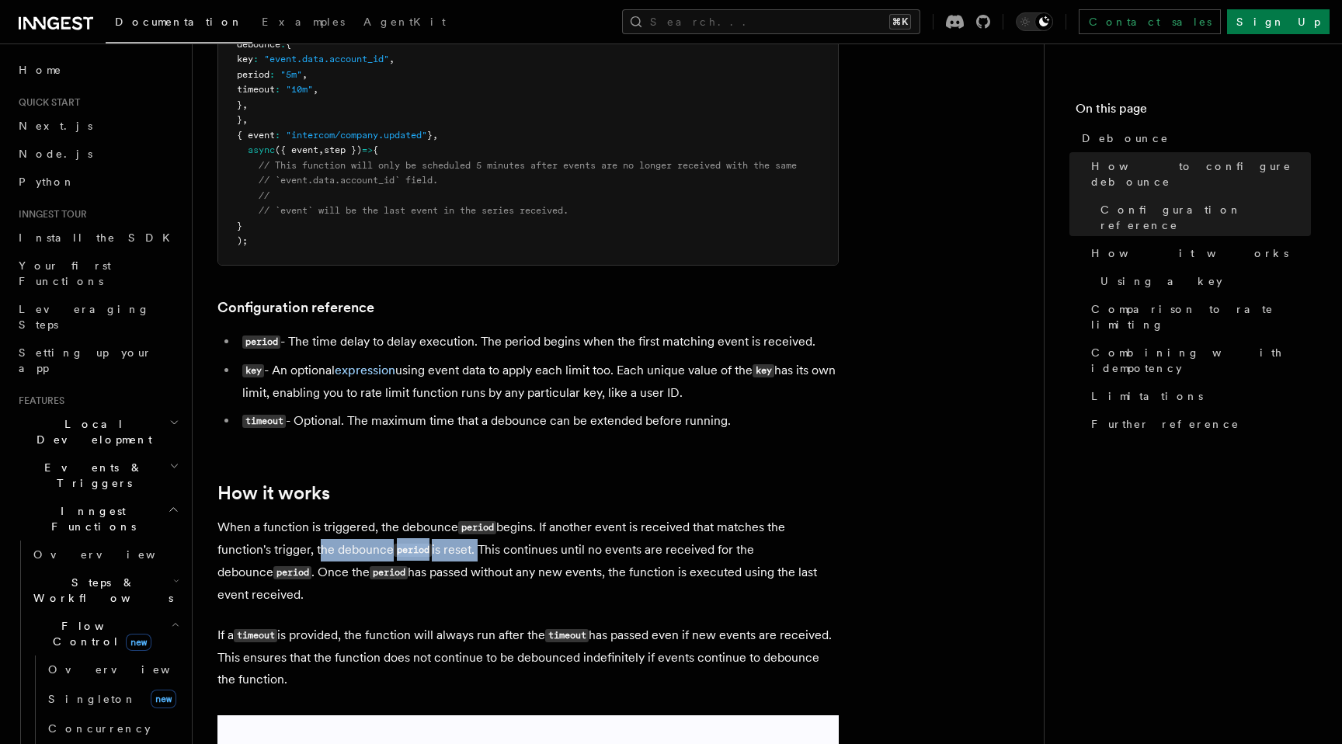
drag, startPoint x: 298, startPoint y: 592, endPoint x: 269, endPoint y: 569, distance: 37.0
click at [269, 569] on p "When a function is triggered, the debounce period begins. If another event is r…" at bounding box center [527, 560] width 621 height 89
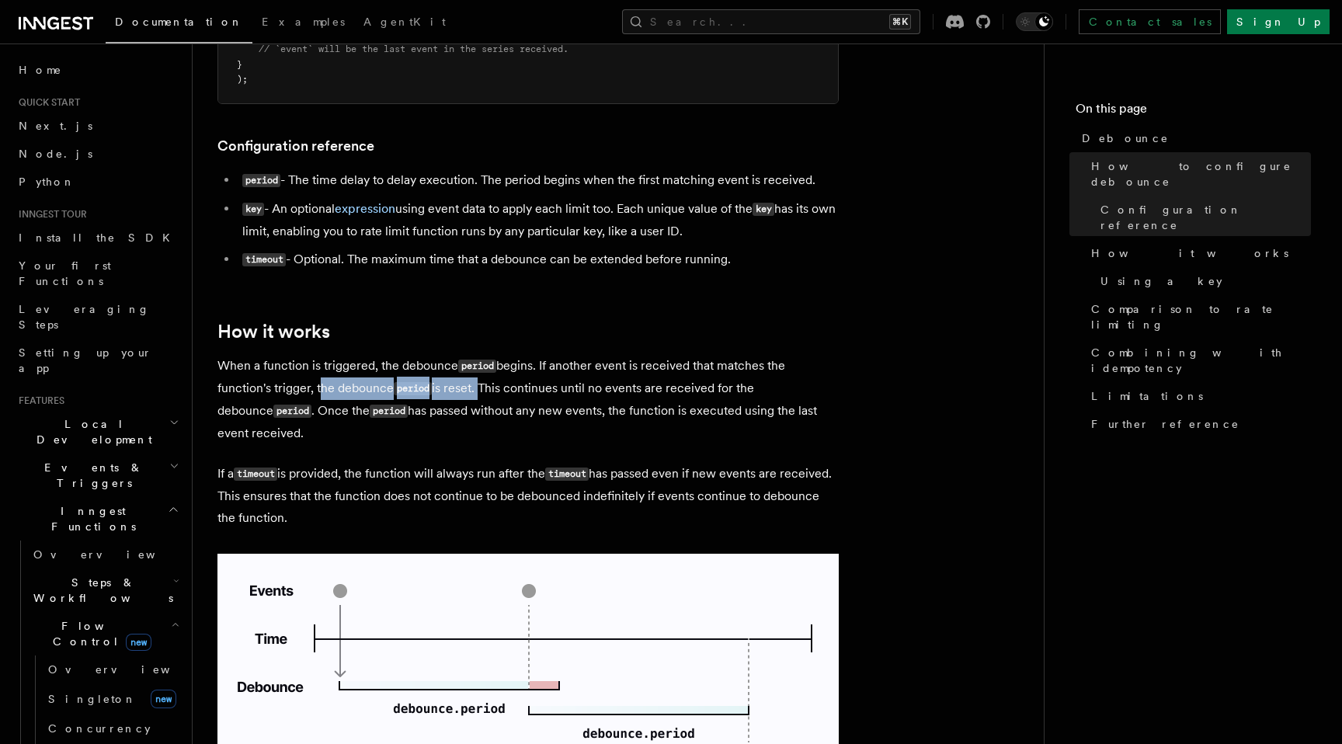
scroll to position [618, 0]
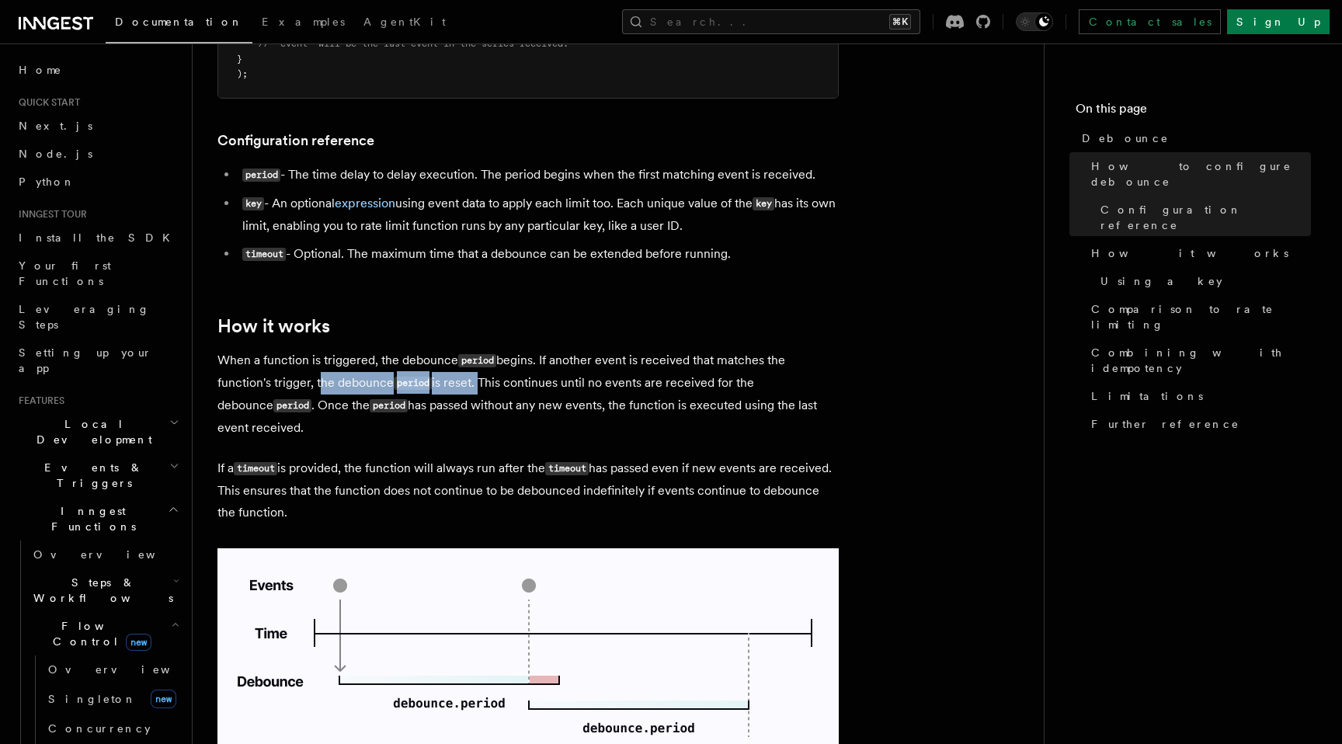
drag, startPoint x: 354, startPoint y: 520, endPoint x: 323, endPoint y: 476, distance: 54.1
click at [323, 476] on p "If a timeout is provided, the function will always run after the timeout has pa…" at bounding box center [527, 490] width 621 height 66
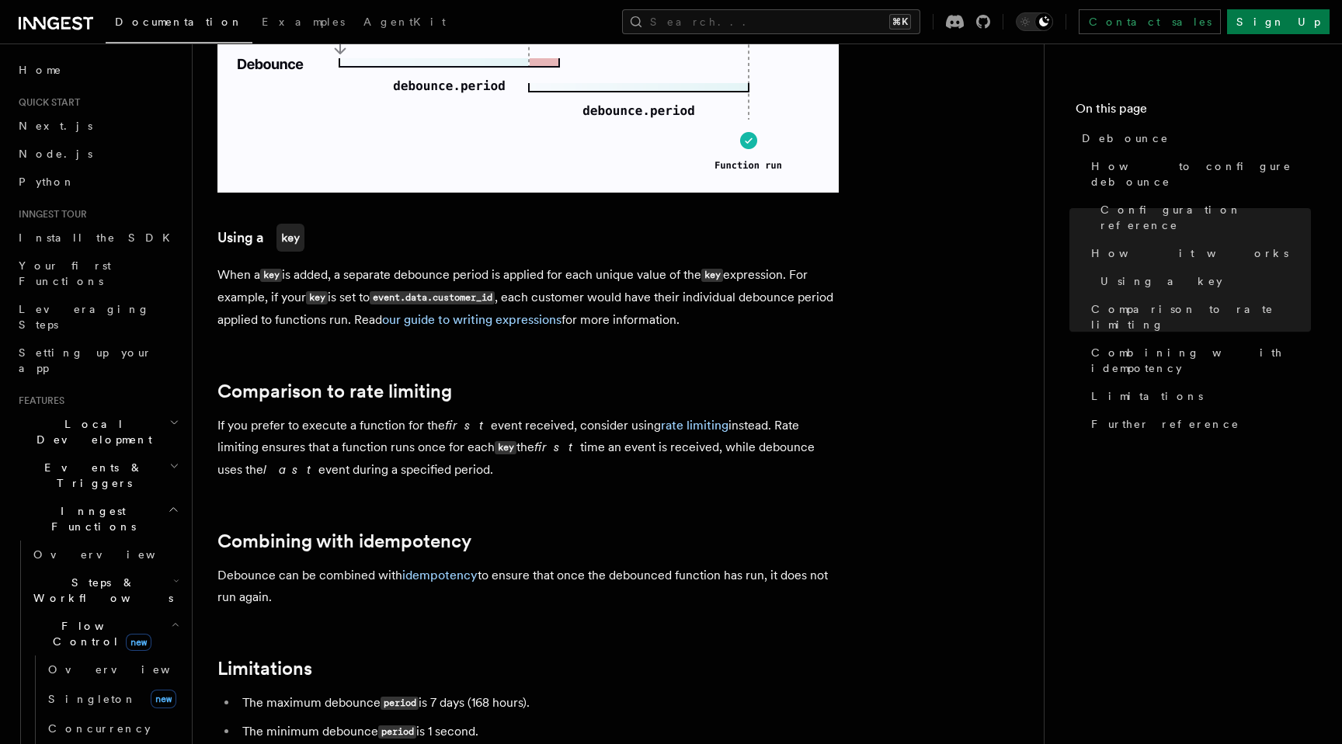
scroll to position [1243, 0]
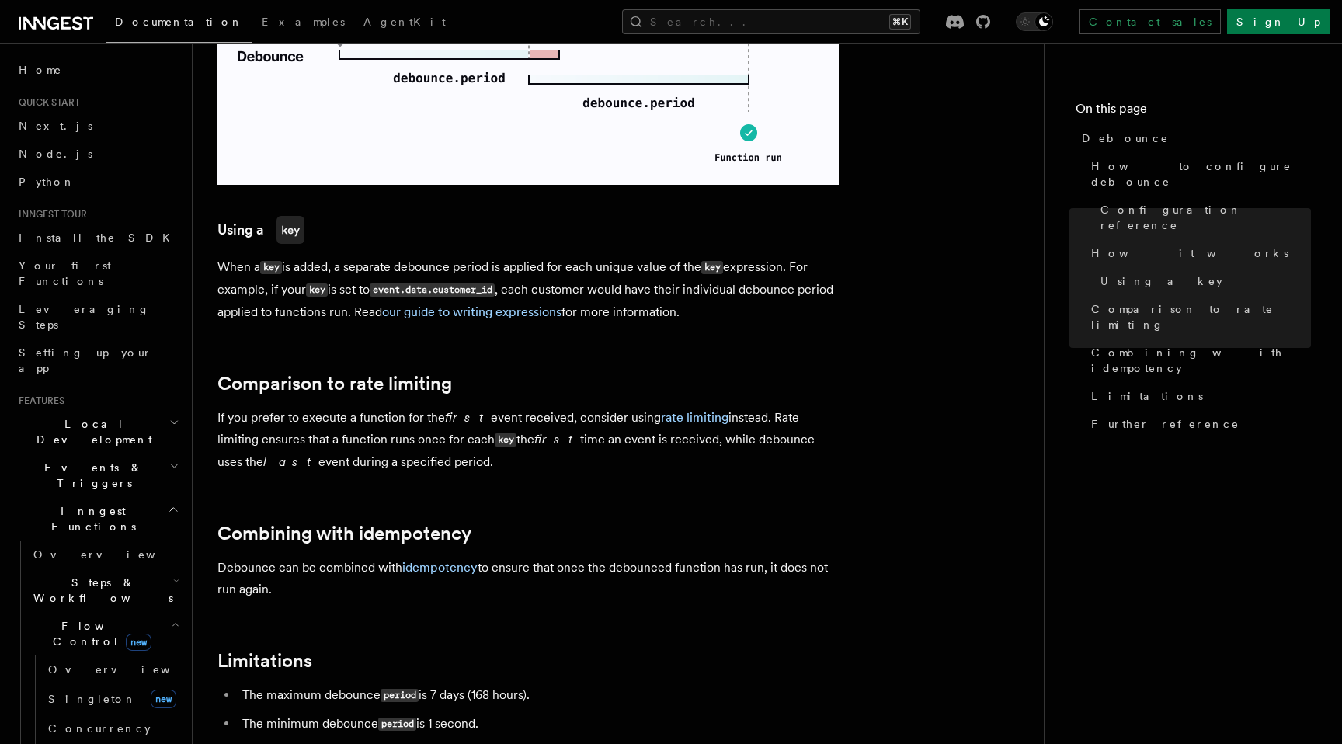
drag, startPoint x: 262, startPoint y: 423, endPoint x: 392, endPoint y: 471, distance: 138.3
click at [392, 471] on p "If you prefer to execute a function for the first event received, consider usin…" at bounding box center [527, 440] width 621 height 66
click at [415, 471] on p "If you prefer to execute a function for the first event received, consider usin…" at bounding box center [527, 440] width 621 height 66
drag, startPoint x: 428, startPoint y: 470, endPoint x: 363, endPoint y: 423, distance: 80.2
click at [363, 423] on p "If you prefer to execute a function for the first event received, consider usin…" at bounding box center [527, 440] width 621 height 66
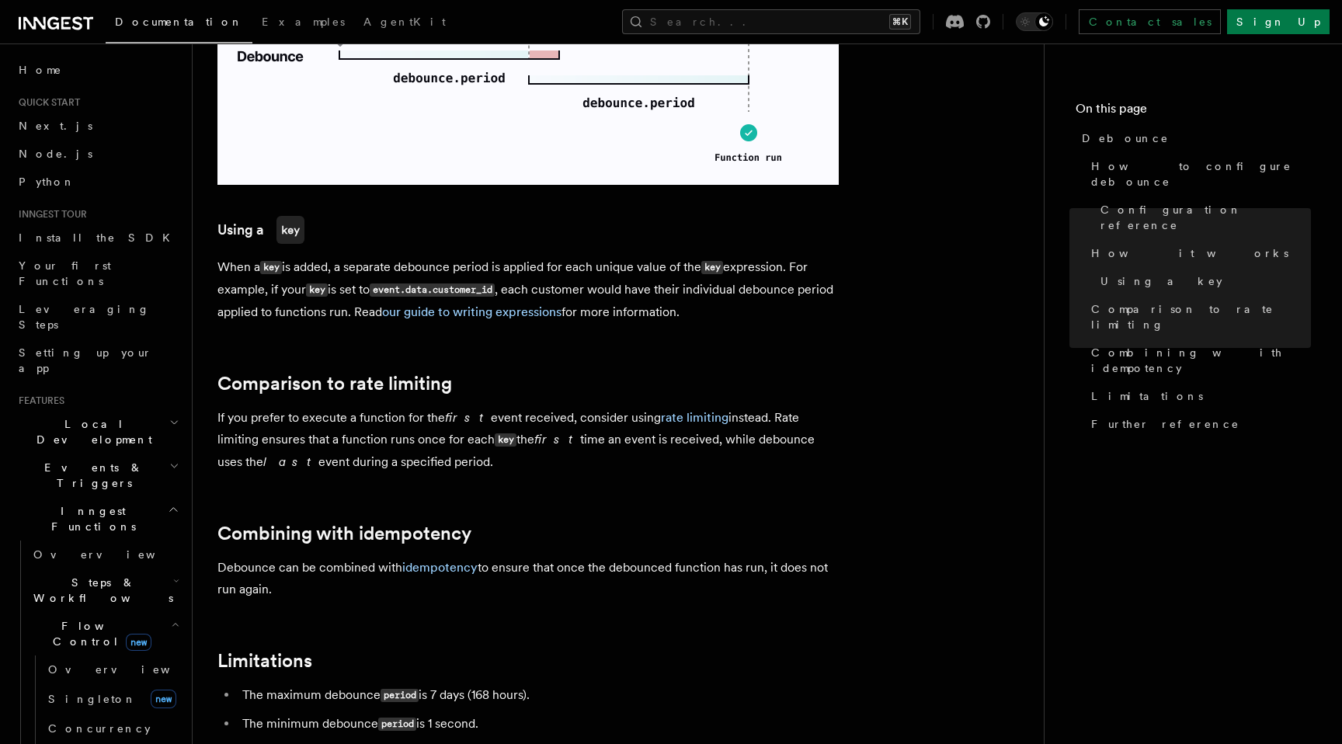
click at [363, 422] on p "If you prefer to execute a function for the first event received, consider usin…" at bounding box center [527, 440] width 621 height 66
drag, startPoint x: 277, startPoint y: 422, endPoint x: 457, endPoint y: 471, distance: 185.9
click at [456, 469] on p "If you prefer to execute a function for the first event received, consider usin…" at bounding box center [527, 440] width 621 height 66
click at [297, 571] on p "Debounce can be combined with idempotency to ensure that once the debounced fun…" at bounding box center [527, 578] width 621 height 43
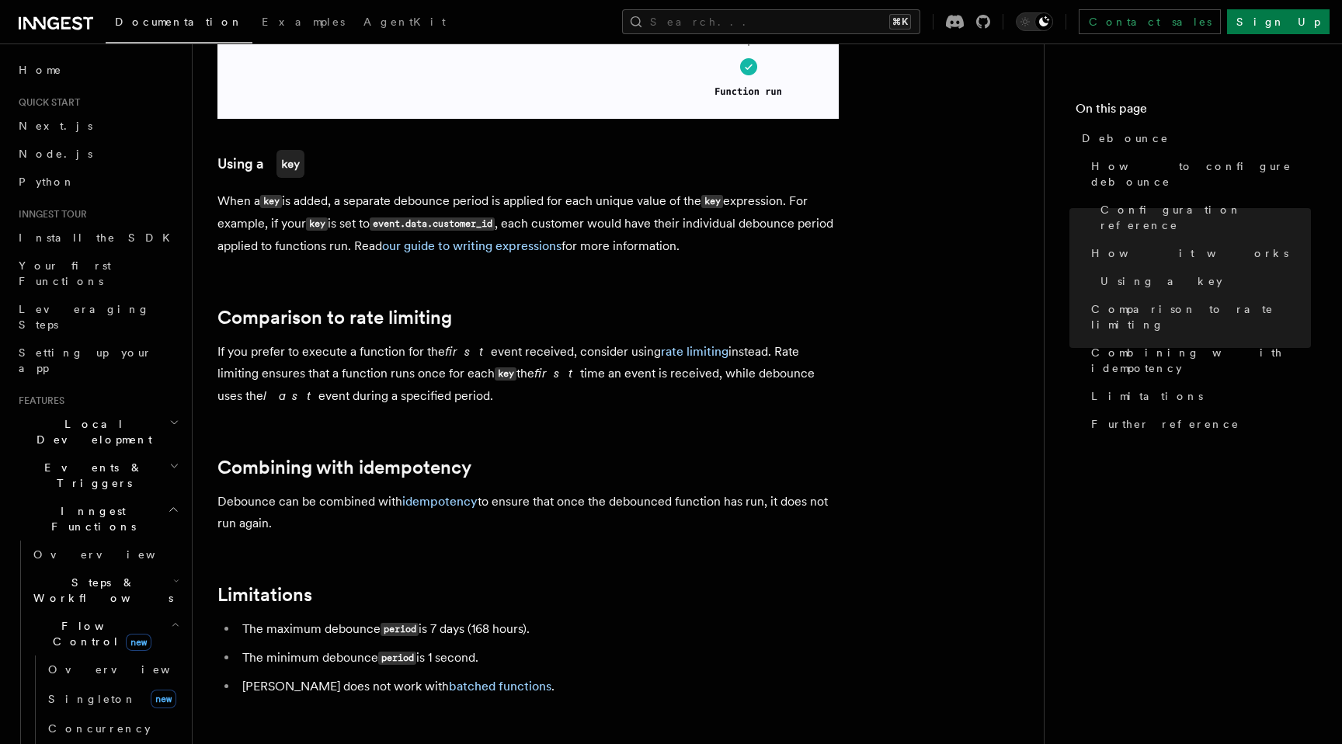
scroll to position [1311, 0]
click at [673, 346] on link "rate limiting" at bounding box center [695, 349] width 68 height 15
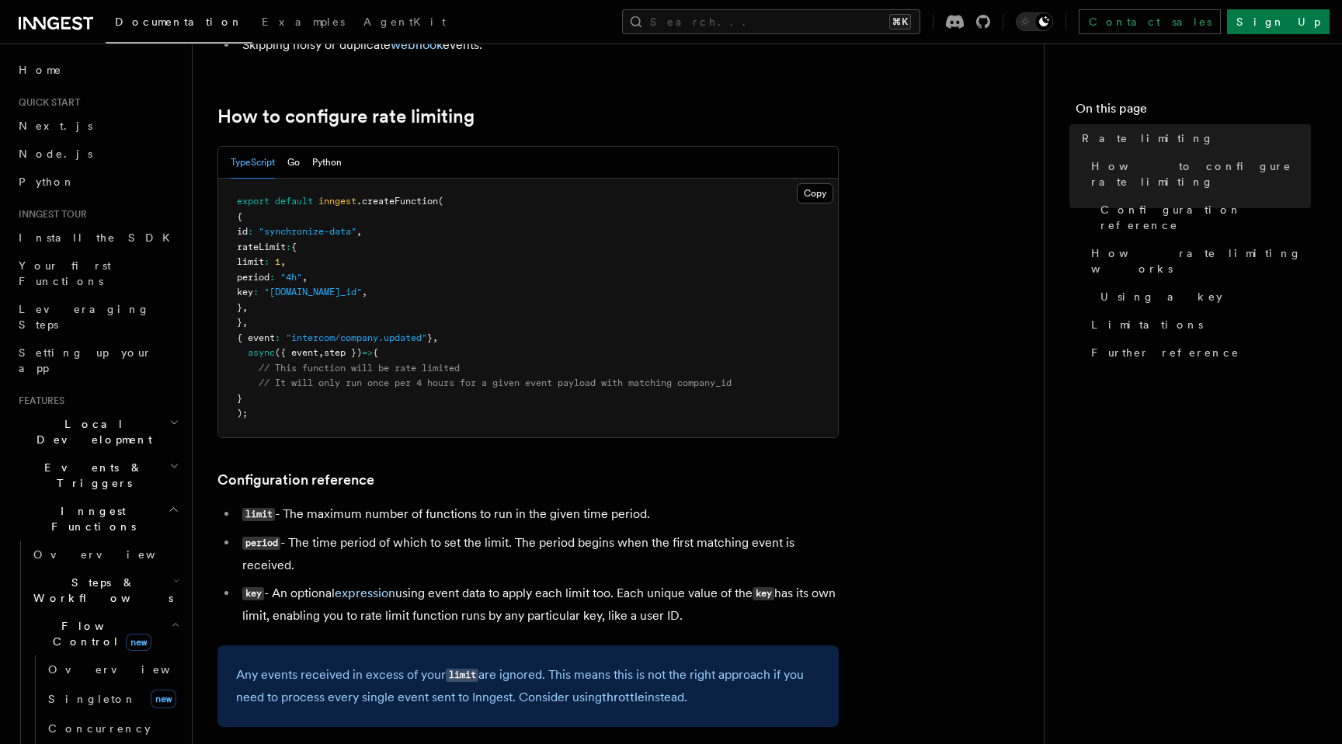
scroll to position [255, 0]
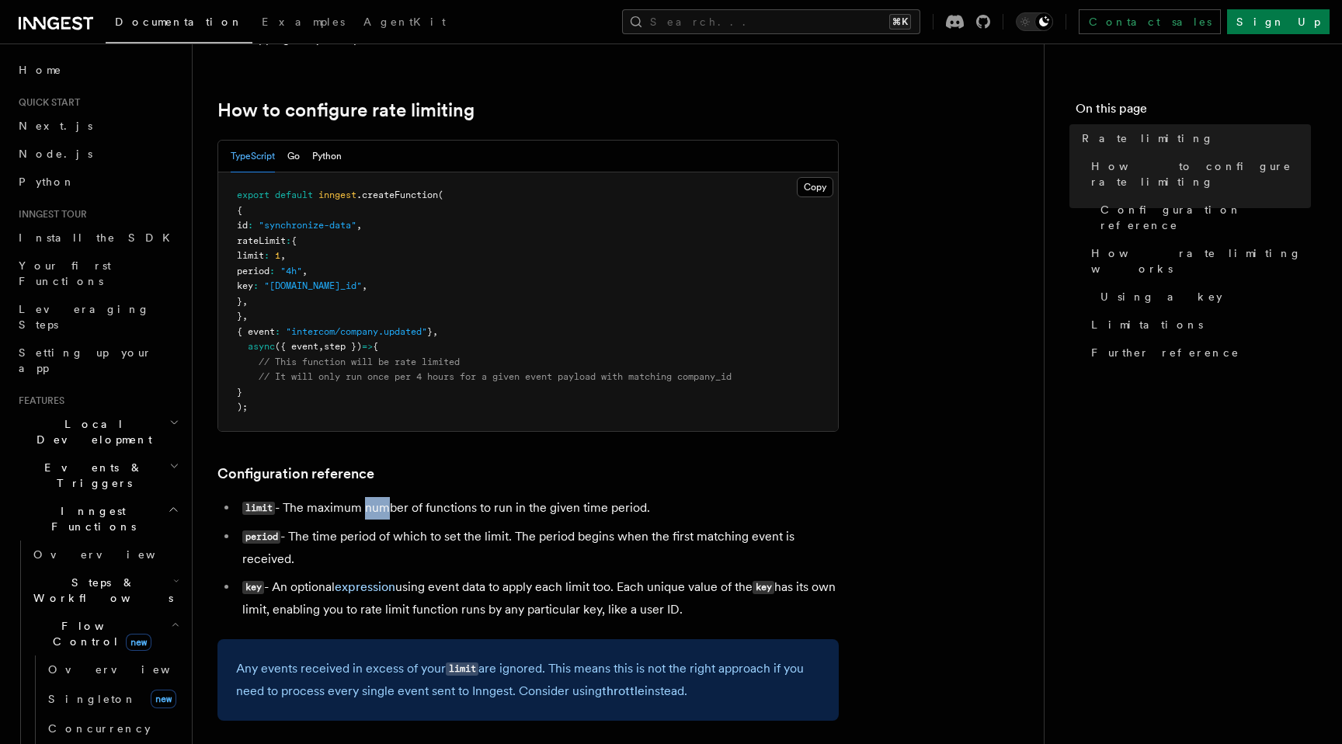
drag, startPoint x: 364, startPoint y: 512, endPoint x: 447, endPoint y: 512, distance: 83.1
click at [401, 512] on li "limit - The maximum number of functions to run in the given time period." at bounding box center [538, 508] width 601 height 23
click at [449, 512] on li "limit - The maximum number of functions to run in the given time period." at bounding box center [538, 508] width 601 height 23
drag, startPoint x: 291, startPoint y: 537, endPoint x: 321, endPoint y: 563, distance: 39.7
click at [321, 564] on li "period - The time period of which to set the limit. The period begins when the …" at bounding box center [538, 548] width 601 height 44
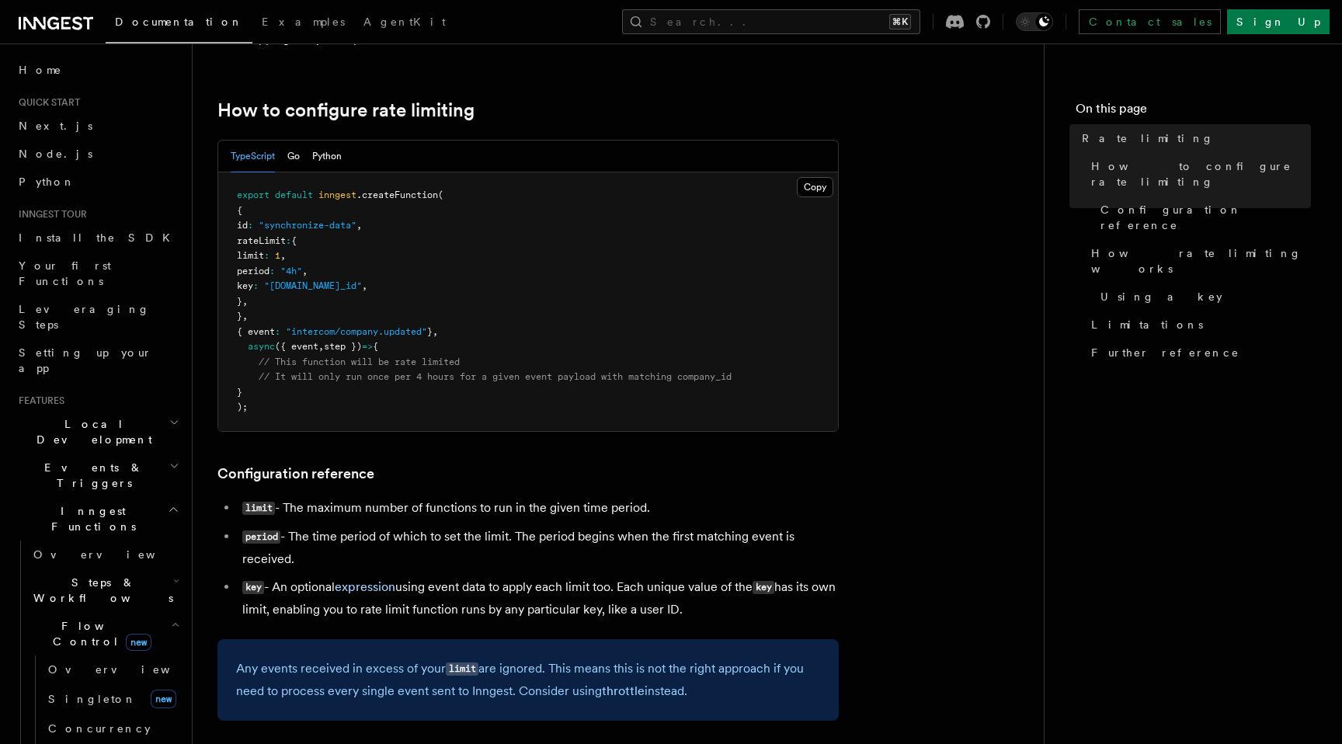
click at [321, 562] on li "period - The time period of which to set the limit. The period begins when the …" at bounding box center [538, 548] width 601 height 44
drag, startPoint x: 336, startPoint y: 562, endPoint x: 287, endPoint y: 534, distance: 56.3
click at [287, 534] on li "period - The time period of which to set the limit. The period begins when the …" at bounding box center [538, 548] width 601 height 44
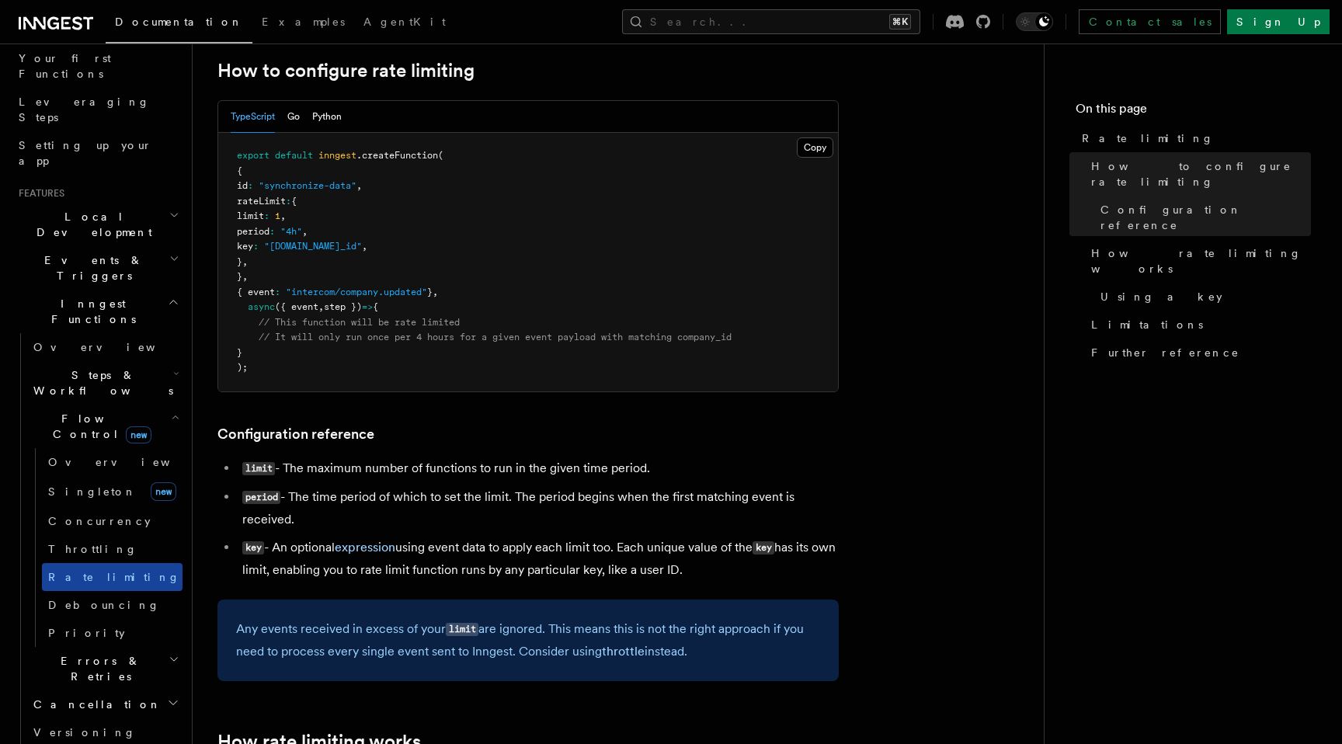
scroll to position [221, 0]
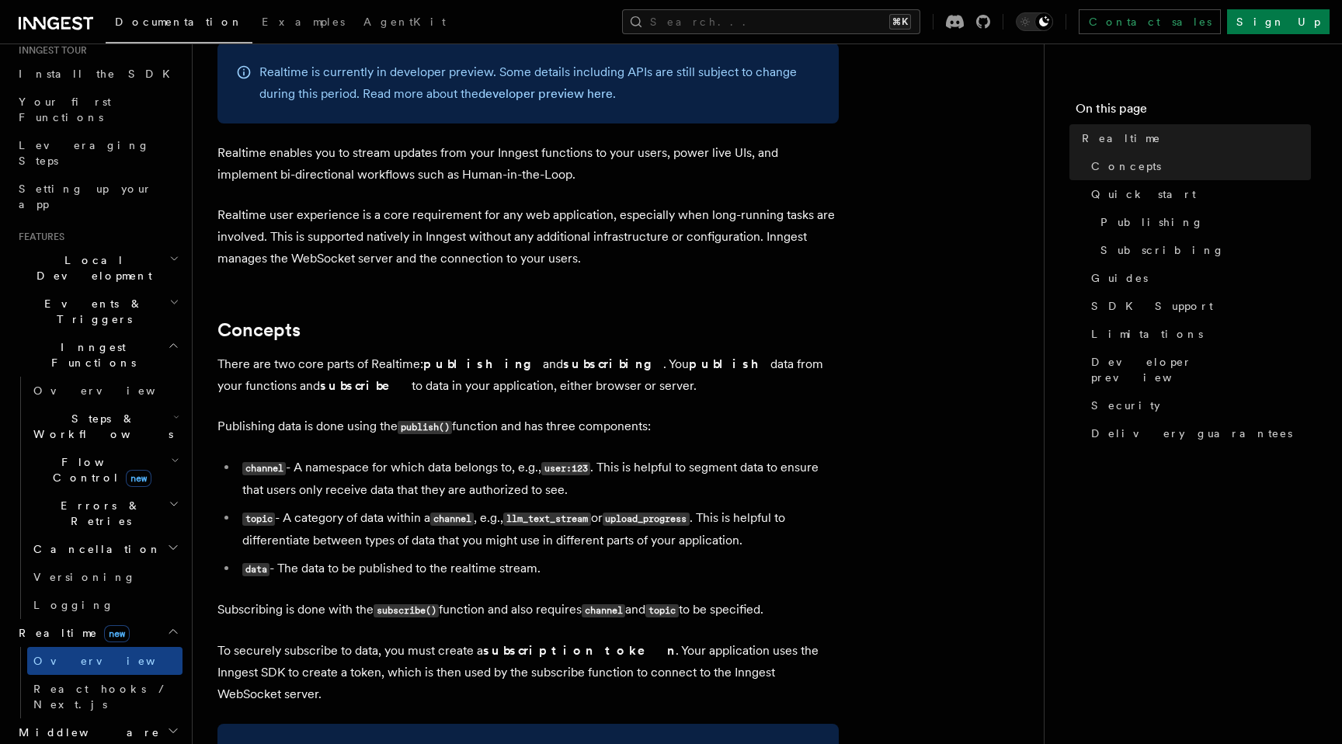
scroll to position [158, 0]
click at [129, 296] on h2 "Events & Triggers" at bounding box center [97, 317] width 170 height 43
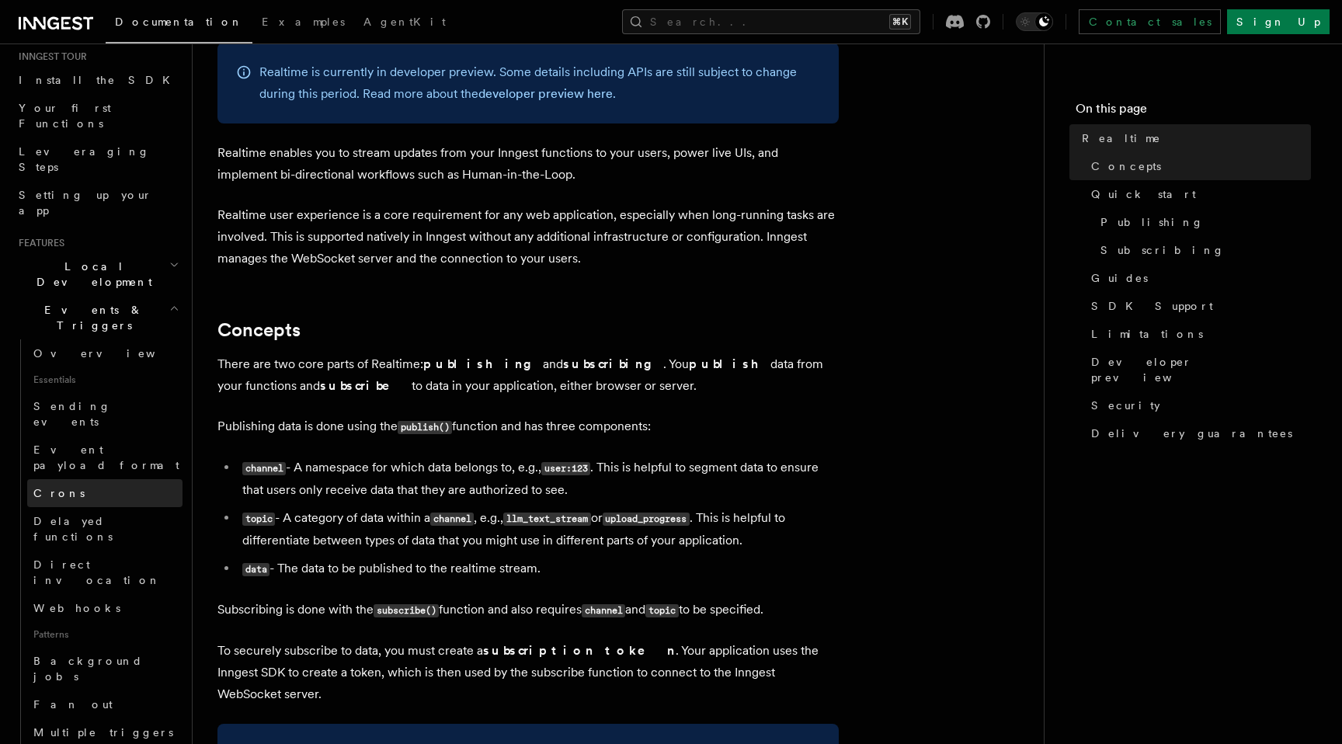
click at [59, 487] on span "Crons" at bounding box center [58, 493] width 51 height 12
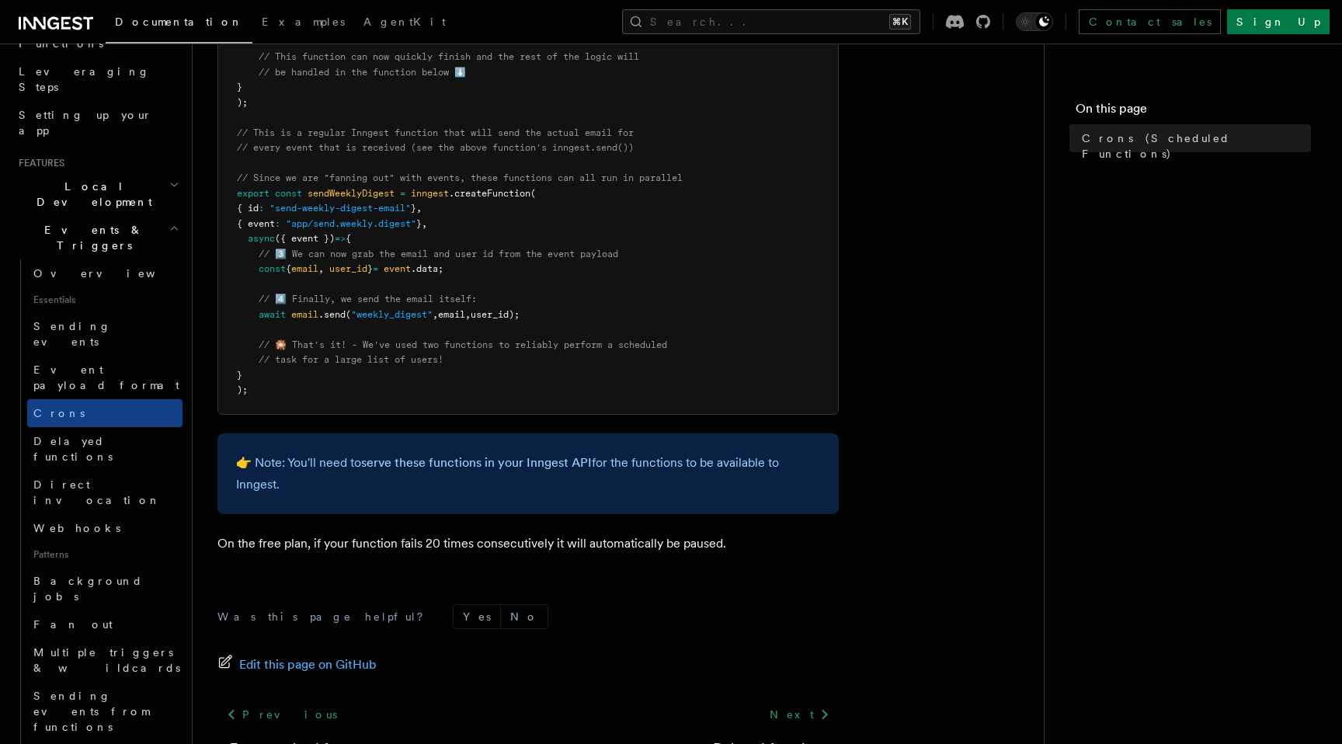
scroll to position [839, 0]
click at [313, 259] on span "// 3️⃣ We can now grab the email and user id from the event payload" at bounding box center [439, 256] width 360 height 11
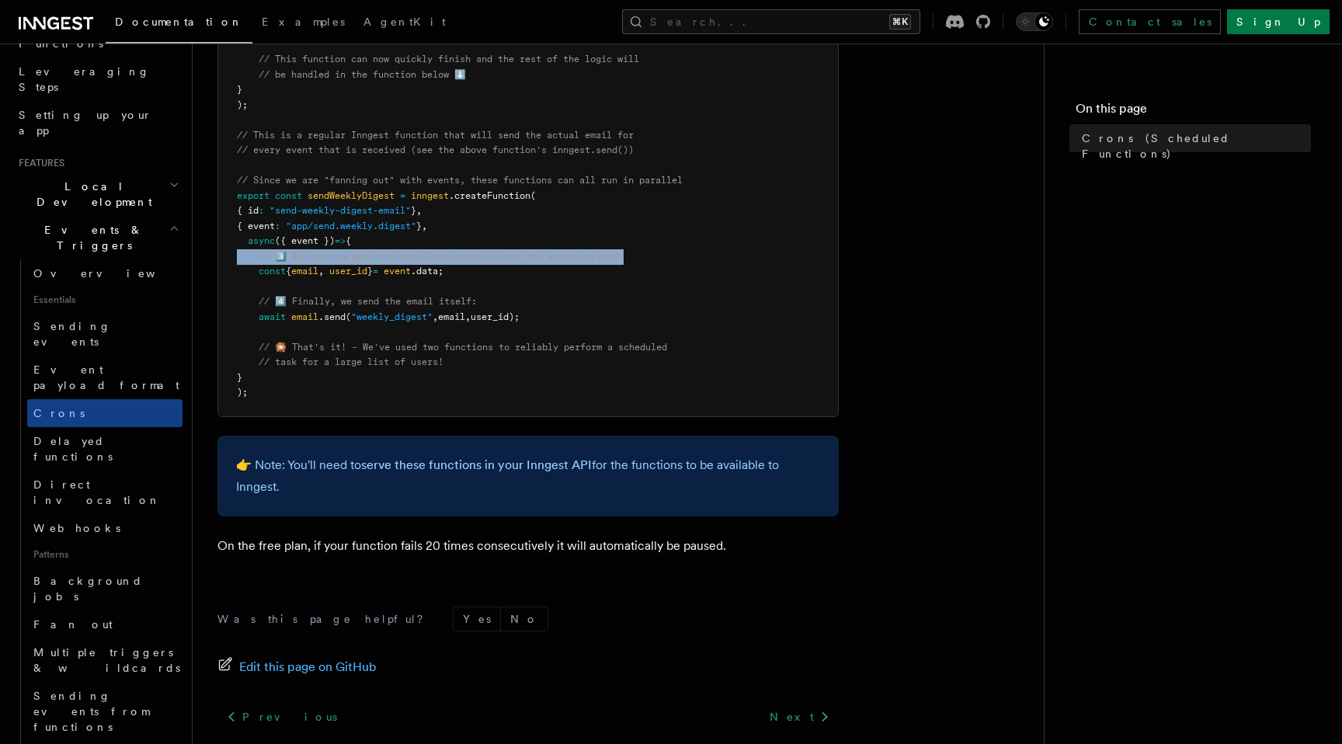
click at [313, 259] on span "// 3️⃣ We can now grab the email and user id from the event payload" at bounding box center [439, 256] width 360 height 11
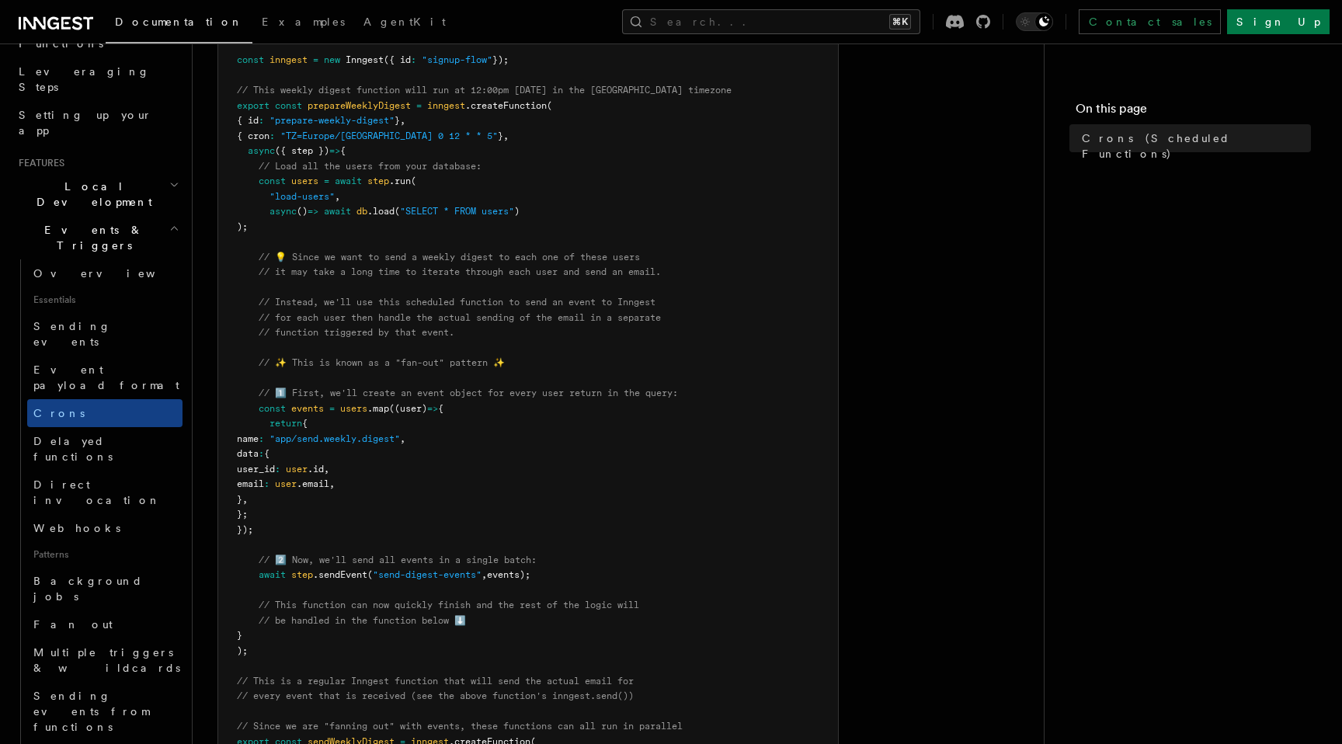
scroll to position [270, 0]
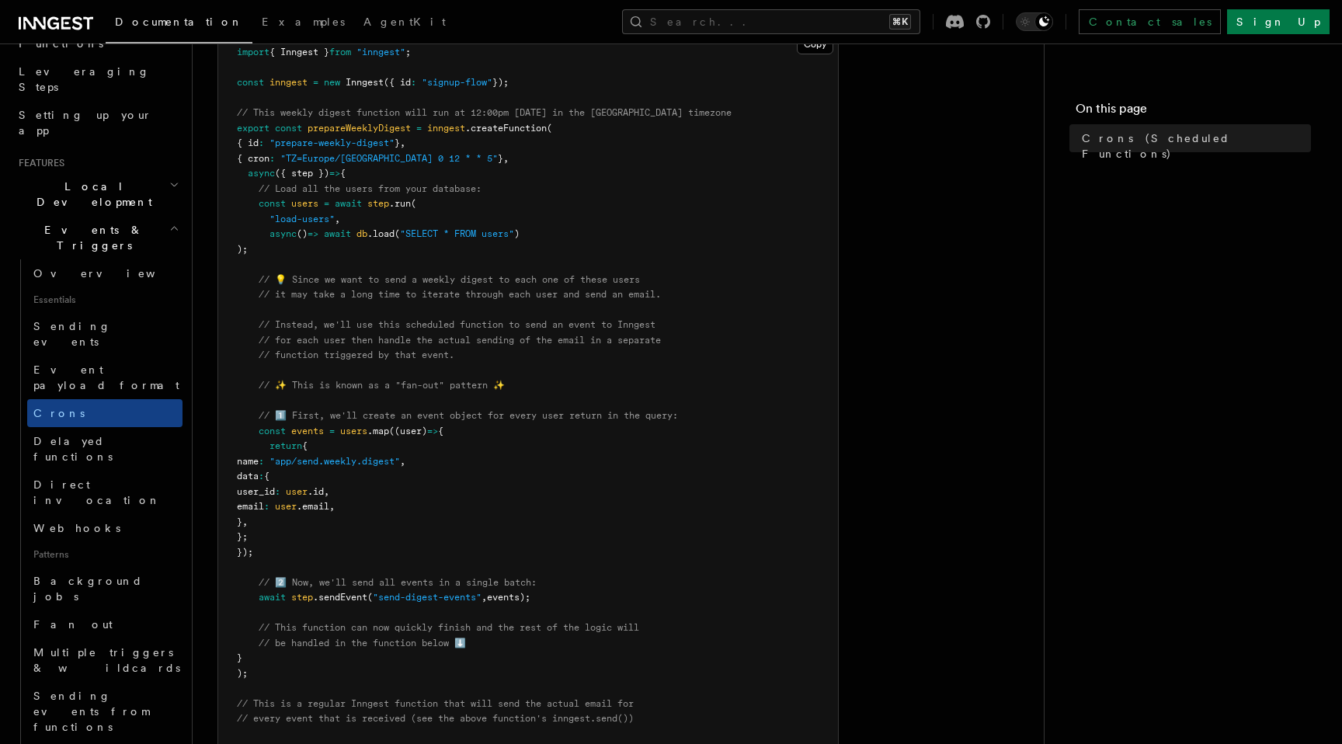
click at [305, 175] on span "({ step })" at bounding box center [302, 173] width 54 height 11
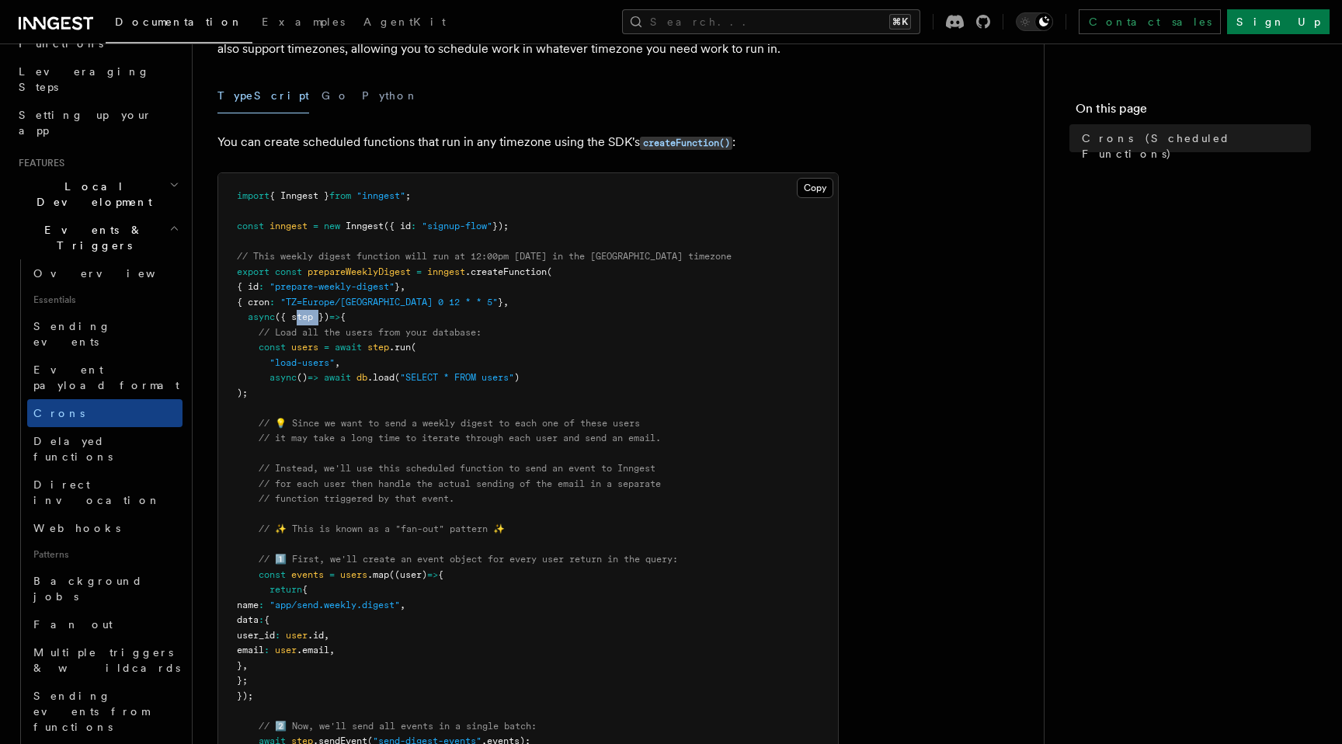
scroll to position [0, 0]
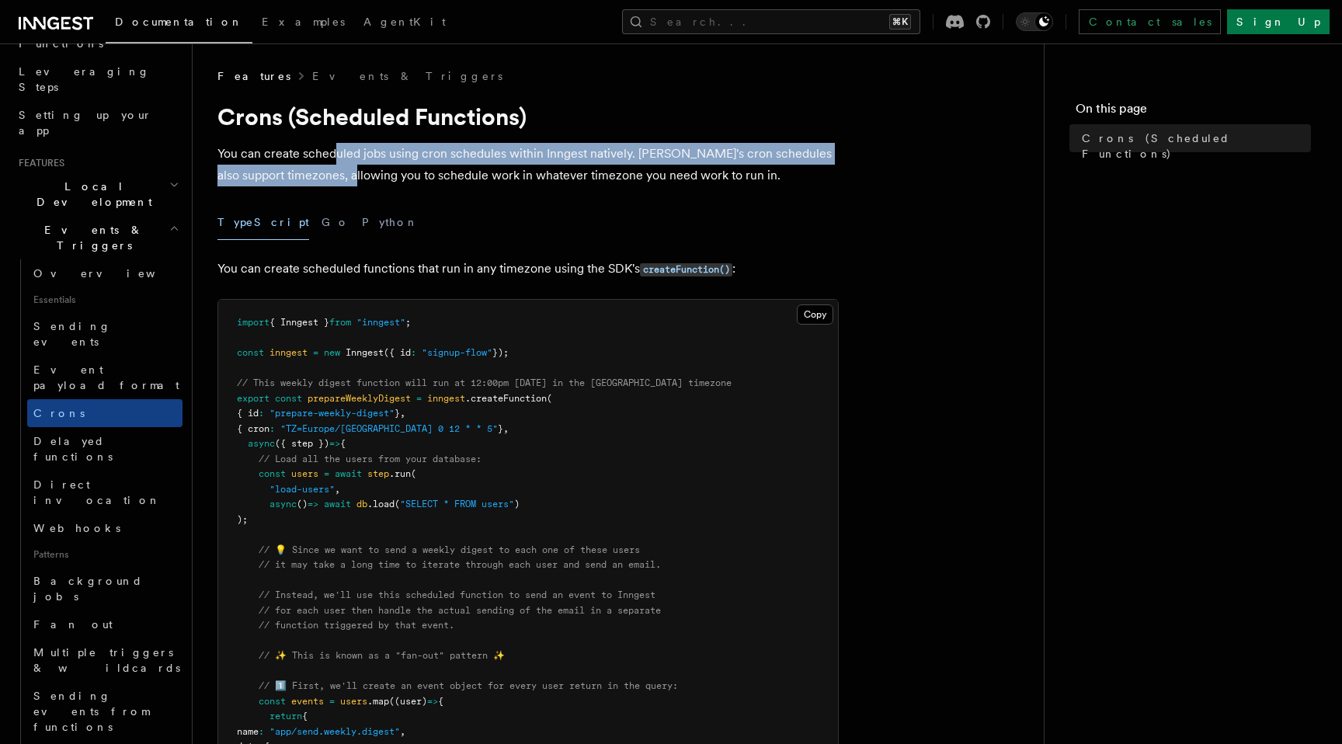
drag, startPoint x: 332, startPoint y: 150, endPoint x: 366, endPoint y: 169, distance: 39.3
click at [367, 169] on p "You can create scheduled jobs using cron schedules within Inngest natively. Inn…" at bounding box center [527, 164] width 621 height 43
click at [366, 169] on p "You can create scheduled jobs using cron schedules within Inngest natively. Inn…" at bounding box center [527, 164] width 621 height 43
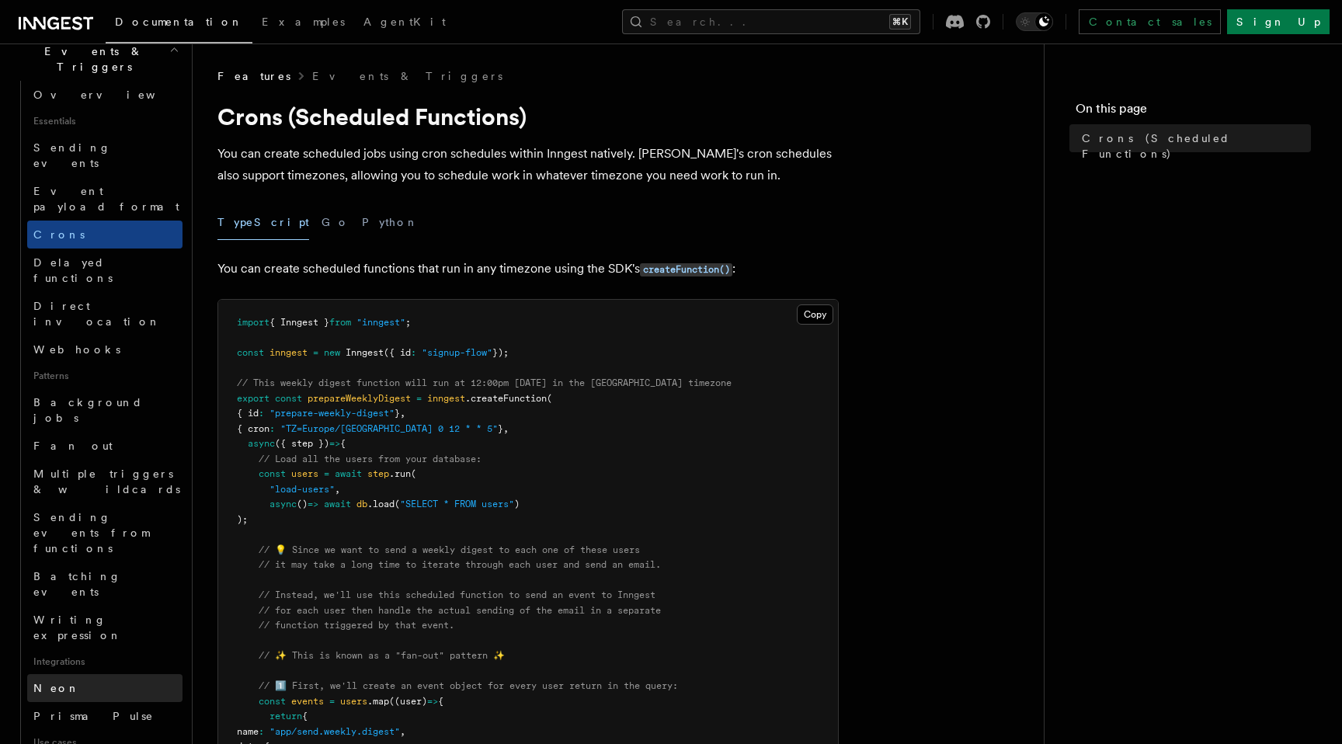
scroll to position [417, 0]
click at [69, 673] on link "Neon" at bounding box center [104, 687] width 155 height 28
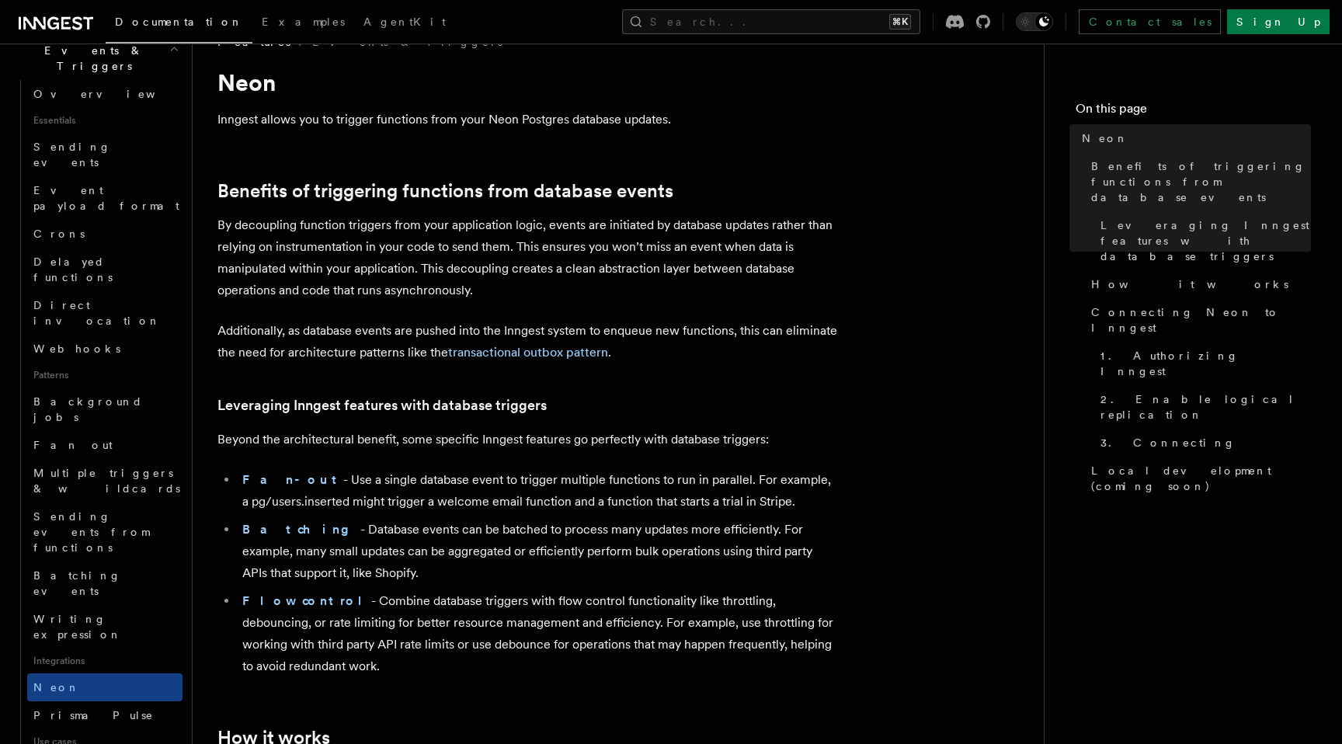
scroll to position [40, 0]
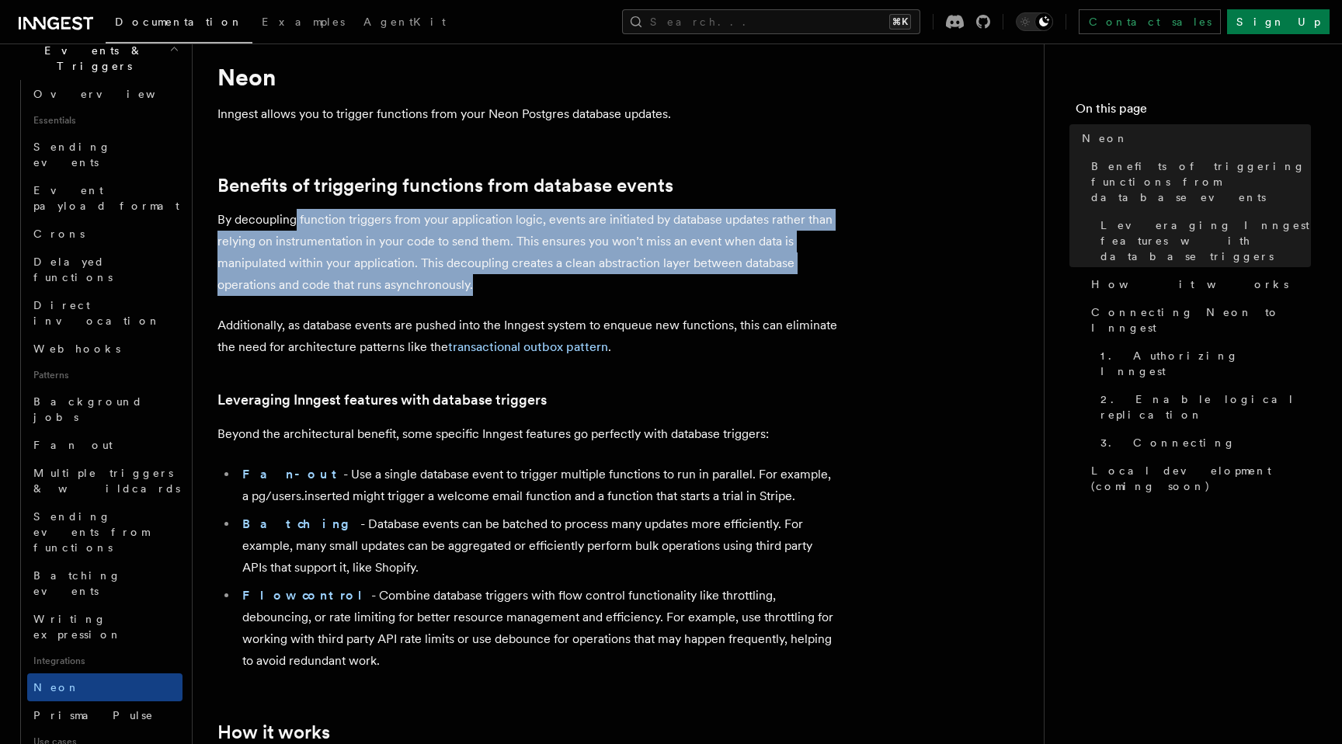
drag, startPoint x: 292, startPoint y: 219, endPoint x: 497, endPoint y: 287, distance: 216.1
click at [497, 287] on p "By decoupling function triggers from your application logic, events are initiat…" at bounding box center [527, 252] width 621 height 87
click at [498, 287] on p "By decoupling function triggers from your application logic, events are initiat…" at bounding box center [527, 252] width 621 height 87
drag, startPoint x: 507, startPoint y: 287, endPoint x: 387, endPoint y: 225, distance: 135.4
click at [387, 225] on p "By decoupling function triggers from your application logic, events are initiat…" at bounding box center [527, 252] width 621 height 87
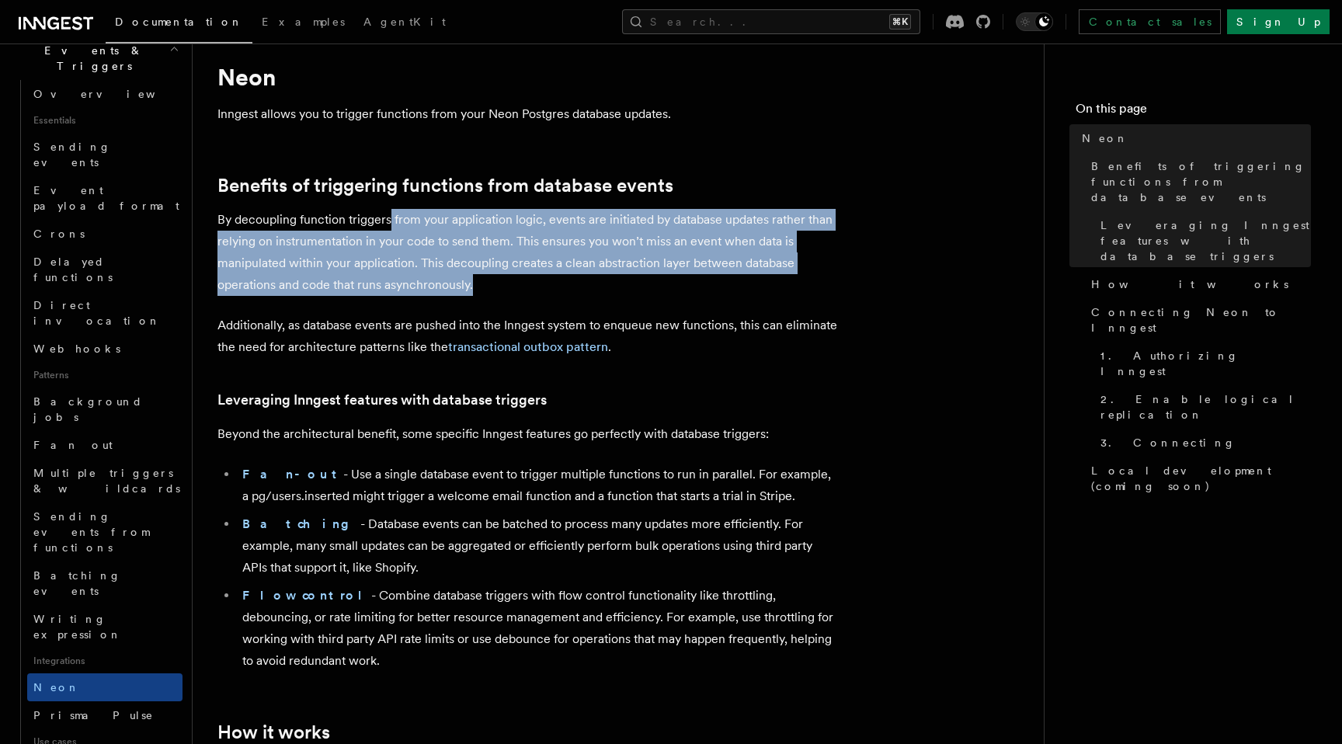
click at [485, 283] on p "By decoupling function triggers from your application logic, events are initiat…" at bounding box center [527, 252] width 621 height 87
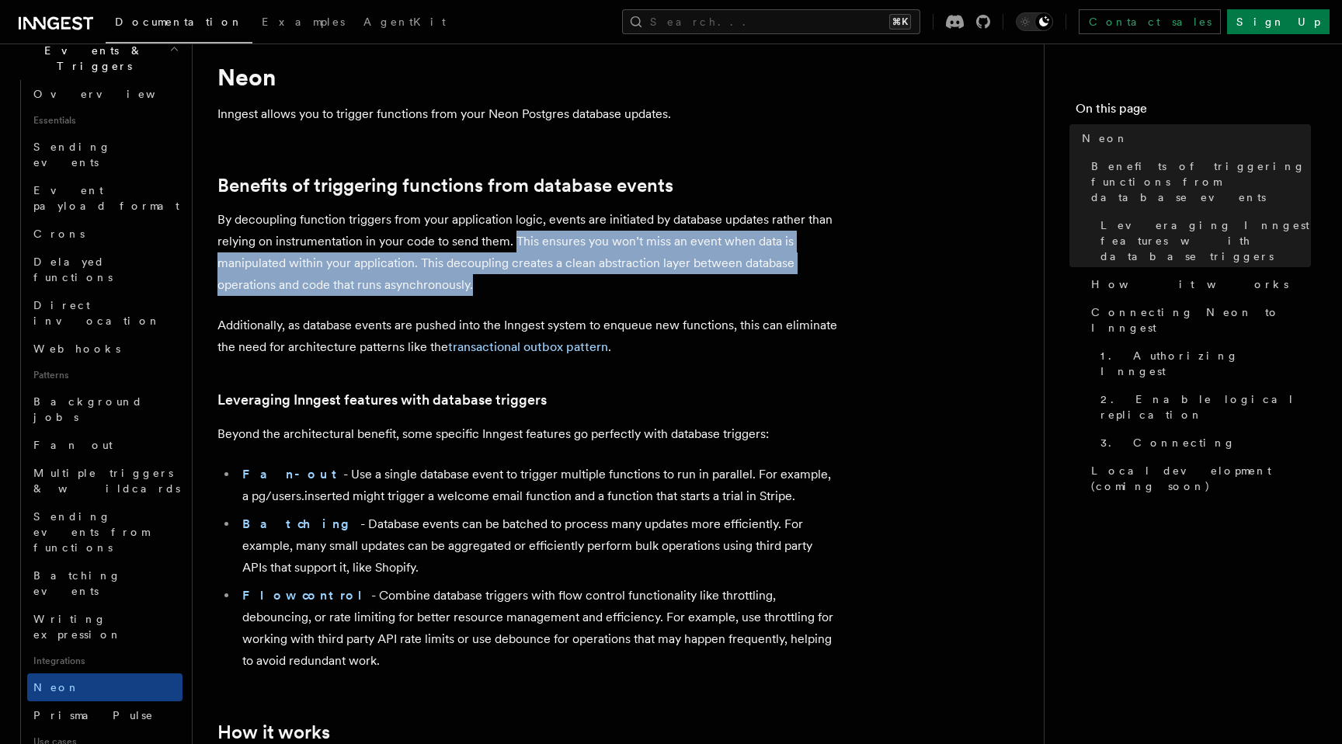
drag, startPoint x: 490, startPoint y: 284, endPoint x: 512, endPoint y: 246, distance: 43.8
click at [512, 246] on p "By decoupling function triggers from your application logic, events are initiat…" at bounding box center [527, 252] width 621 height 87
click at [485, 290] on p "By decoupling function triggers from your application logic, events are initiat…" at bounding box center [527, 252] width 621 height 87
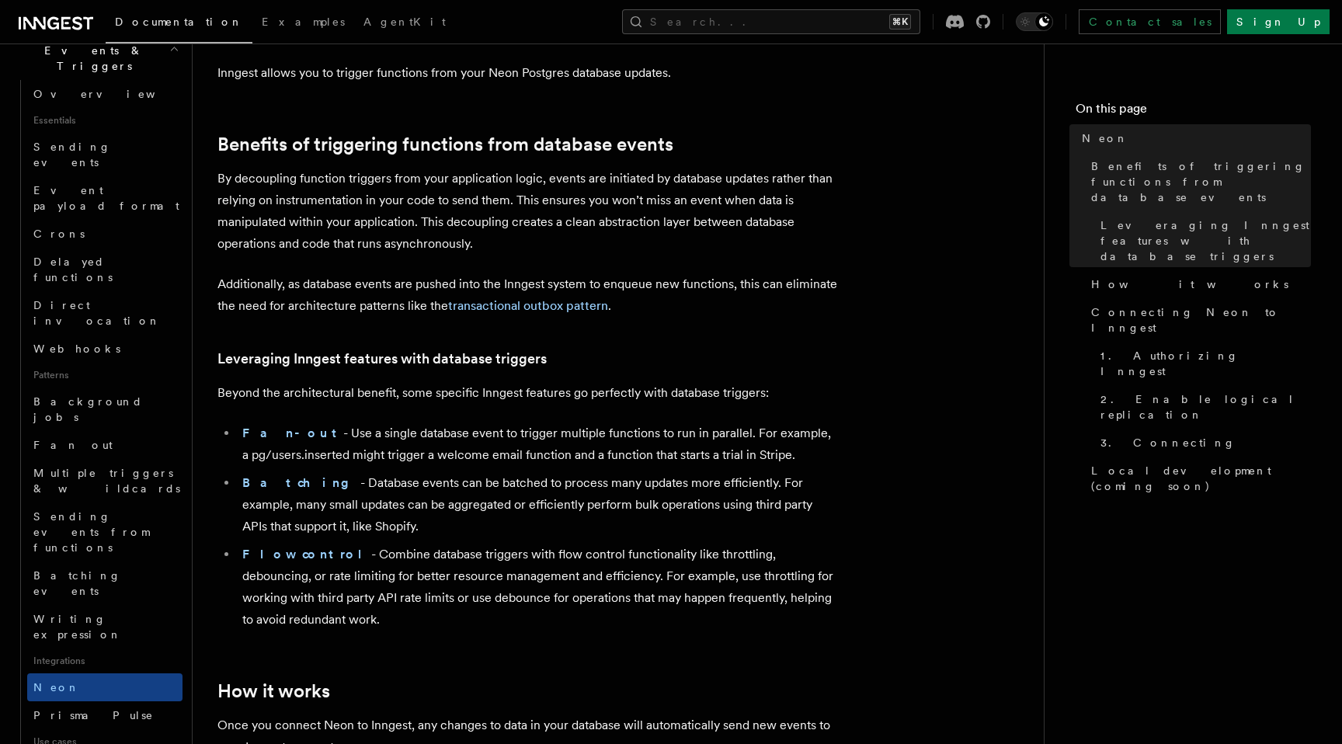
scroll to position [92, 0]
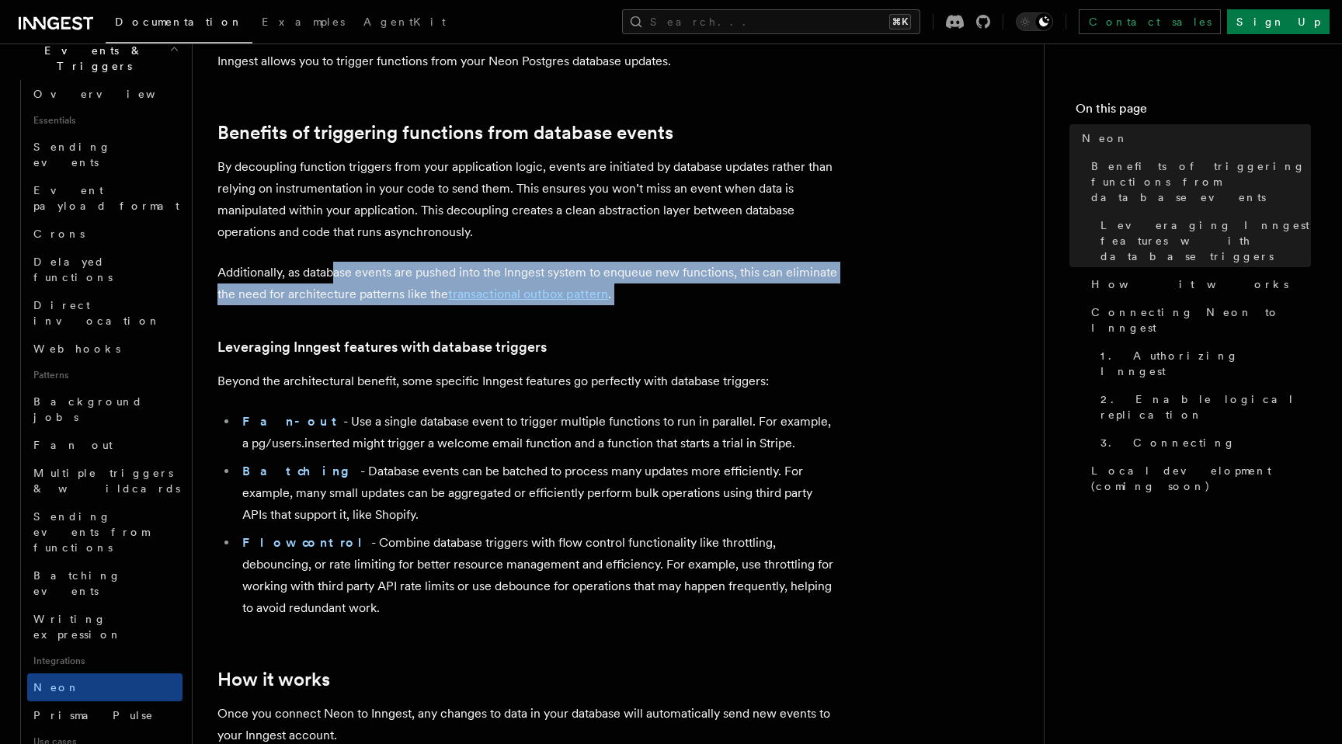
drag, startPoint x: 335, startPoint y: 278, endPoint x: 625, endPoint y: 313, distance: 291.7
drag, startPoint x: 641, startPoint y: 308, endPoint x: 346, endPoint y: 274, distance: 297.8
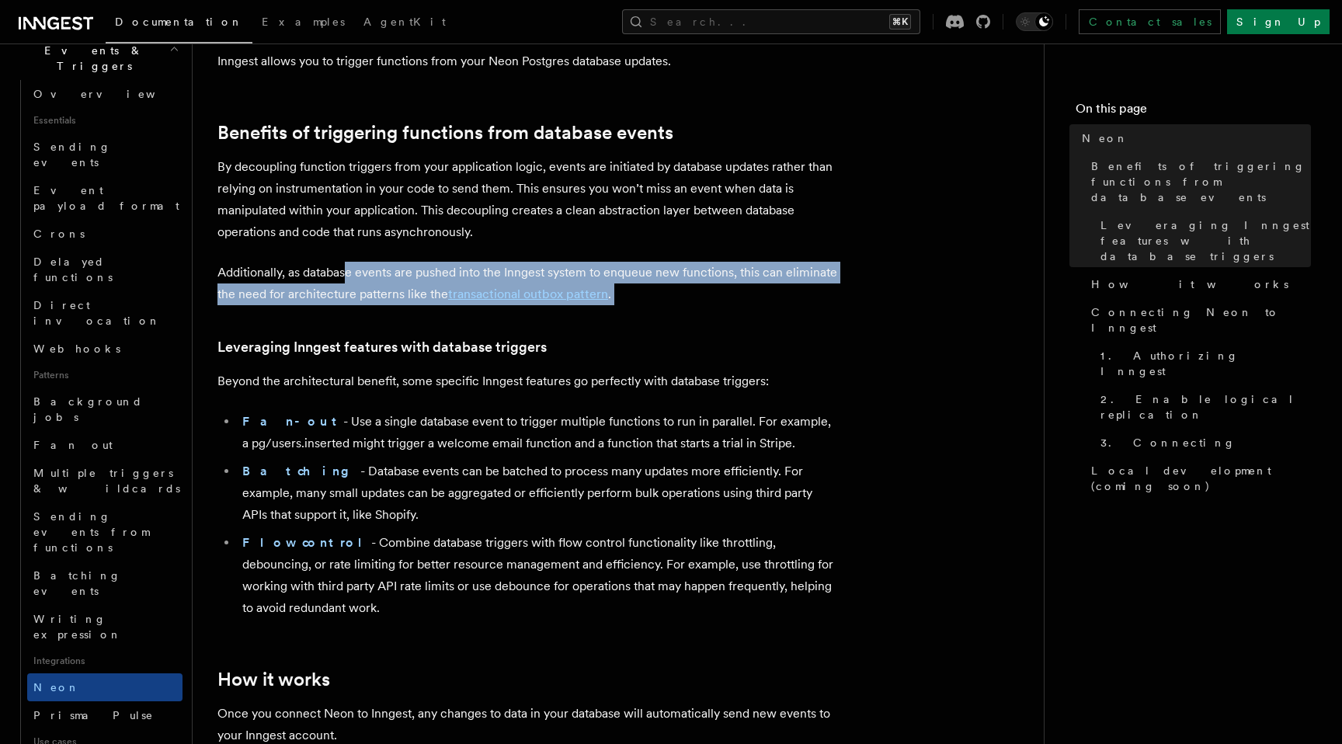
click at [346, 274] on p "Additionally, as database events are pushed into the Inngest system to enqueue …" at bounding box center [527, 283] width 621 height 43
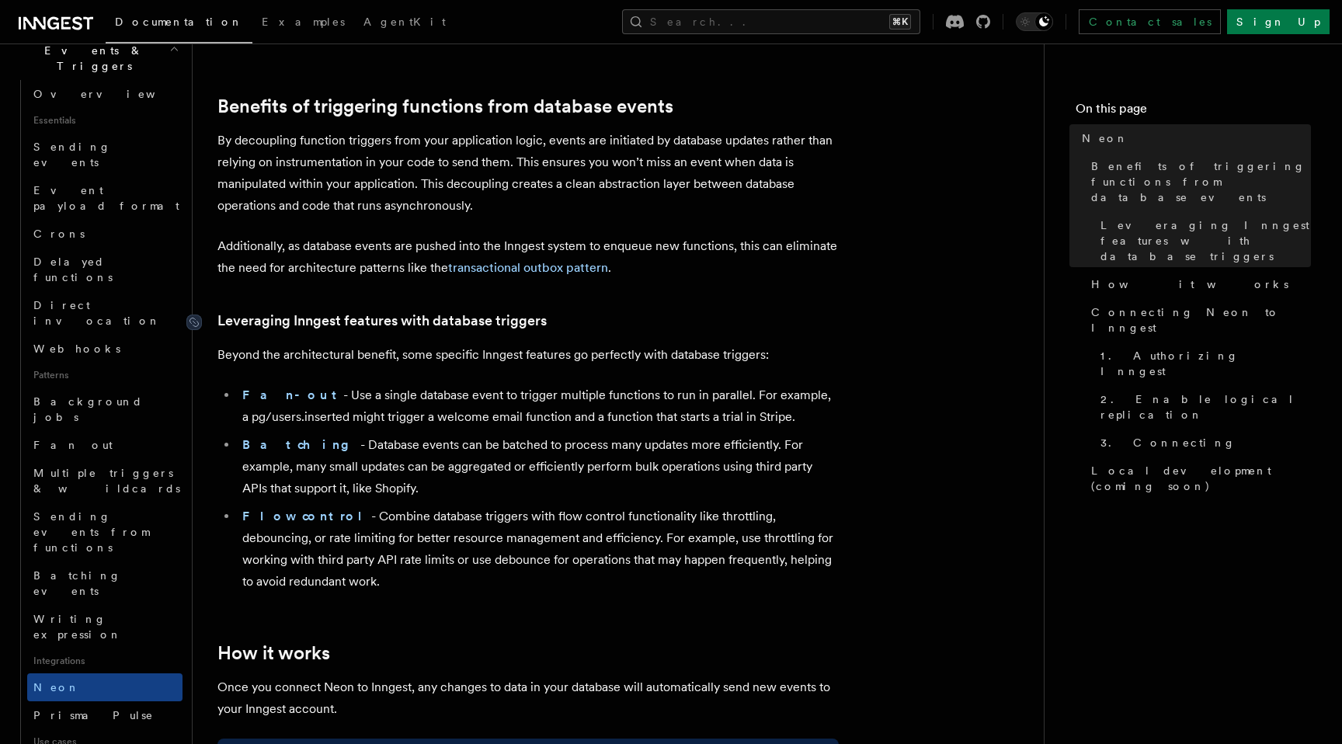
scroll to position [139, 0]
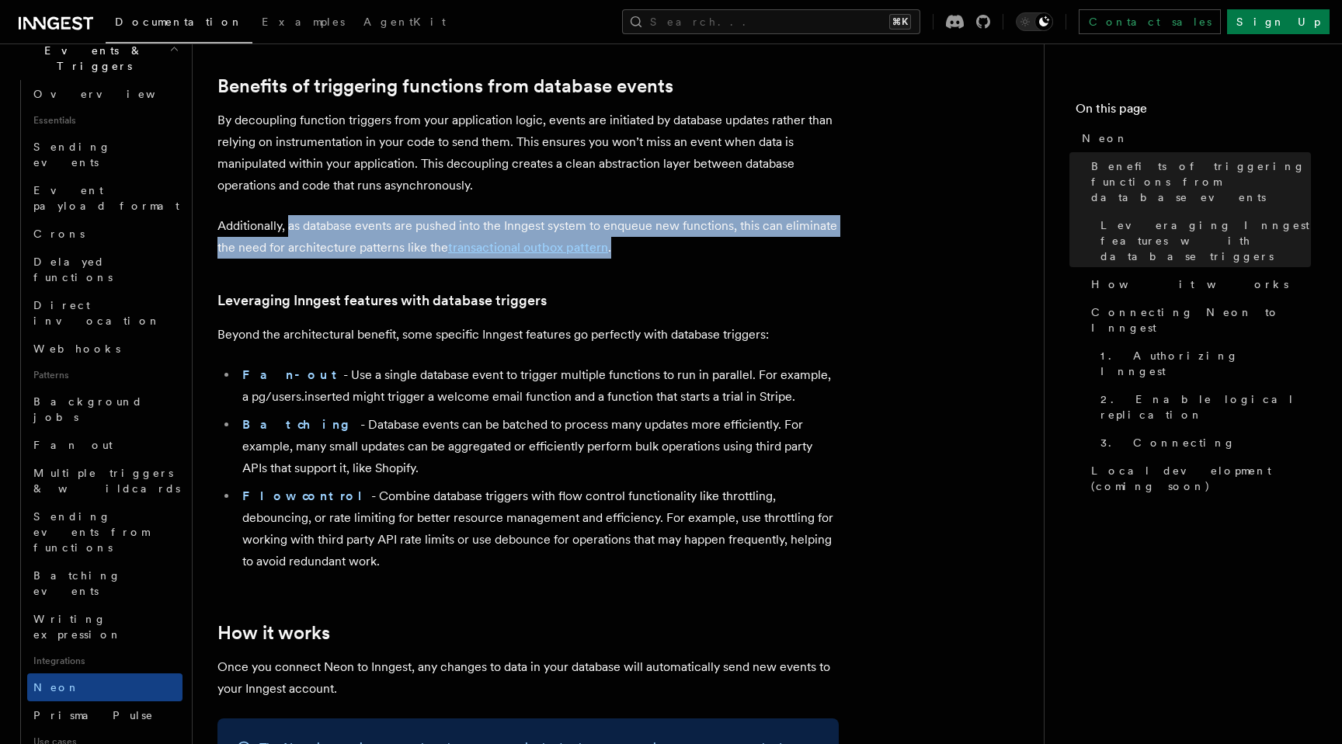
drag, startPoint x: 289, startPoint y: 226, endPoint x: 620, endPoint y: 242, distance: 331.2
click at [620, 242] on p "Additionally, as database events are pushed into the Inngest system to enqueue …" at bounding box center [527, 236] width 621 height 43
drag, startPoint x: 620, startPoint y: 252, endPoint x: 587, endPoint y: 227, distance: 41.5
click at [587, 227] on p "Additionally, as database events are pushed into the Inngest system to enqueue …" at bounding box center [527, 236] width 621 height 43
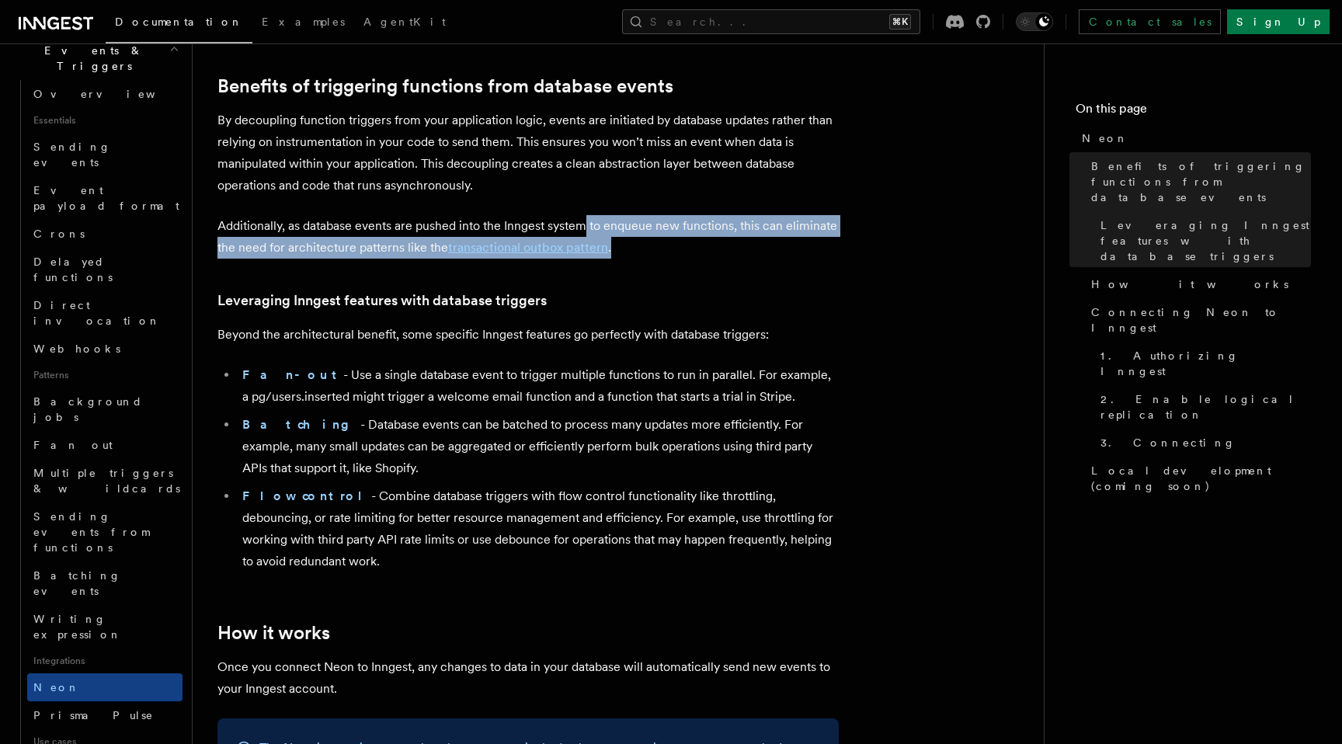
click at [587, 227] on p "Additionally, as database events are pushed into the Inngest system to enqueue …" at bounding box center [527, 236] width 621 height 43
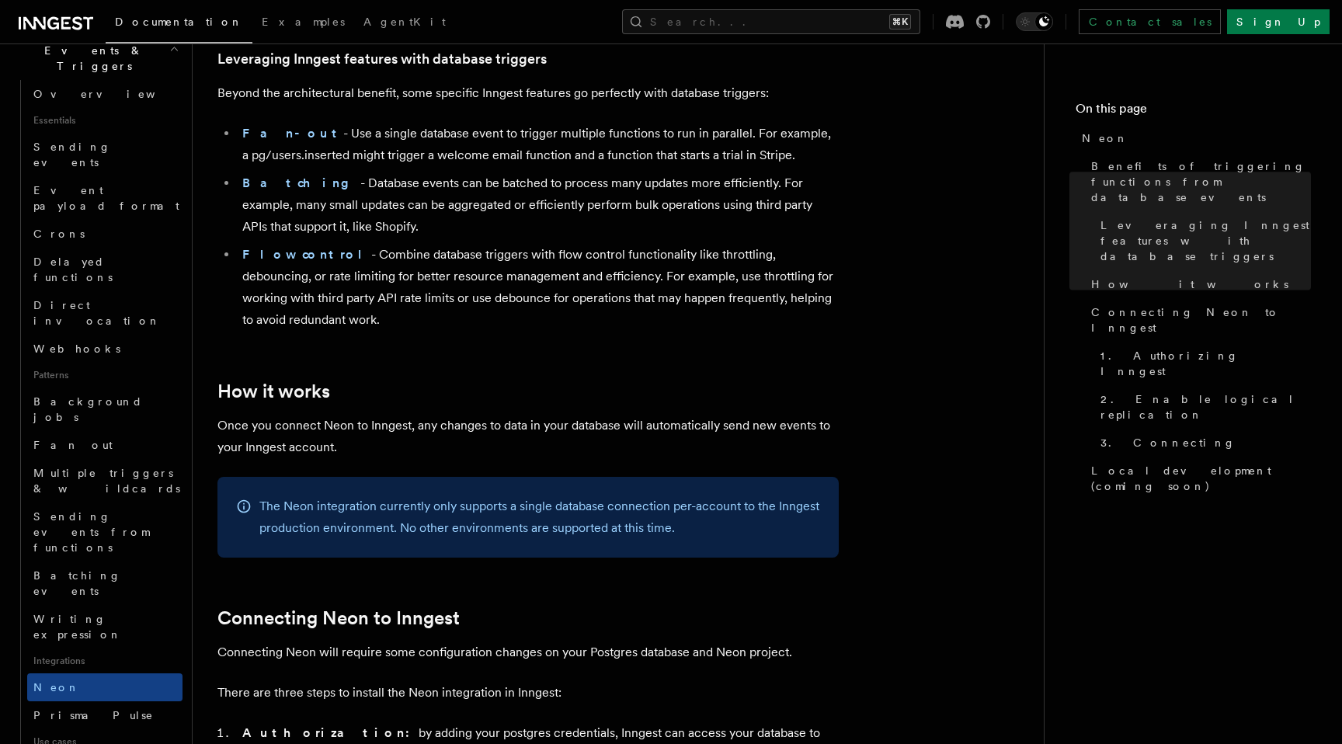
scroll to position [397, 0]
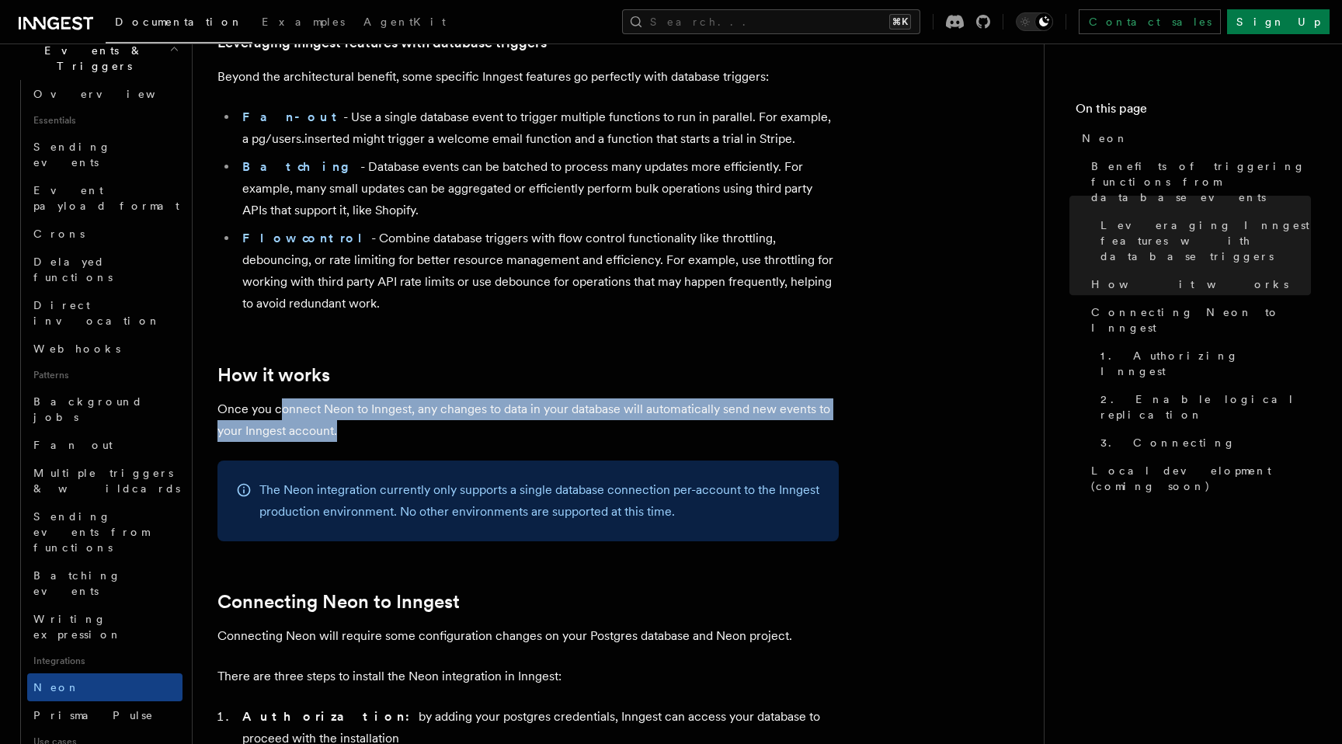
drag, startPoint x: 280, startPoint y: 412, endPoint x: 342, endPoint y: 436, distance: 66.6
click at [342, 436] on p "Once you connect Neon to Inngest, any changes to data in your database will aut…" at bounding box center [527, 419] width 621 height 43
click at [360, 434] on p "Once you connect Neon to Inngest, any changes to data in your database will aut…" at bounding box center [527, 419] width 621 height 43
drag, startPoint x: 371, startPoint y: 434, endPoint x: 313, endPoint y: 412, distance: 62.4
click at [313, 412] on p "Once you connect Neon to Inngest, any changes to data in your database will aut…" at bounding box center [527, 419] width 621 height 43
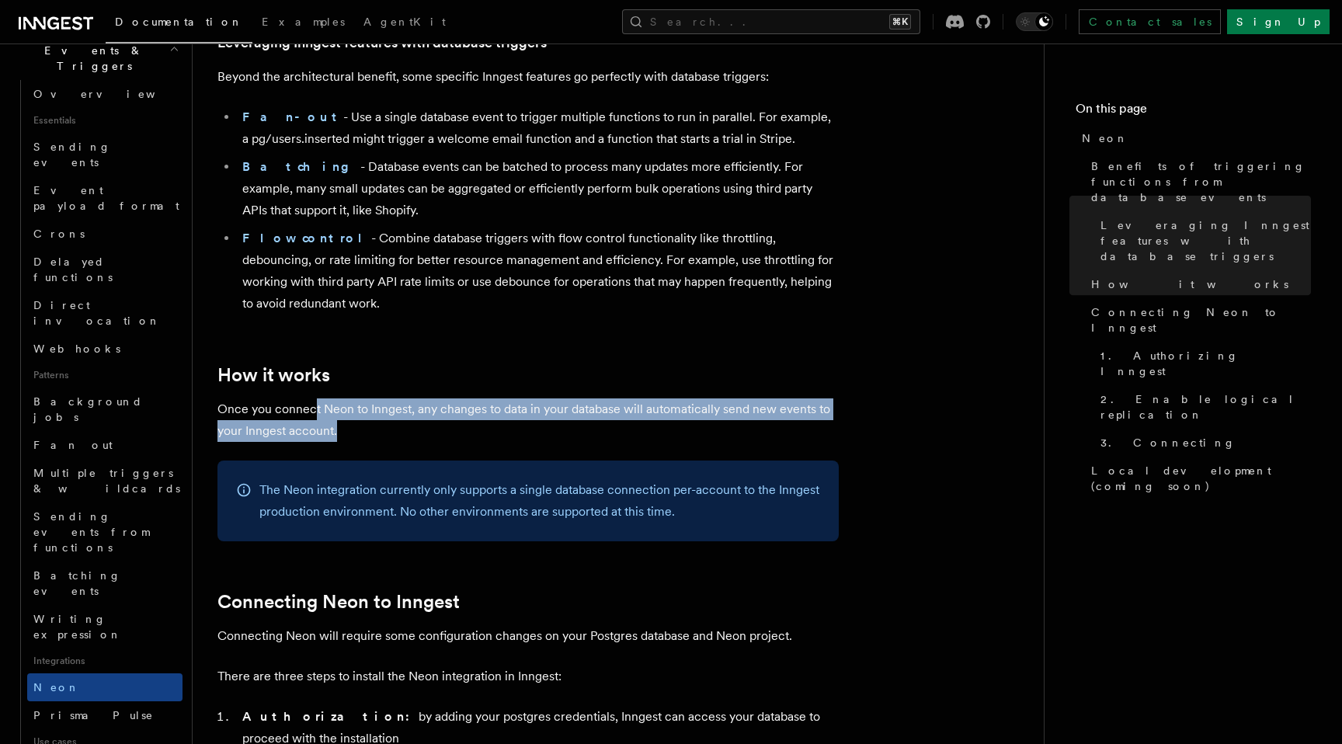
click at [313, 412] on p "Once you connect Neon to Inngest, any changes to data in your database will aut…" at bounding box center [527, 419] width 621 height 43
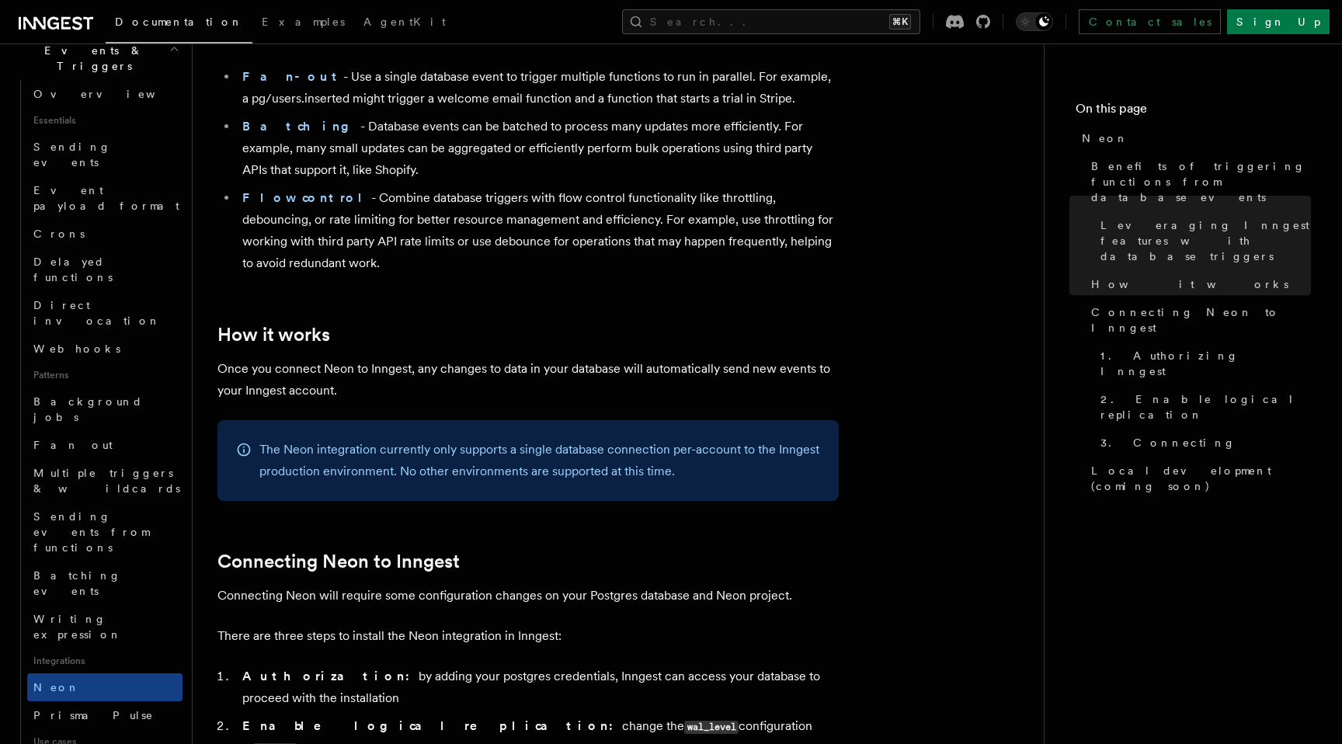
scroll to position [480, 0]
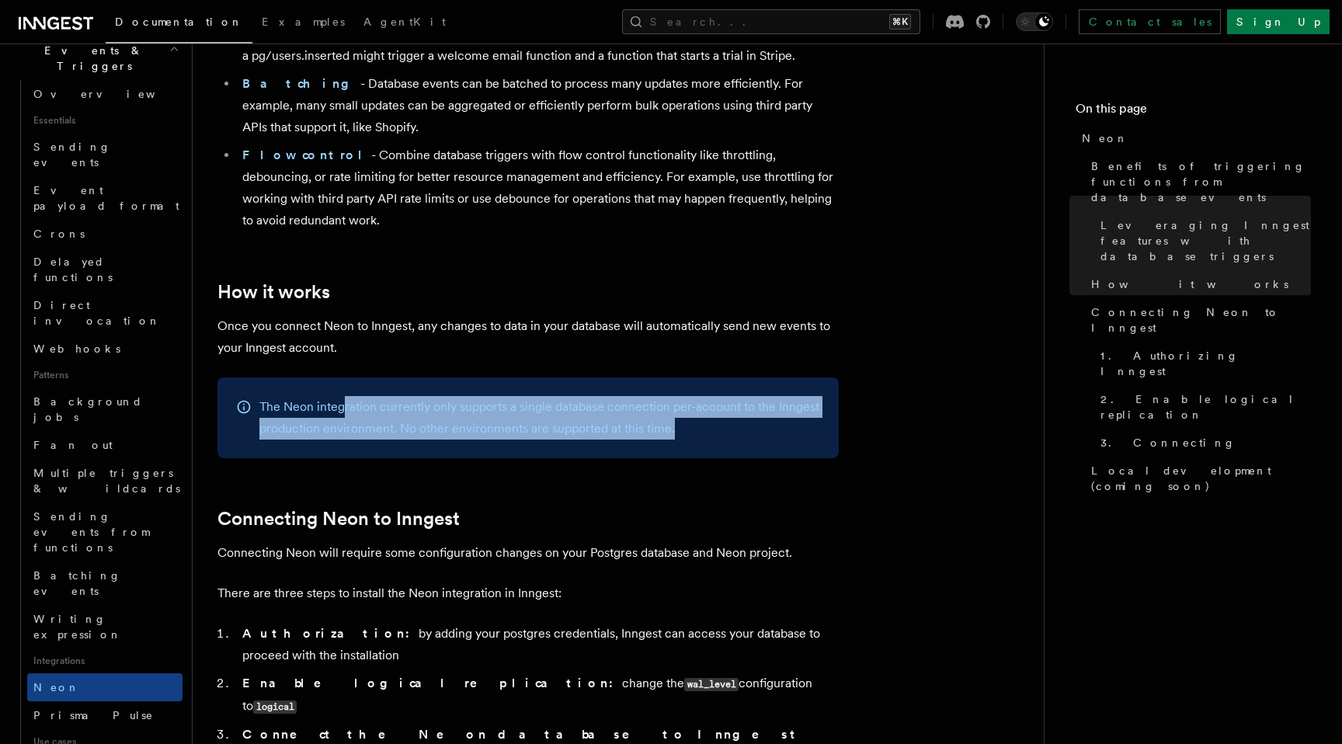
drag, startPoint x: 343, startPoint y: 409, endPoint x: 363, endPoint y: 454, distance: 49.4
click at [363, 455] on div "The Neon integration currently only supports a single database connection per-a…" at bounding box center [527, 417] width 621 height 81
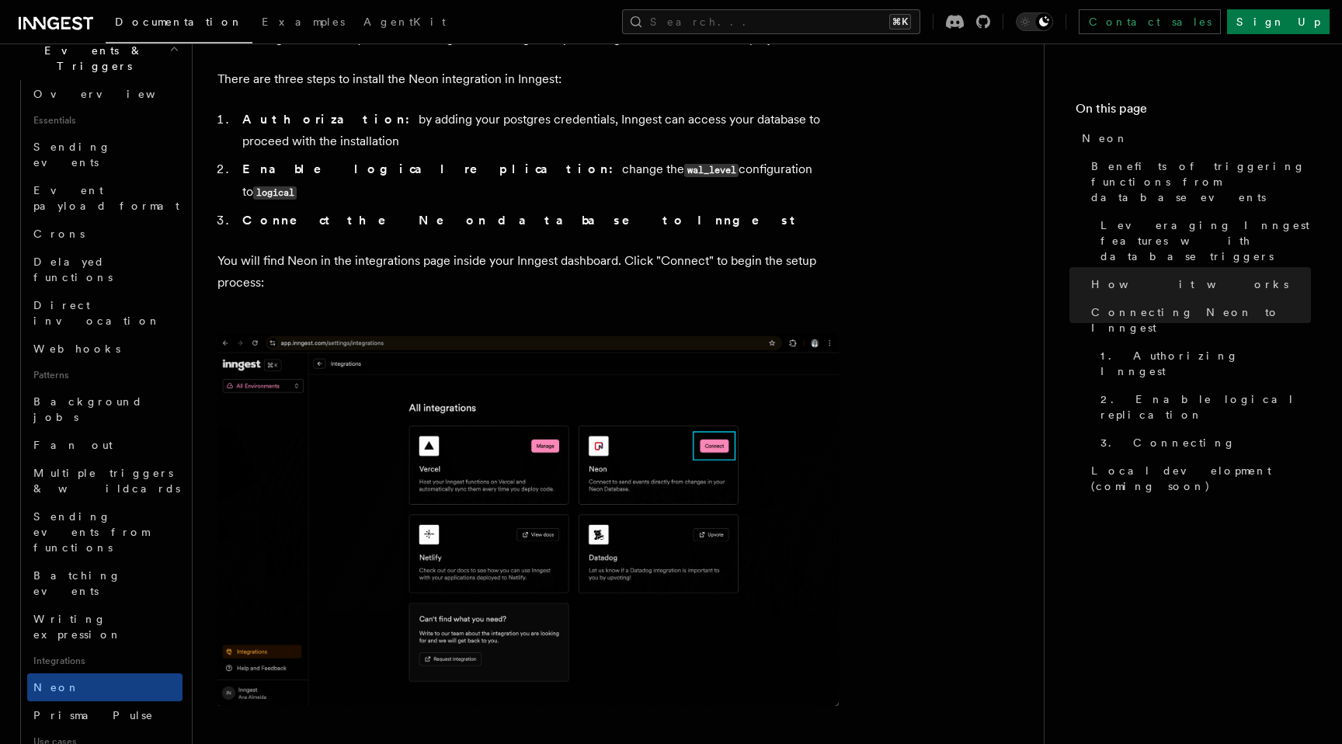
scroll to position [989, 0]
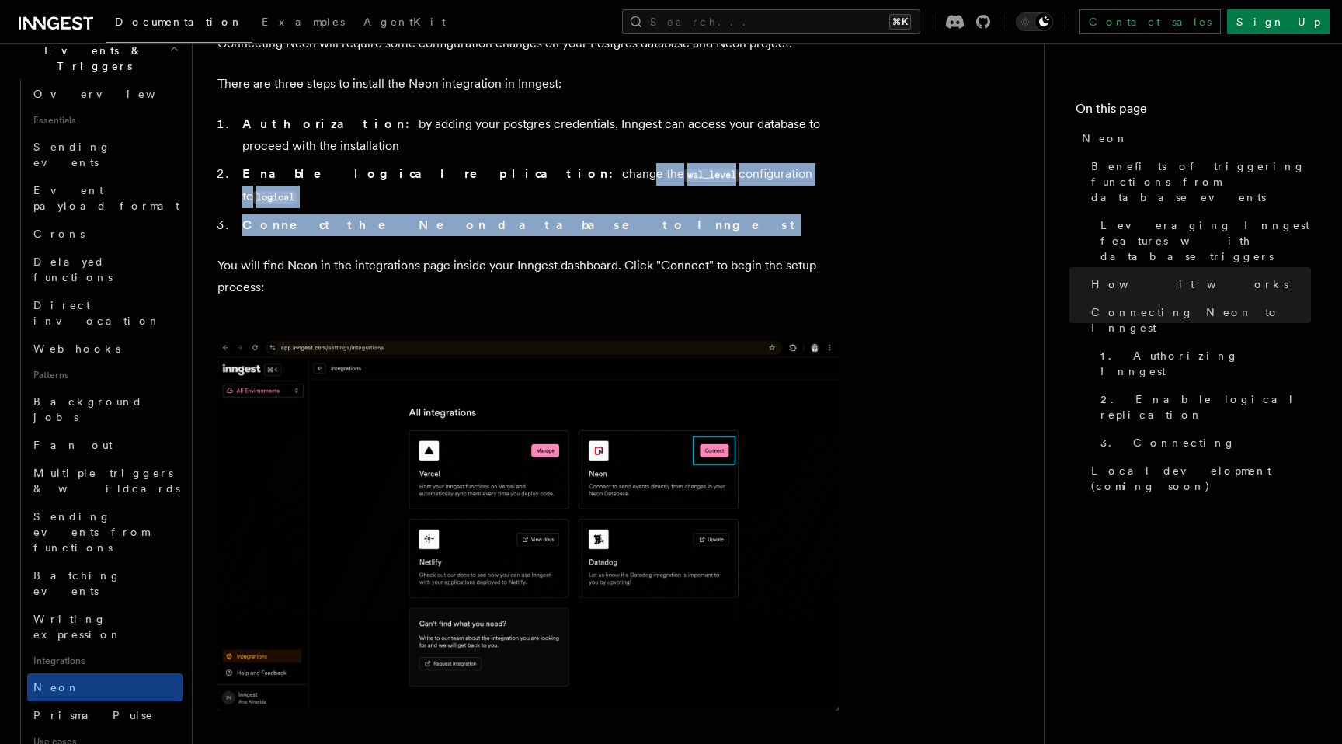
drag, startPoint x: 415, startPoint y: 176, endPoint x: 460, endPoint y: 206, distance: 53.8
click at [460, 206] on ol "Authorization: by adding your postgres credentials, Inngest can access your dat…" at bounding box center [527, 174] width 621 height 123
click at [460, 217] on strong "Connect the Neon database to Inngest" at bounding box center [521, 224] width 559 height 15
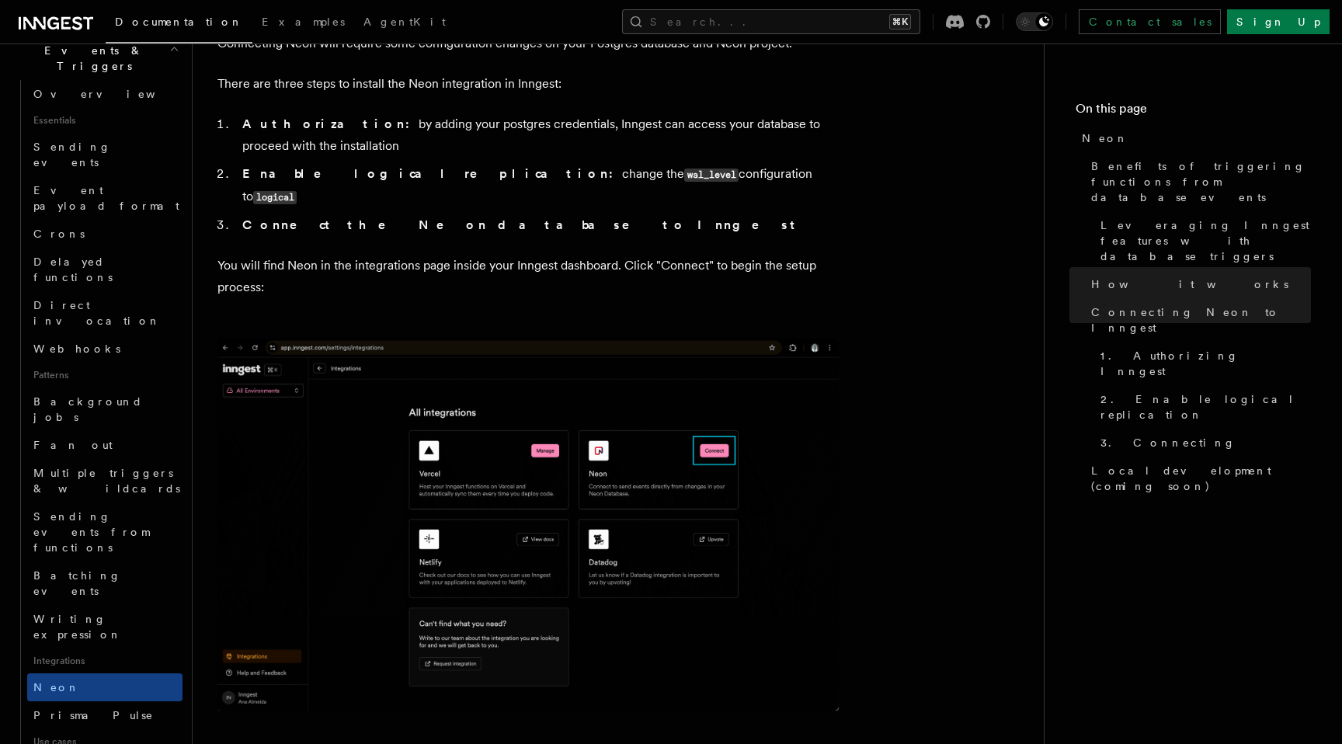
click at [327, 255] on p "You will find Neon in the integrations page inside your Inngest dashboard. Clic…" at bounding box center [527, 276] width 621 height 43
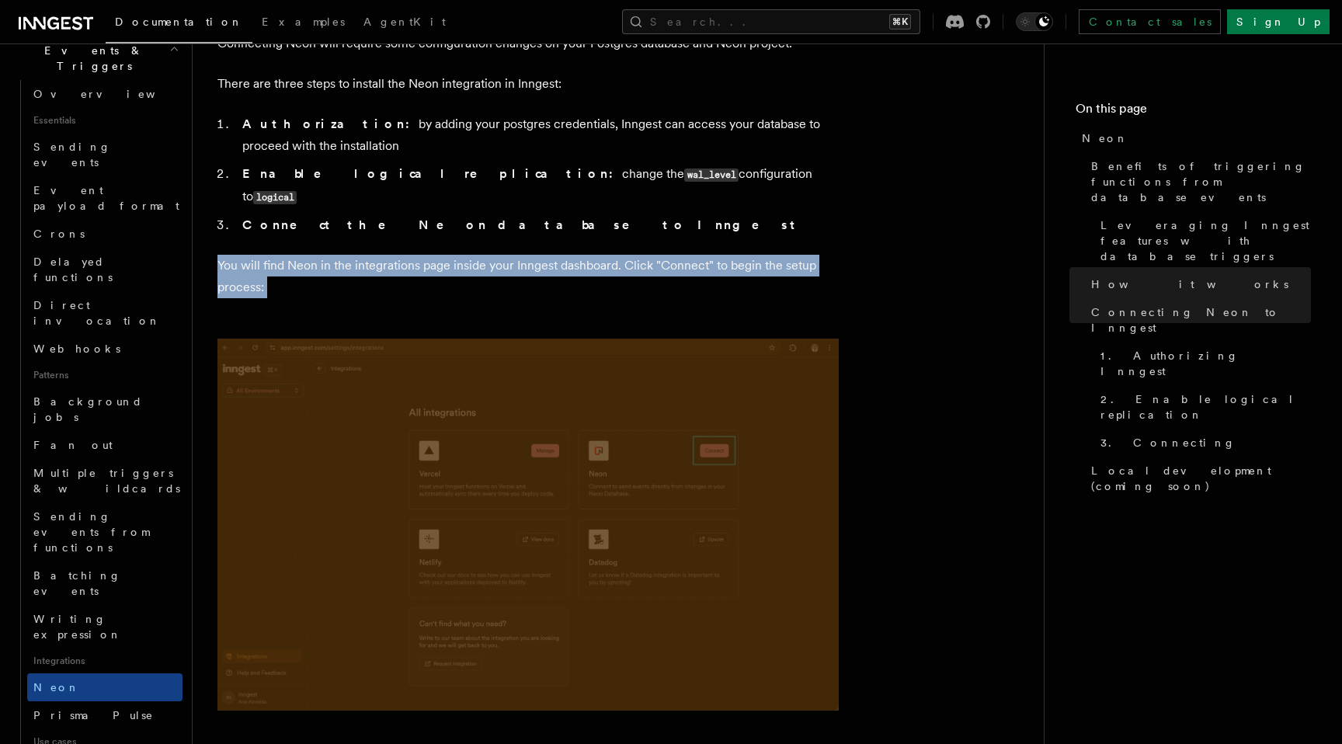
click at [327, 255] on p "You will find Neon in the integrations page inside your Inngest dashboard. Clic…" at bounding box center [527, 276] width 621 height 43
click at [327, 273] on p "You will find Neon in the integrations page inside your Inngest dashboard. Clic…" at bounding box center [527, 276] width 621 height 43
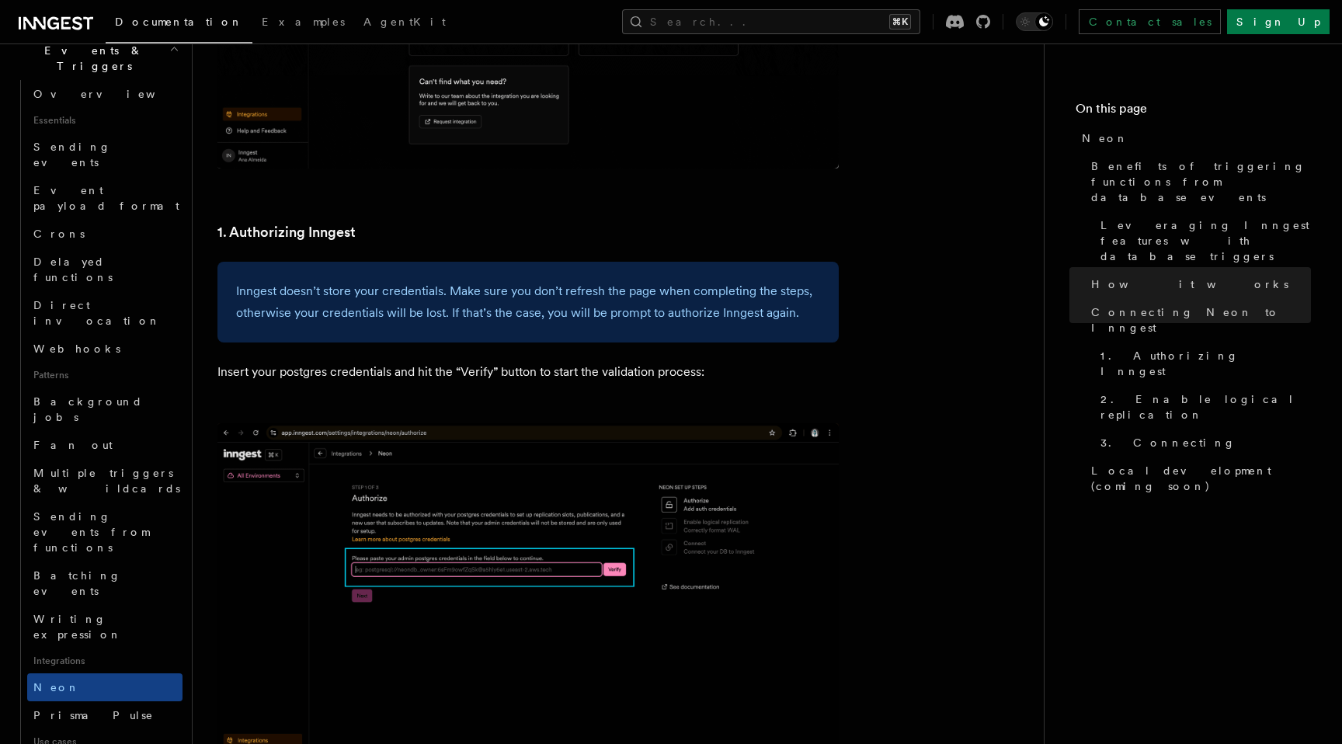
scroll to position [1587, 0]
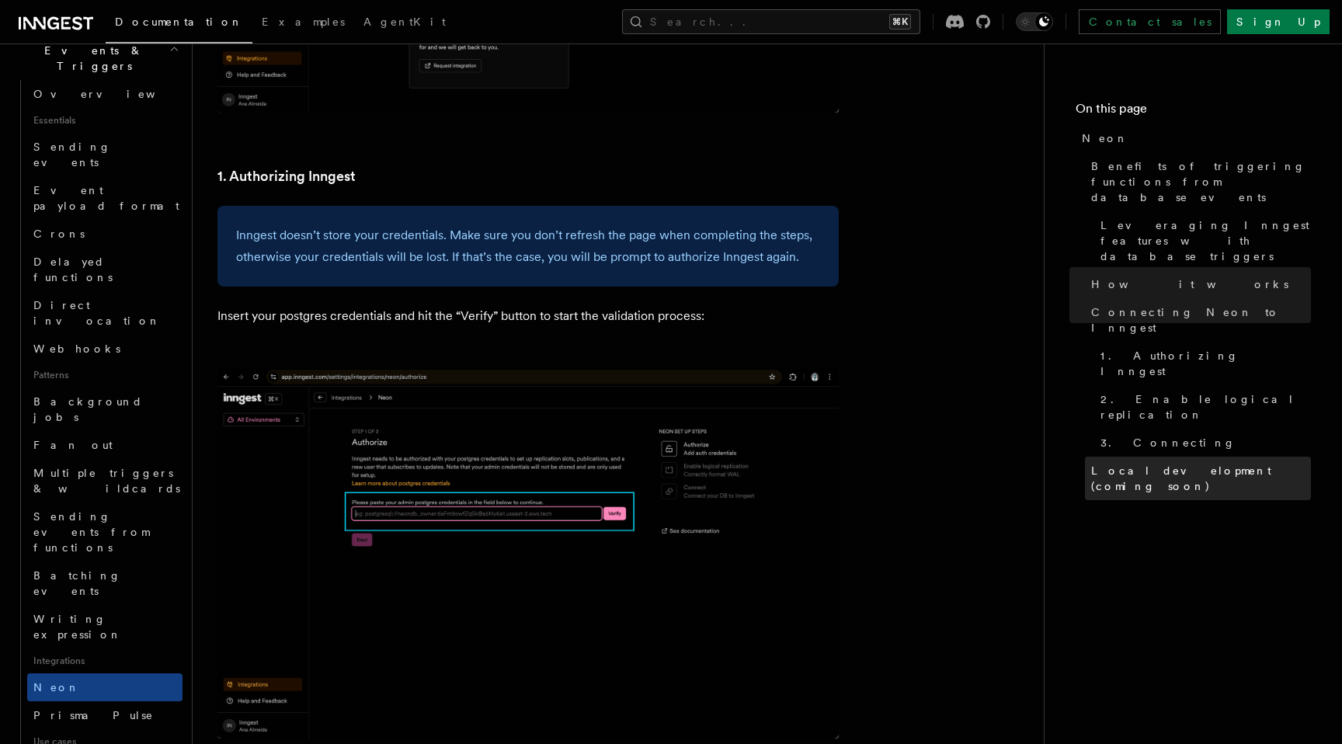
click at [1135, 463] on span "Local development (coming soon)" at bounding box center [1201, 478] width 220 height 31
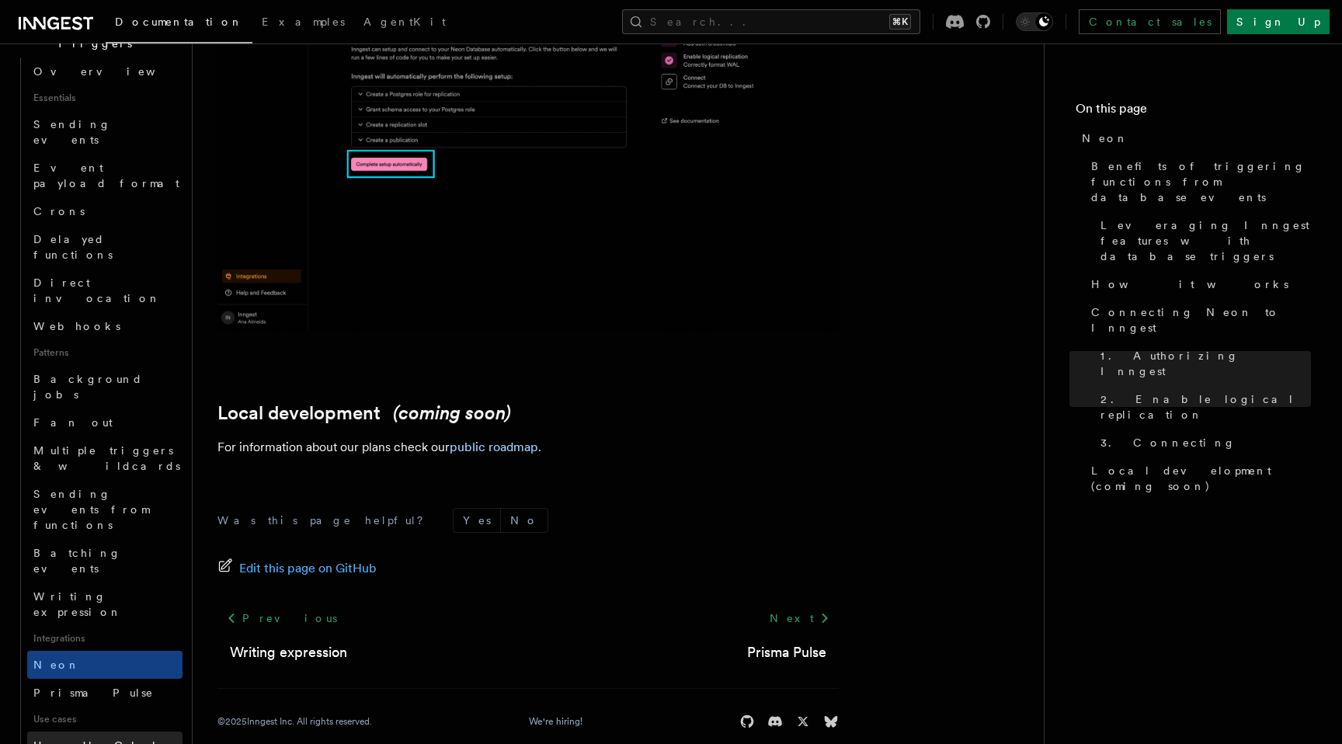
scroll to position [443, 0]
click at [106, 735] on span "Handle Clerk webhooks" at bounding box center [98, 749] width 130 height 28
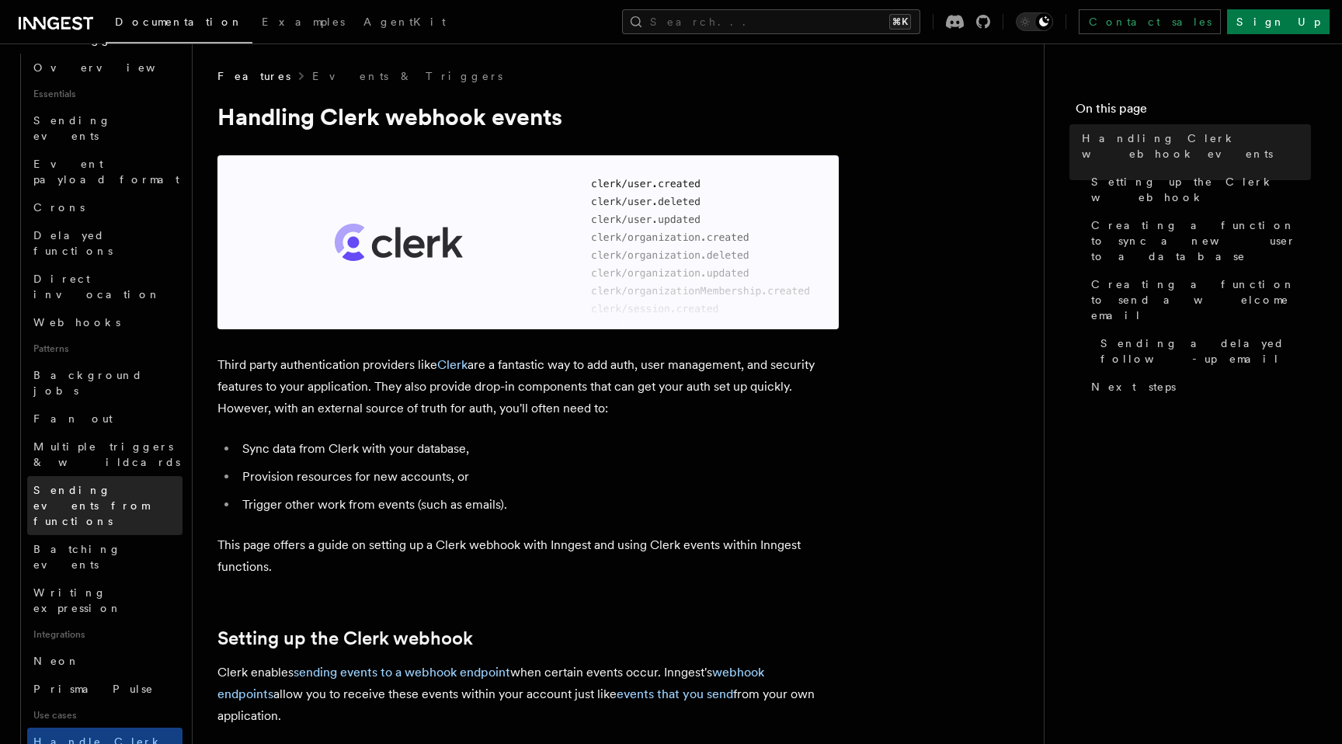
click at [120, 484] on span "Sending events from functions" at bounding box center [91, 505] width 116 height 43
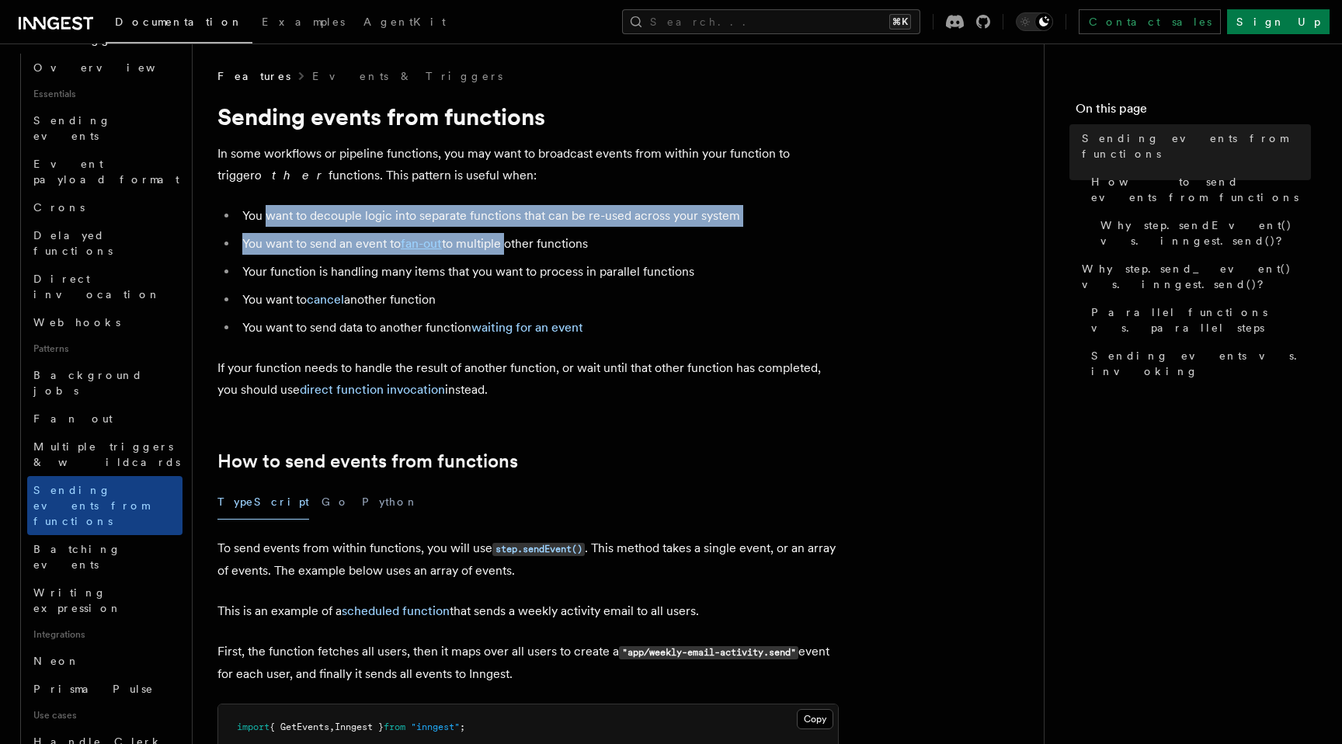
drag, startPoint x: 268, startPoint y: 216, endPoint x: 508, endPoint y: 246, distance: 241.8
click at [507, 246] on ul "You want to decouple logic into separate functions that can be re-used across y…" at bounding box center [527, 272] width 621 height 134
click at [508, 246] on li "You want to send an event to fan-out to multiple other functions" at bounding box center [538, 244] width 601 height 22
drag, startPoint x: 579, startPoint y: 252, endPoint x: 364, endPoint y: 221, distance: 217.3
click at [364, 221] on ul "You want to decouple logic into separate functions that can be re-used across y…" at bounding box center [527, 272] width 621 height 134
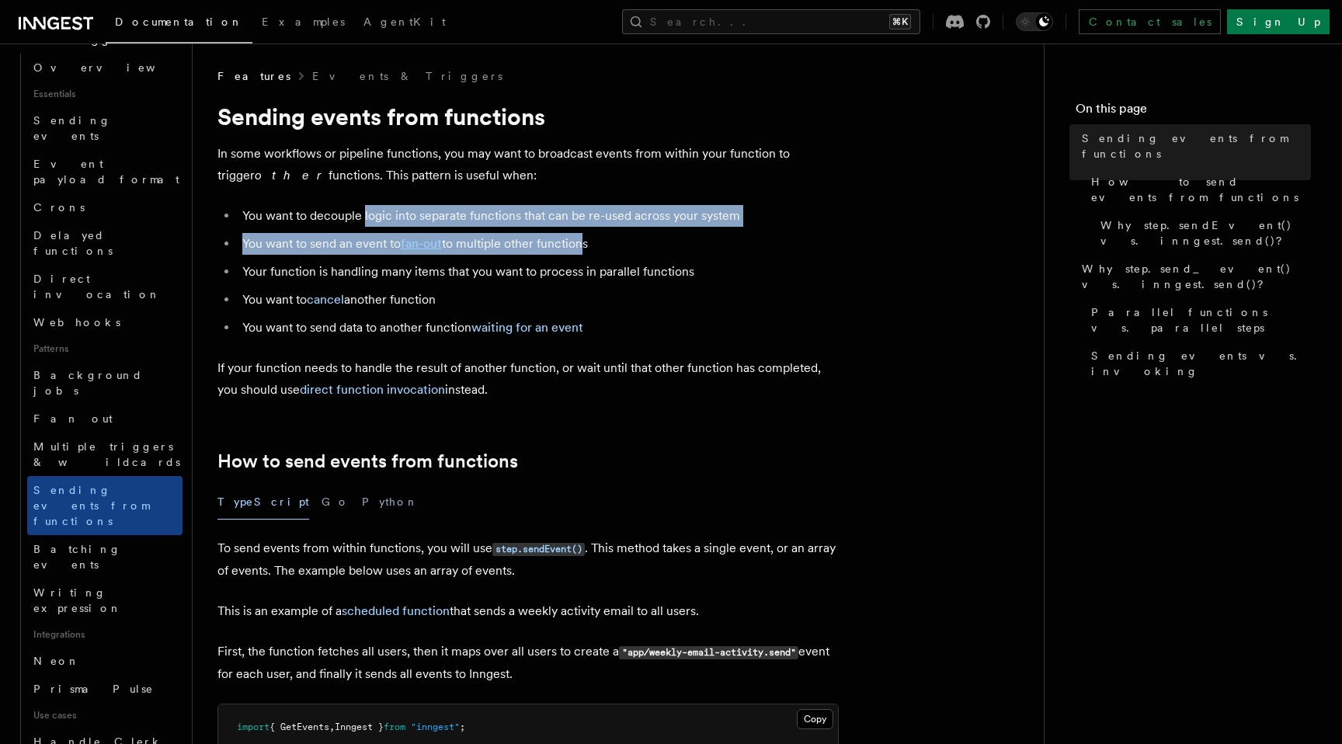
click at [364, 221] on li "You want to decouple logic into separate functions that can be re-used across y…" at bounding box center [538, 216] width 601 height 22
drag, startPoint x: 461, startPoint y: 300, endPoint x: 379, endPoint y: 270, distance: 87.4
click at [379, 270] on ul "You want to decouple logic into separate functions that can be re-used across y…" at bounding box center [527, 272] width 621 height 134
click at [379, 270] on li "Your function is handling many items that you want to process in parallel funct…" at bounding box center [538, 272] width 601 height 22
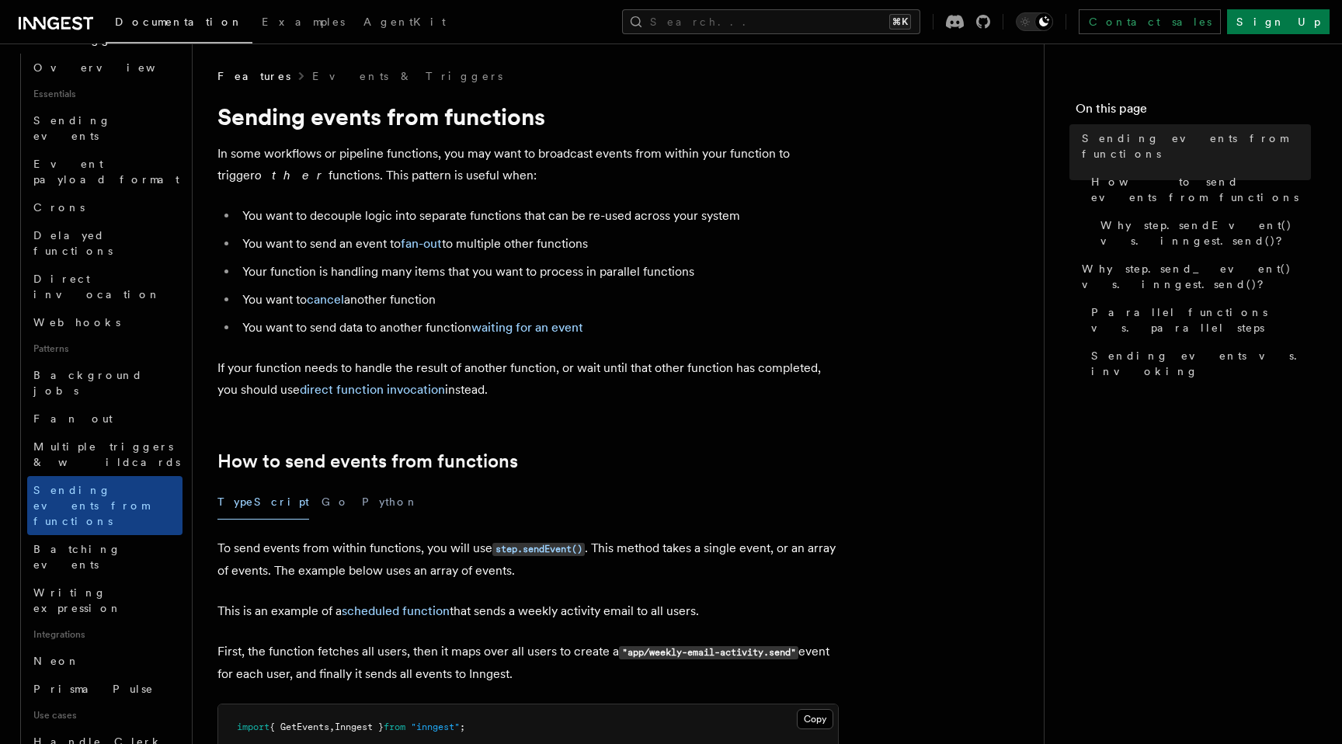
drag, startPoint x: 245, startPoint y: 270, endPoint x: 457, endPoint y: 298, distance: 213.0
click at [457, 300] on ul "You want to decouple logic into separate functions that can be re-used across y…" at bounding box center [527, 272] width 621 height 134
drag, startPoint x: 457, startPoint y: 298, endPoint x: 419, endPoint y: 270, distance: 46.6
click at [419, 270] on ul "You want to decouple logic into separate functions that can be re-used across y…" at bounding box center [527, 272] width 621 height 134
drag, startPoint x: 411, startPoint y: 270, endPoint x: 453, endPoint y: 294, distance: 48.0
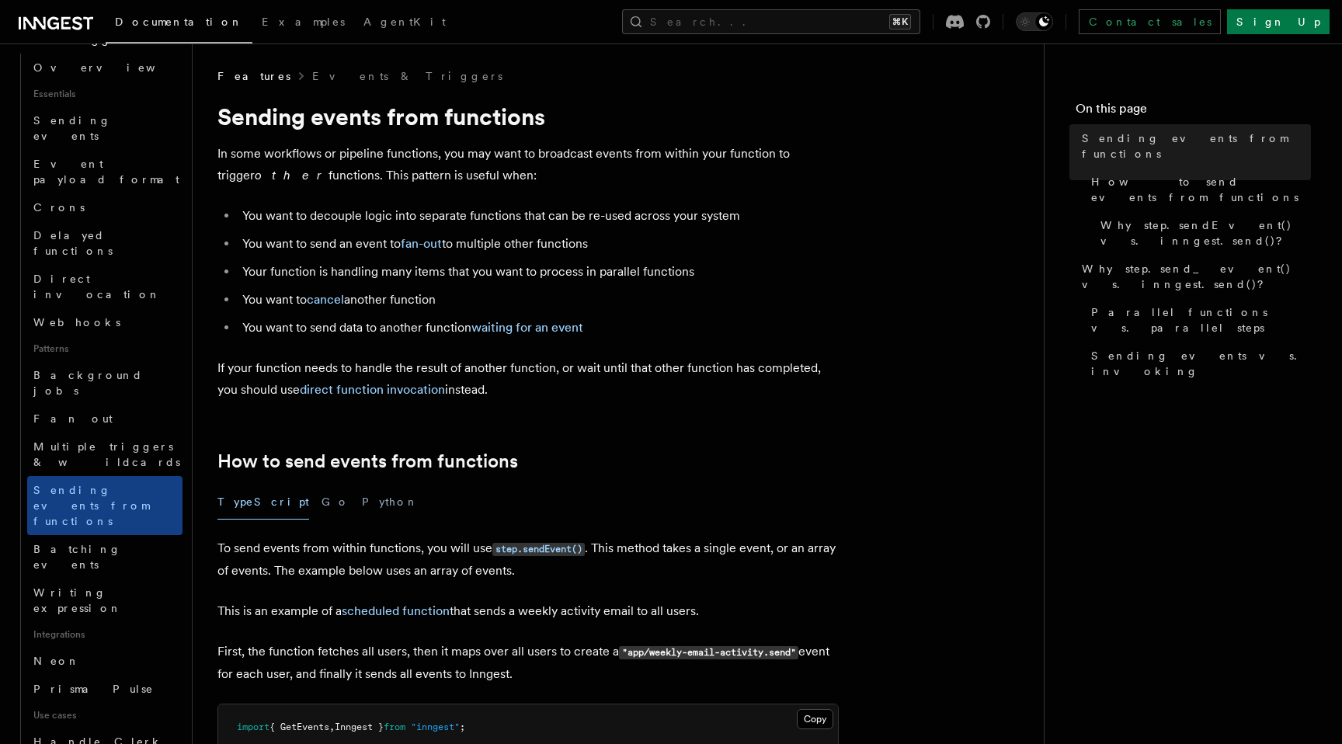
click at [453, 294] on ul "You want to decouple logic into separate functions that can be re-used across y…" at bounding box center [527, 272] width 621 height 134
click at [452, 293] on li "You want to cancel another function" at bounding box center [538, 300] width 601 height 22
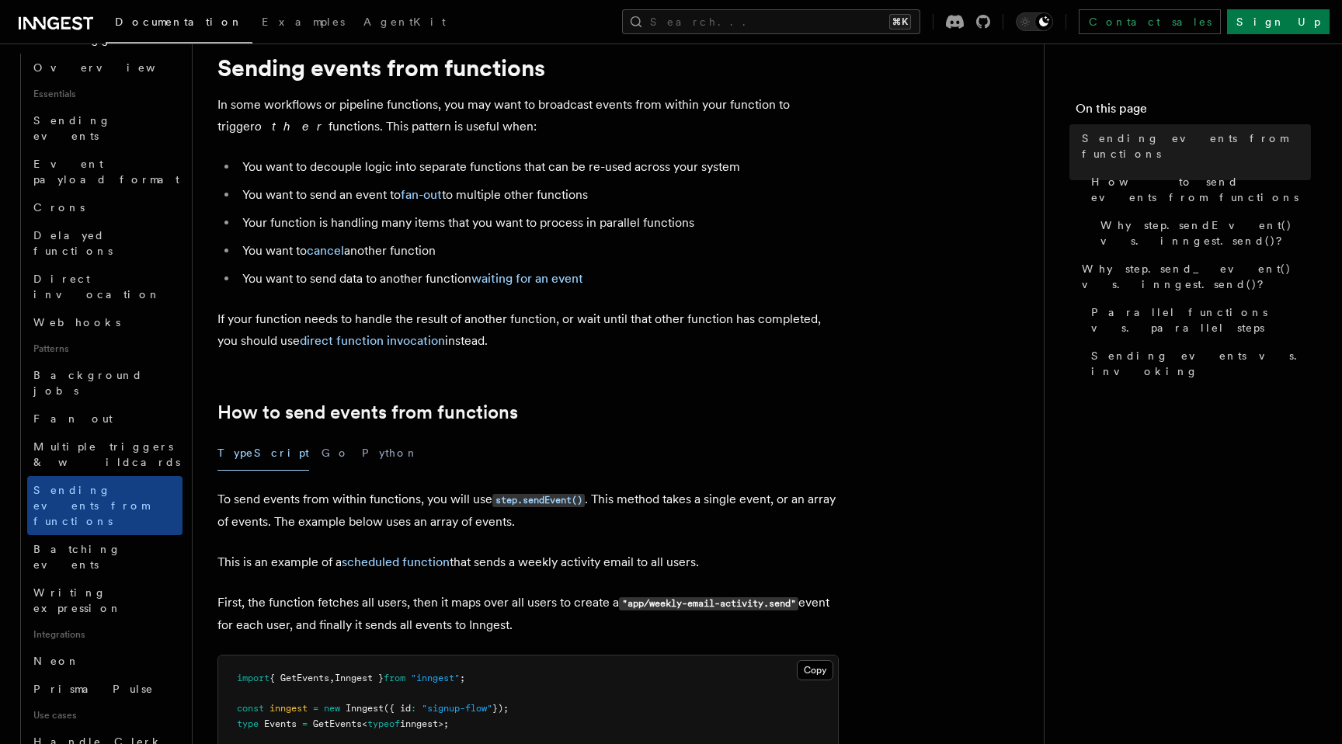
scroll to position [50, 0]
drag, startPoint x: 268, startPoint y: 276, endPoint x: 437, endPoint y: 279, distance: 169.3
click at [436, 280] on li "You want to send data to another function waiting for an event" at bounding box center [538, 277] width 601 height 22
click at [437, 279] on li "You want to send data to another function waiting for an event" at bounding box center [538, 277] width 601 height 22
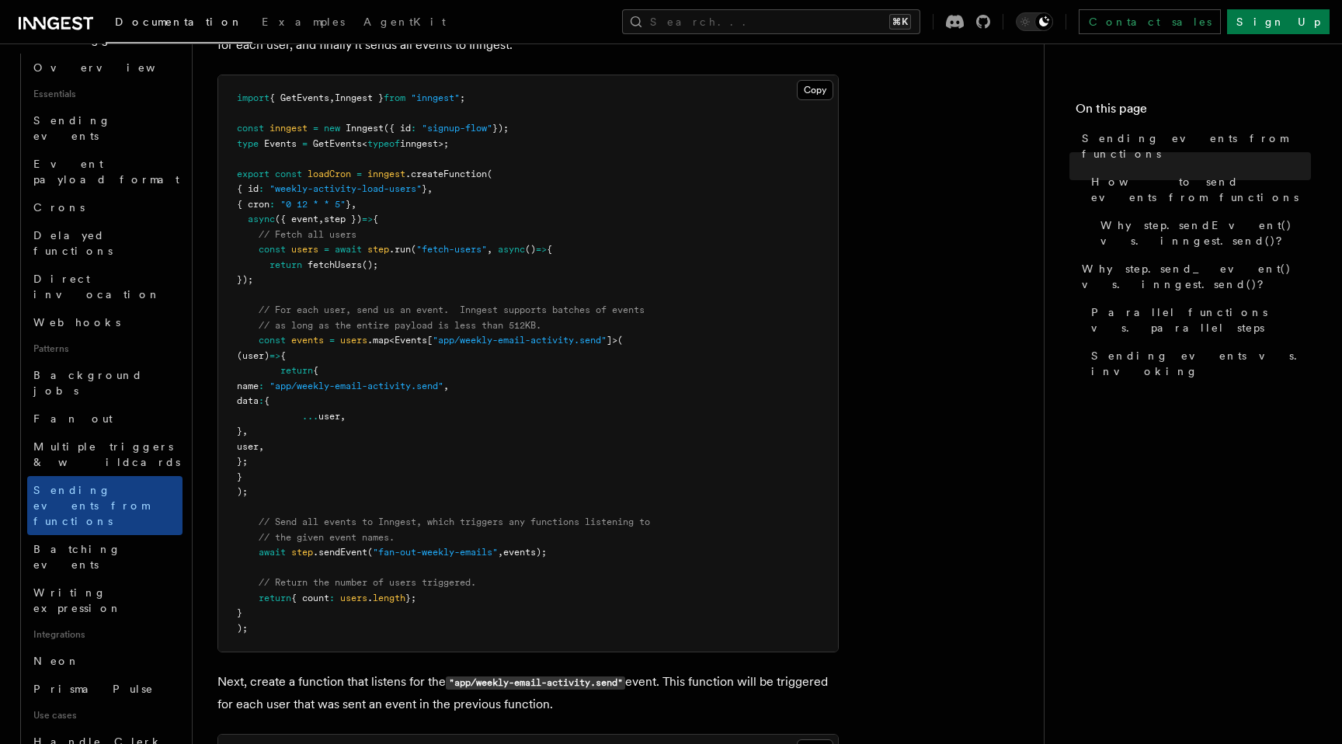
scroll to position [630, 0]
